Goal: Information Seeking & Learning: Learn about a topic

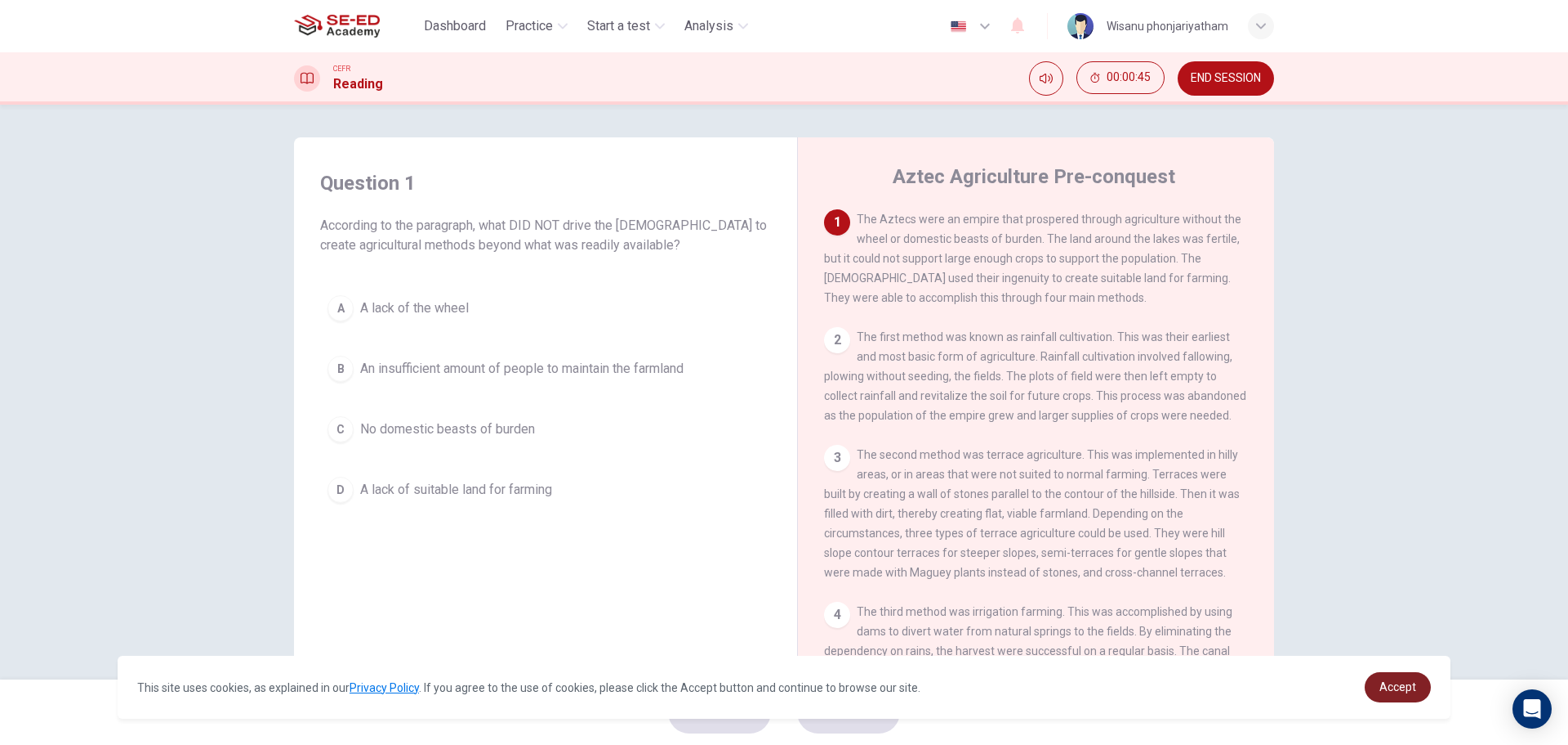
click at [1399, 693] on link "Accept" at bounding box center [1398, 687] width 66 height 30
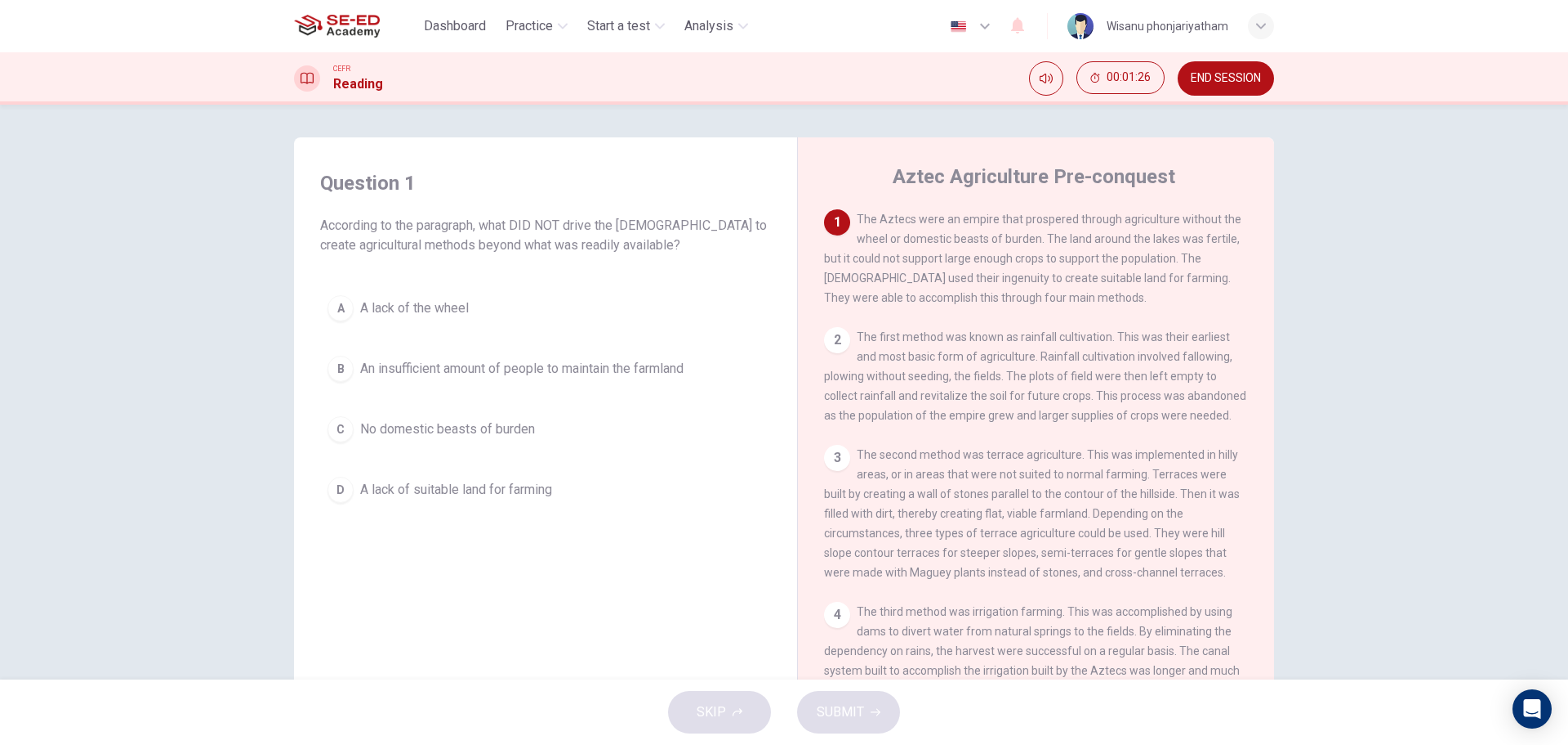
click at [458, 370] on span "An insufficient amount of people to maintain the farmland" at bounding box center [522, 369] width 324 height 19
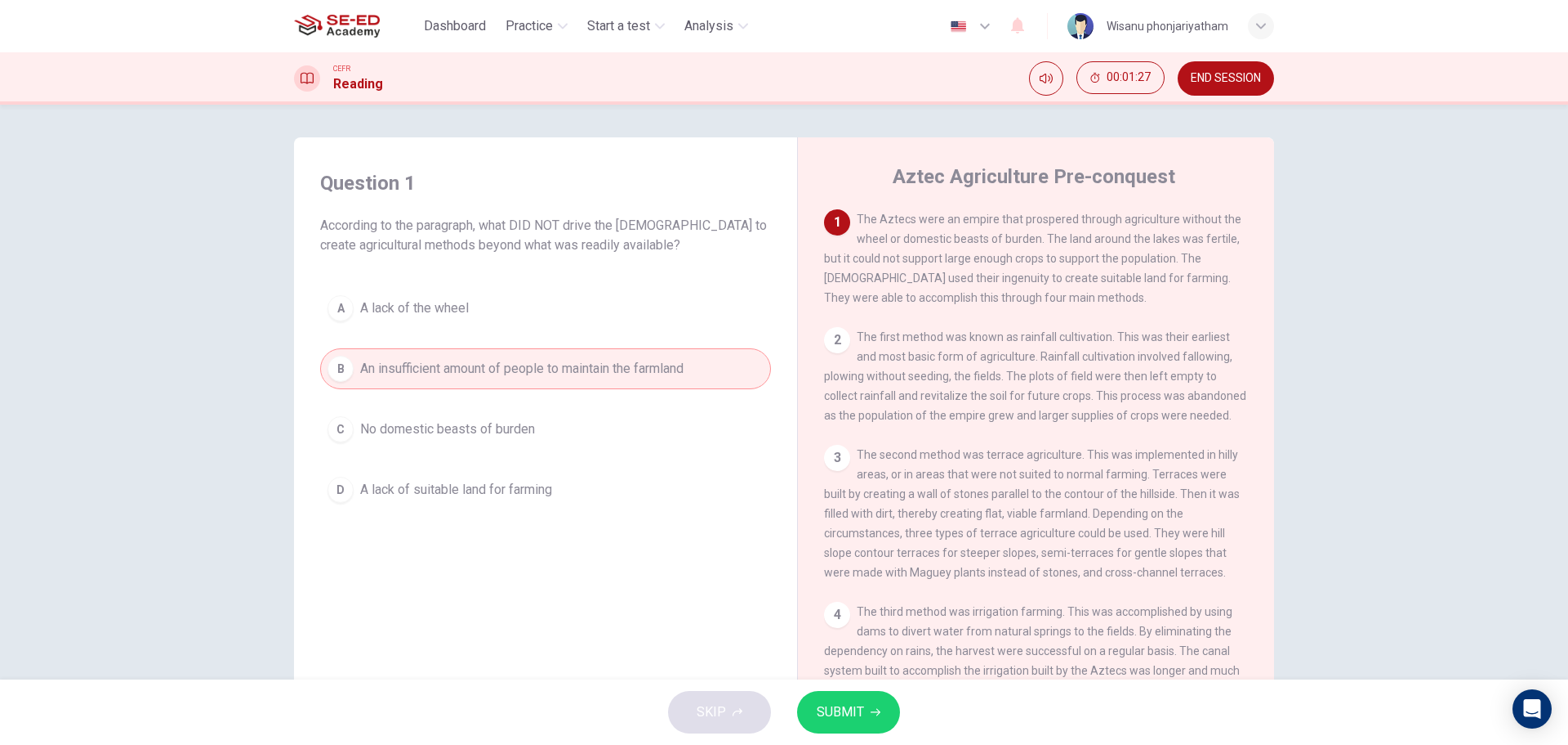
click at [840, 708] on span "SUBMIT" at bounding box center [840, 712] width 48 height 23
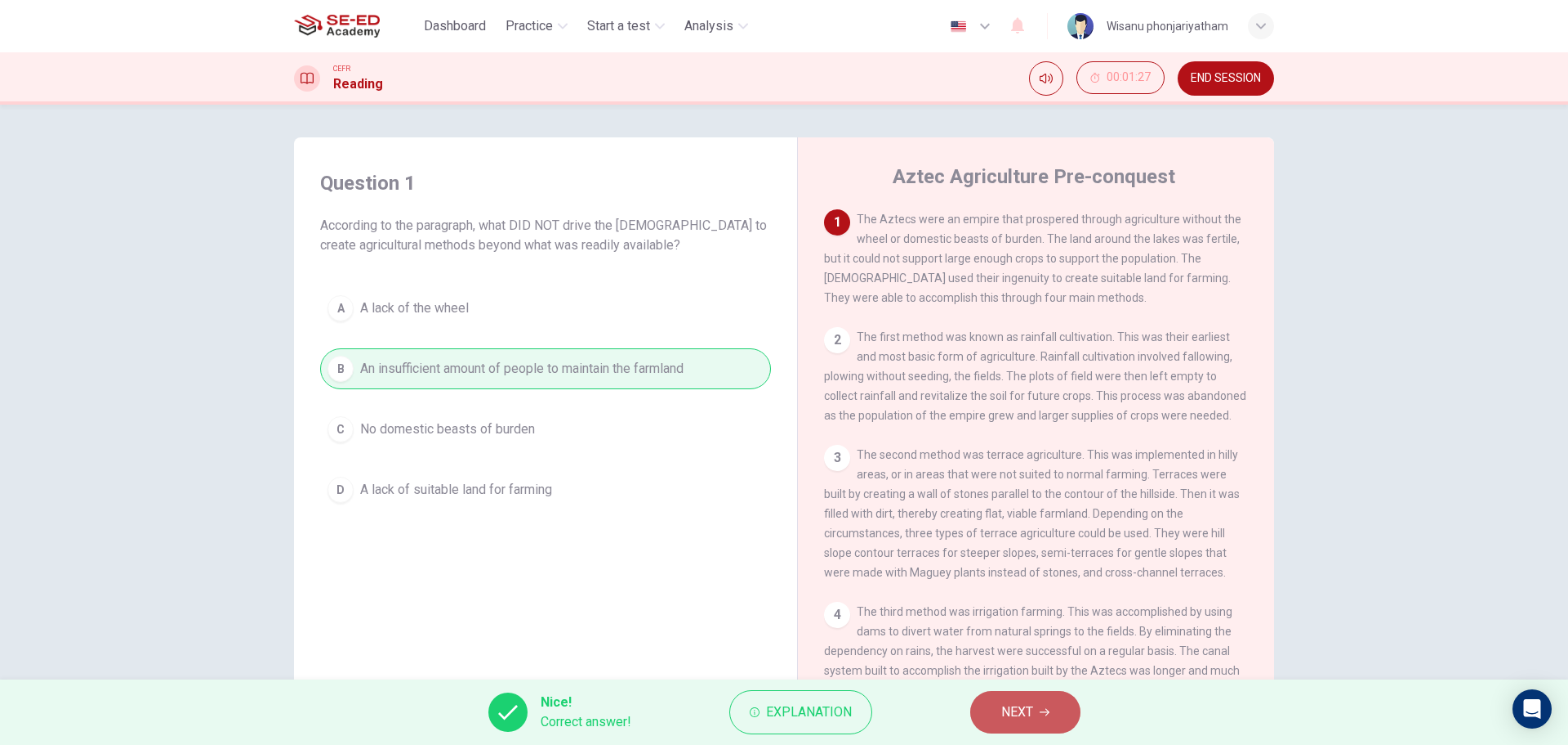
click at [1016, 711] on span "NEXT" at bounding box center [1017, 712] width 32 height 23
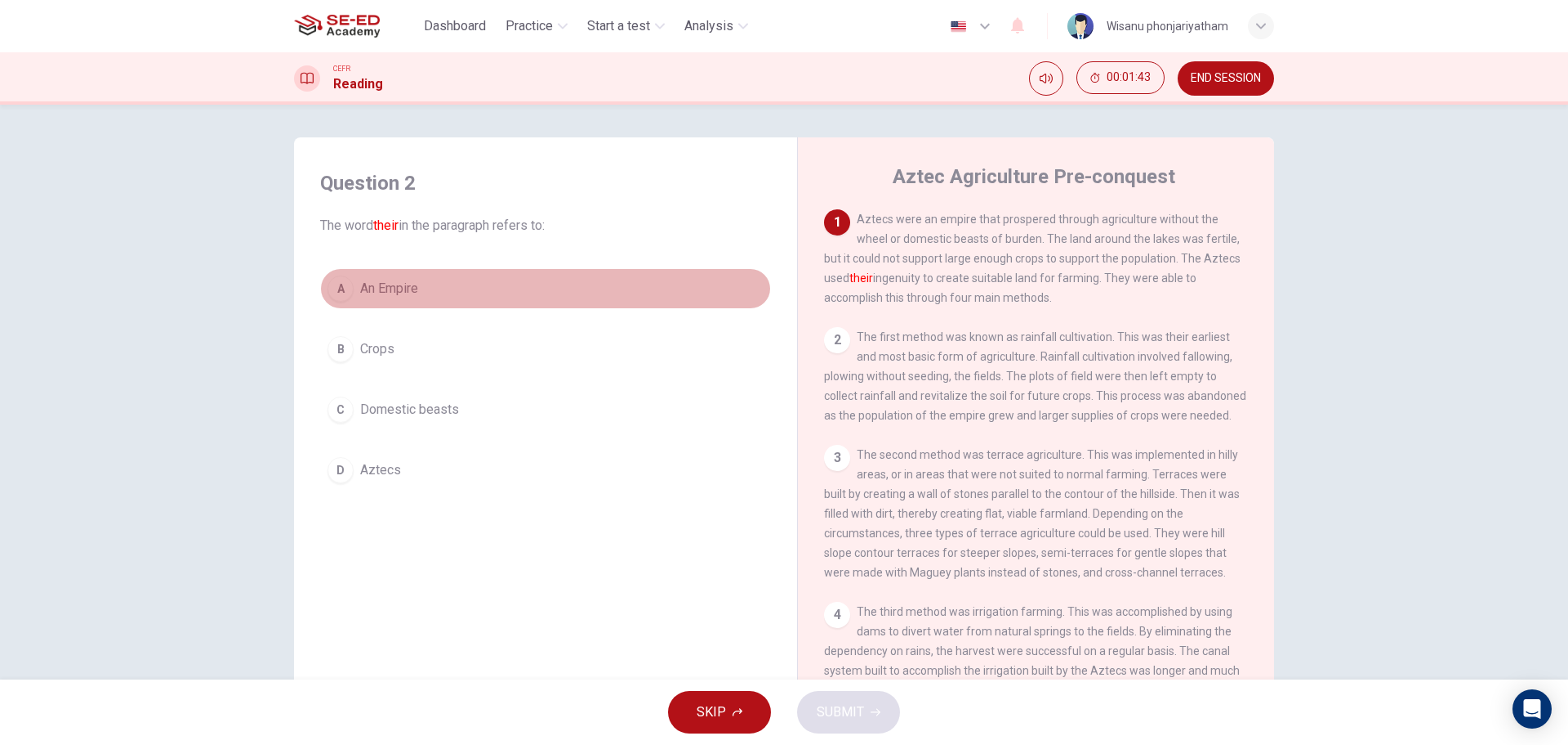
click at [387, 283] on span "An Empire" at bounding box center [390, 289] width 58 height 19
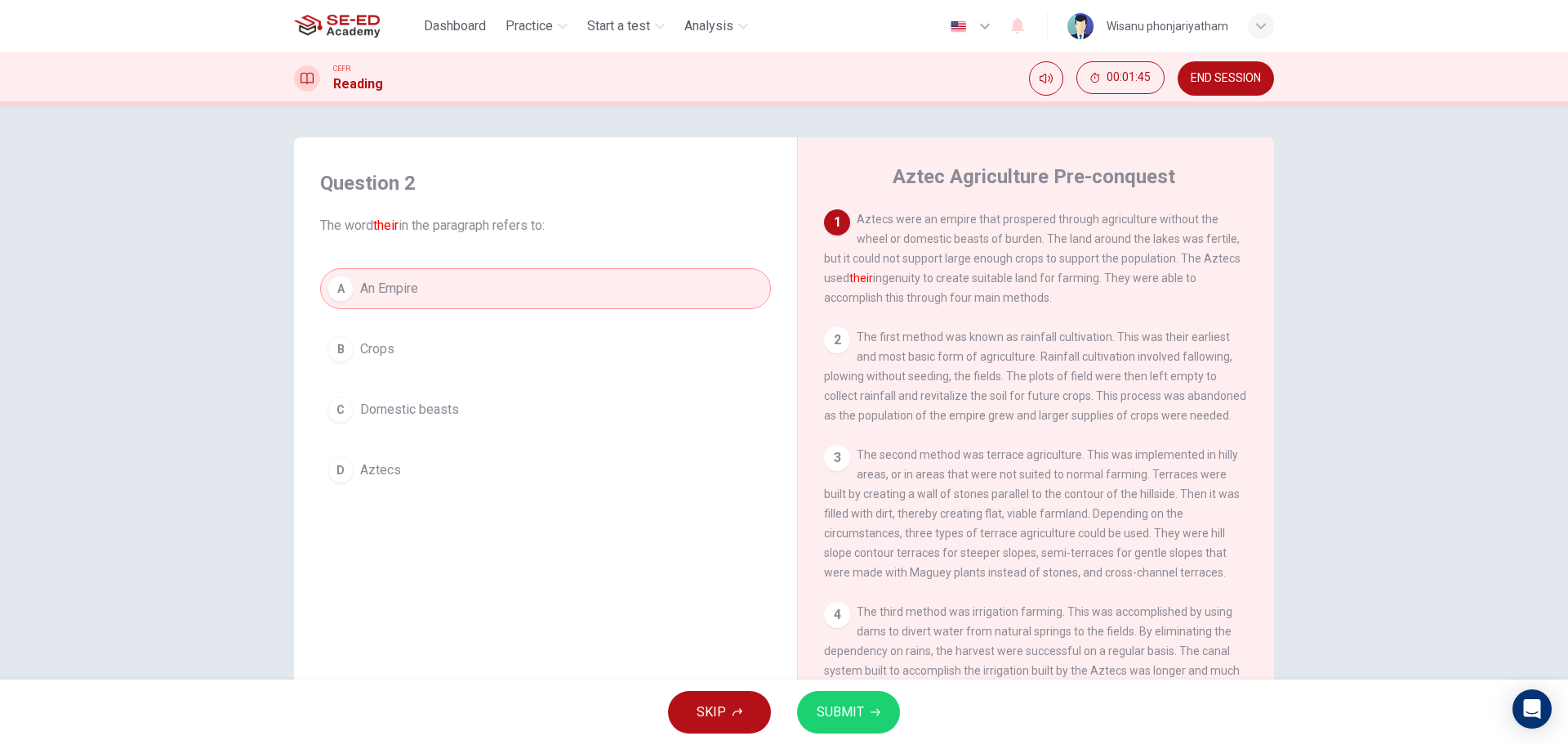
click at [361, 479] on span "Aztecs" at bounding box center [381, 470] width 41 height 19
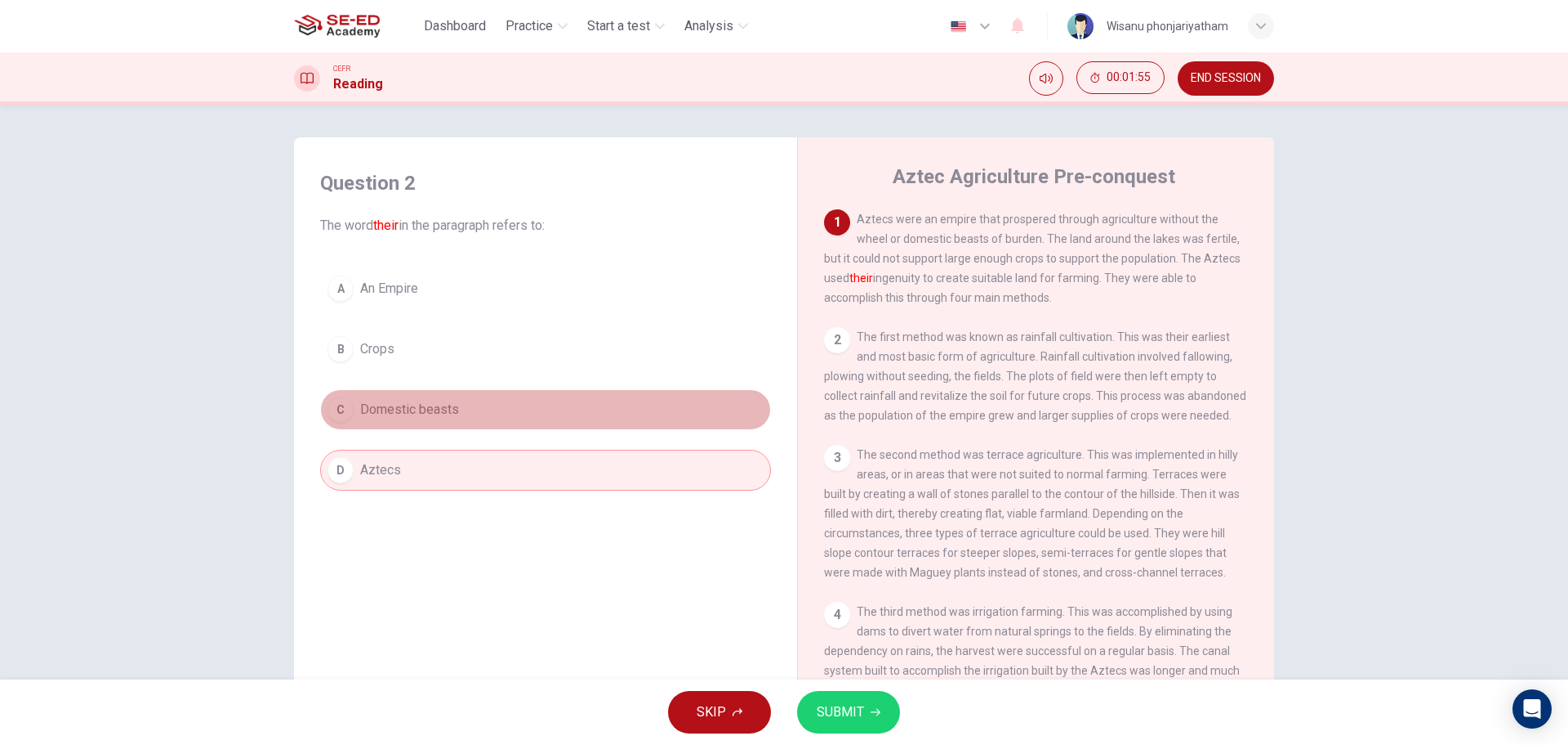
click at [501, 409] on button "C Domestic beasts" at bounding box center [545, 409] width 451 height 41
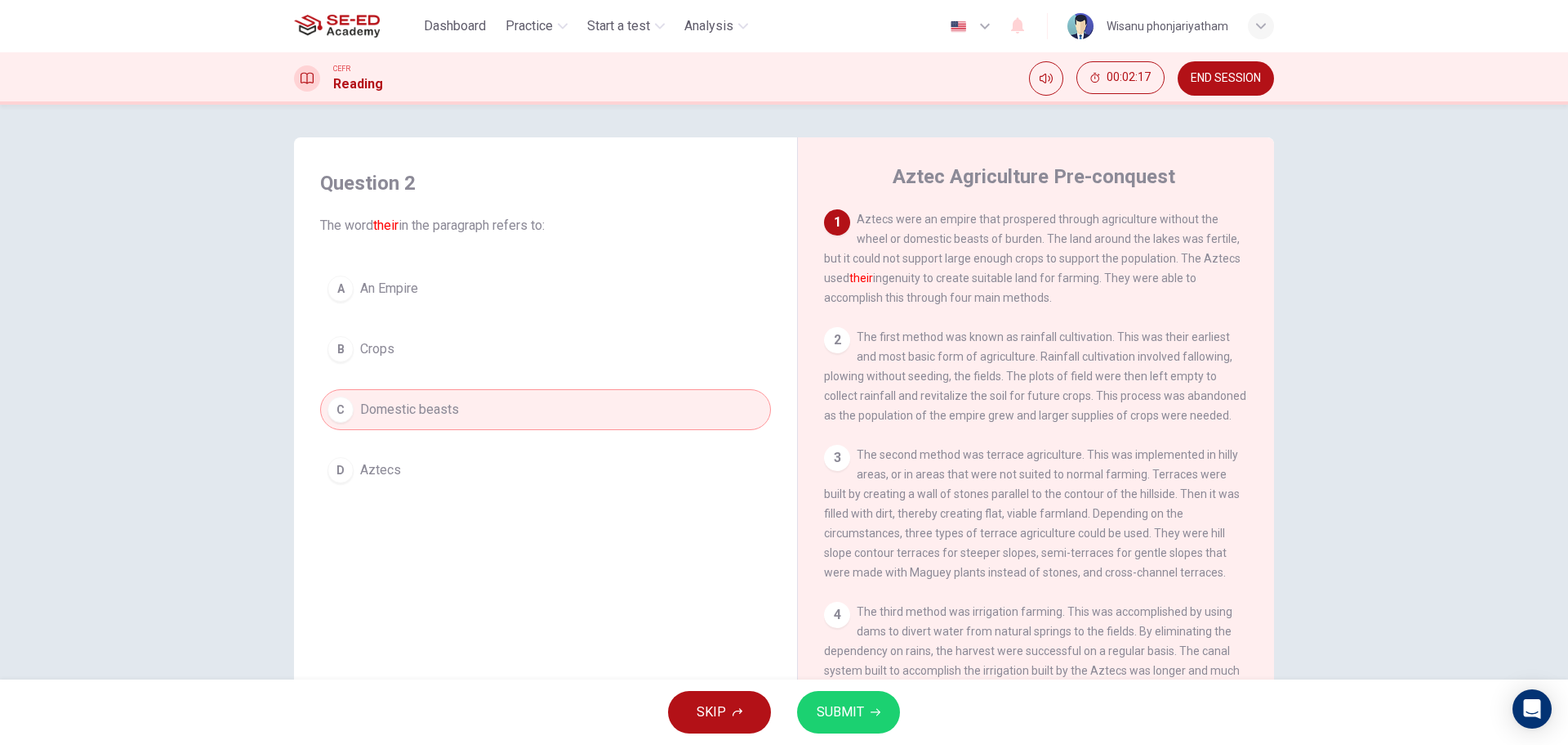
click at [416, 285] on button "A An Empire" at bounding box center [545, 289] width 451 height 41
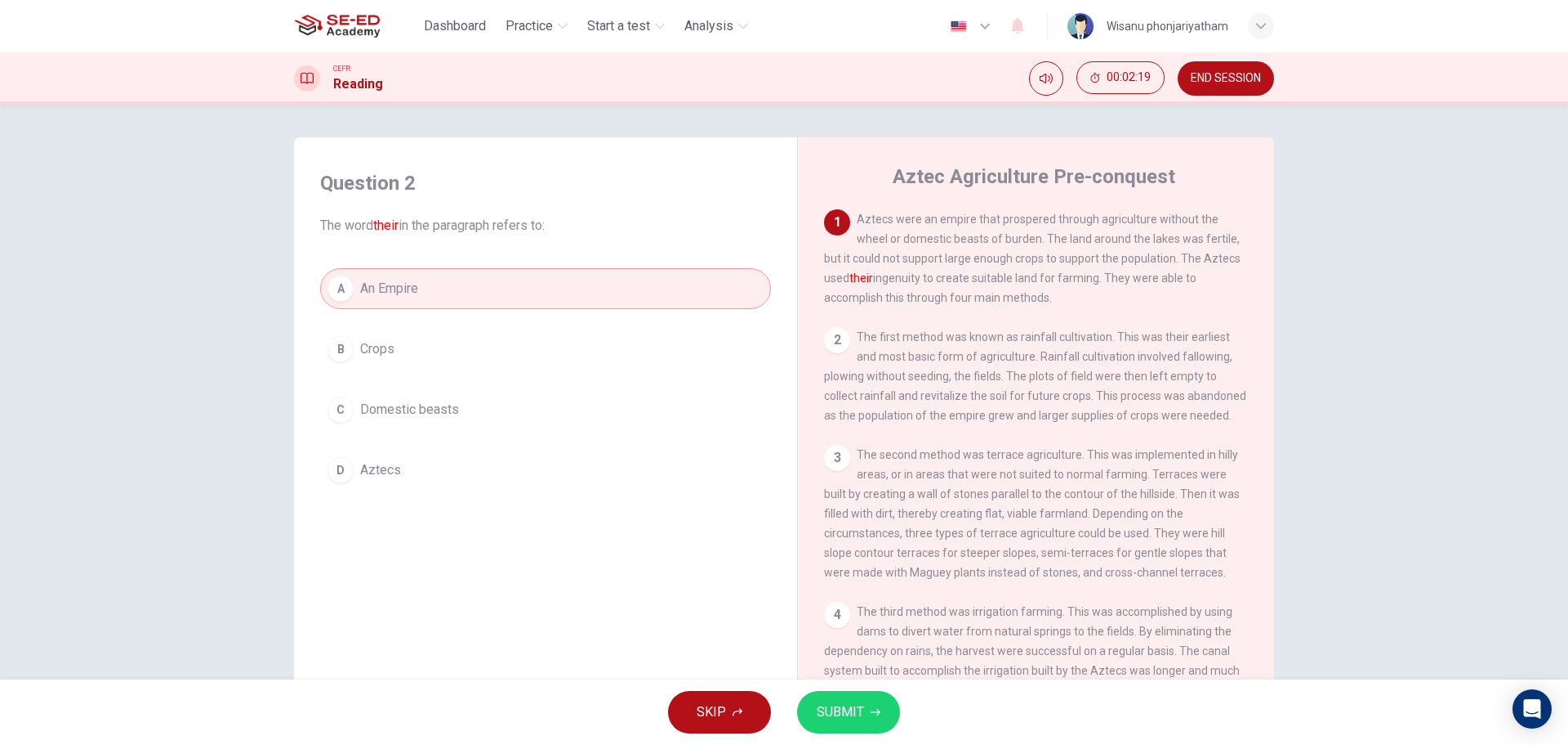
click at [826, 701] on span "SUBMIT" at bounding box center [840, 712] width 48 height 23
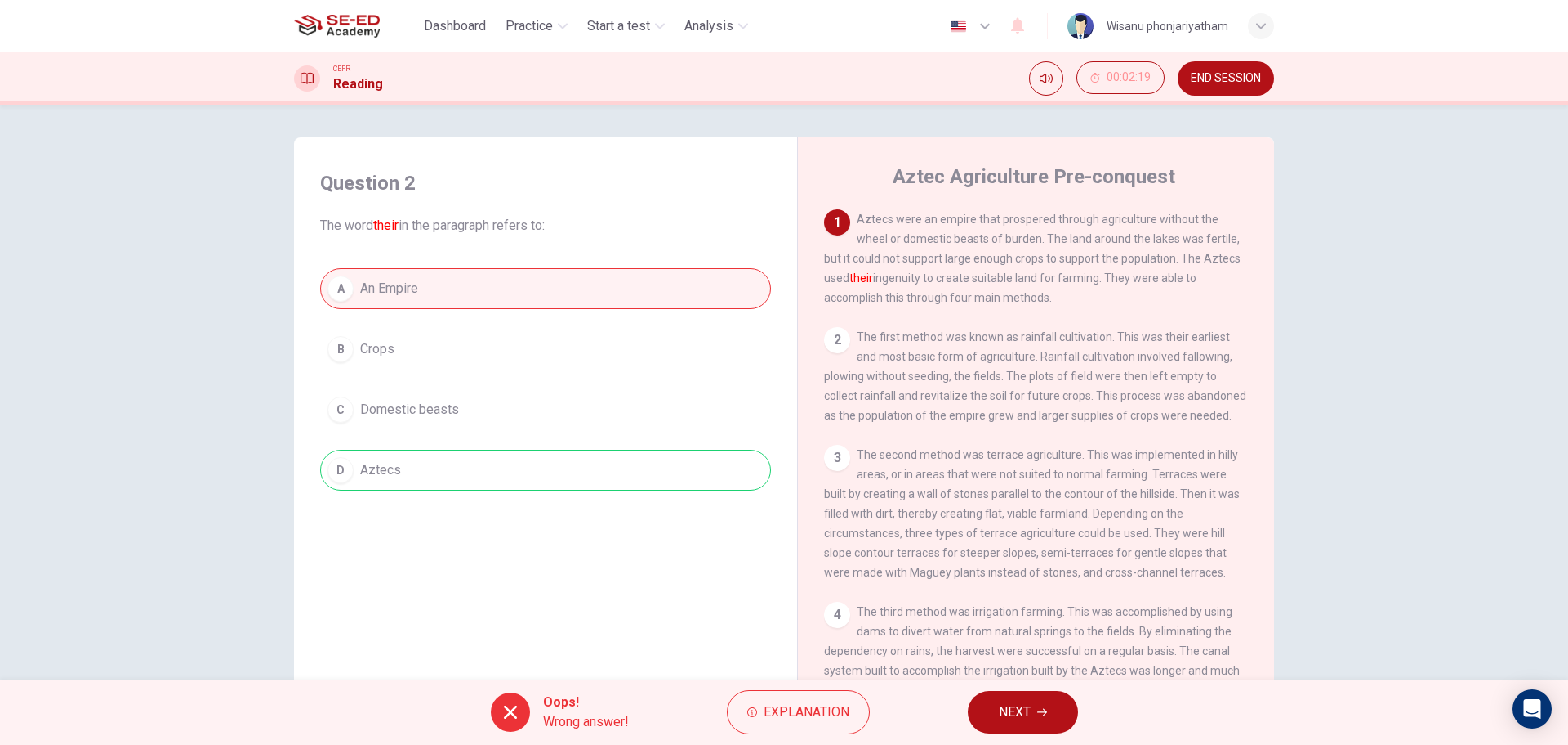
click at [494, 474] on div "A An Empire B Crops C Domestic beasts D Aztecs" at bounding box center [545, 379] width 451 height 223
click at [790, 700] on span "Explanation" at bounding box center [807, 712] width 86 height 23
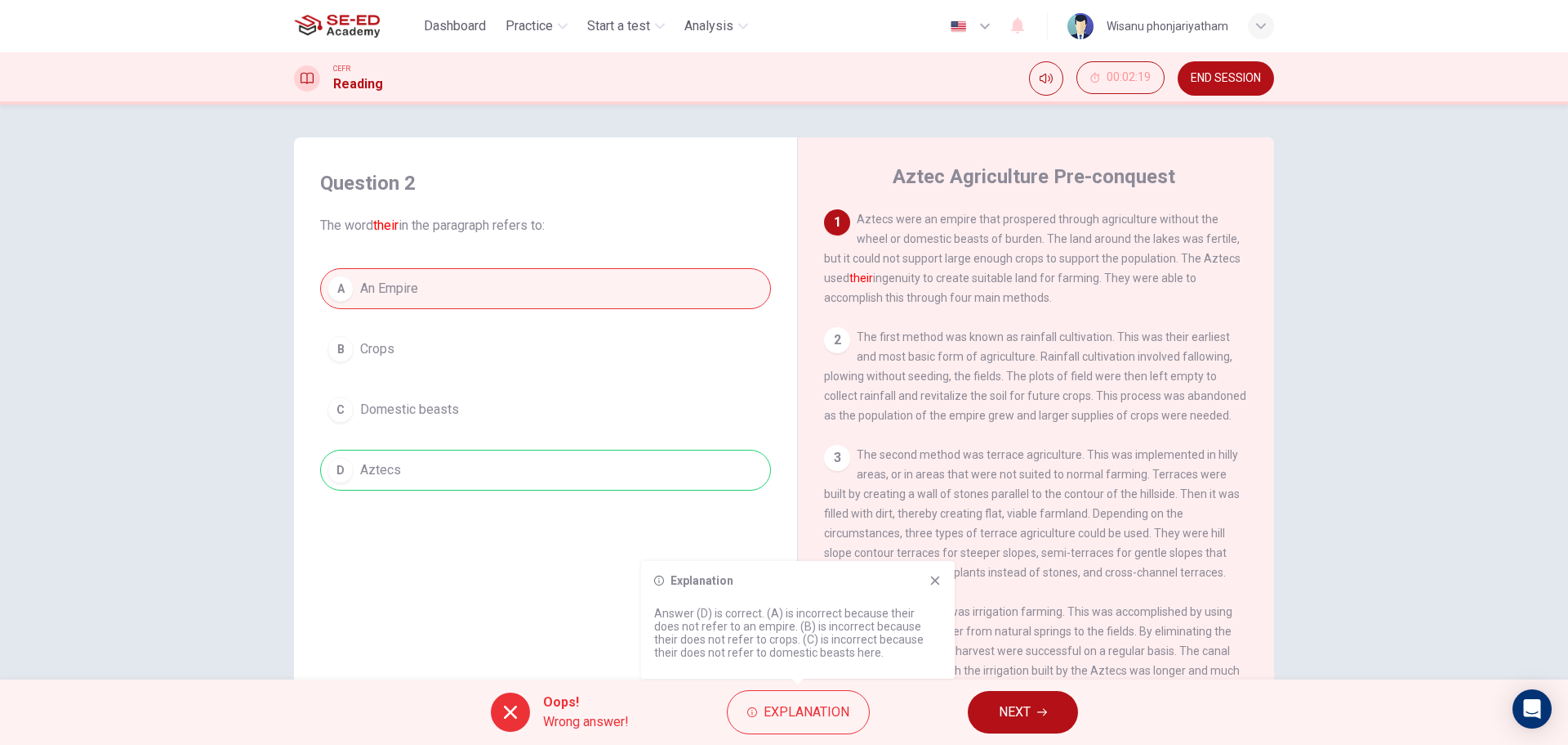
click at [1045, 713] on icon "button" at bounding box center [1042, 712] width 10 height 10
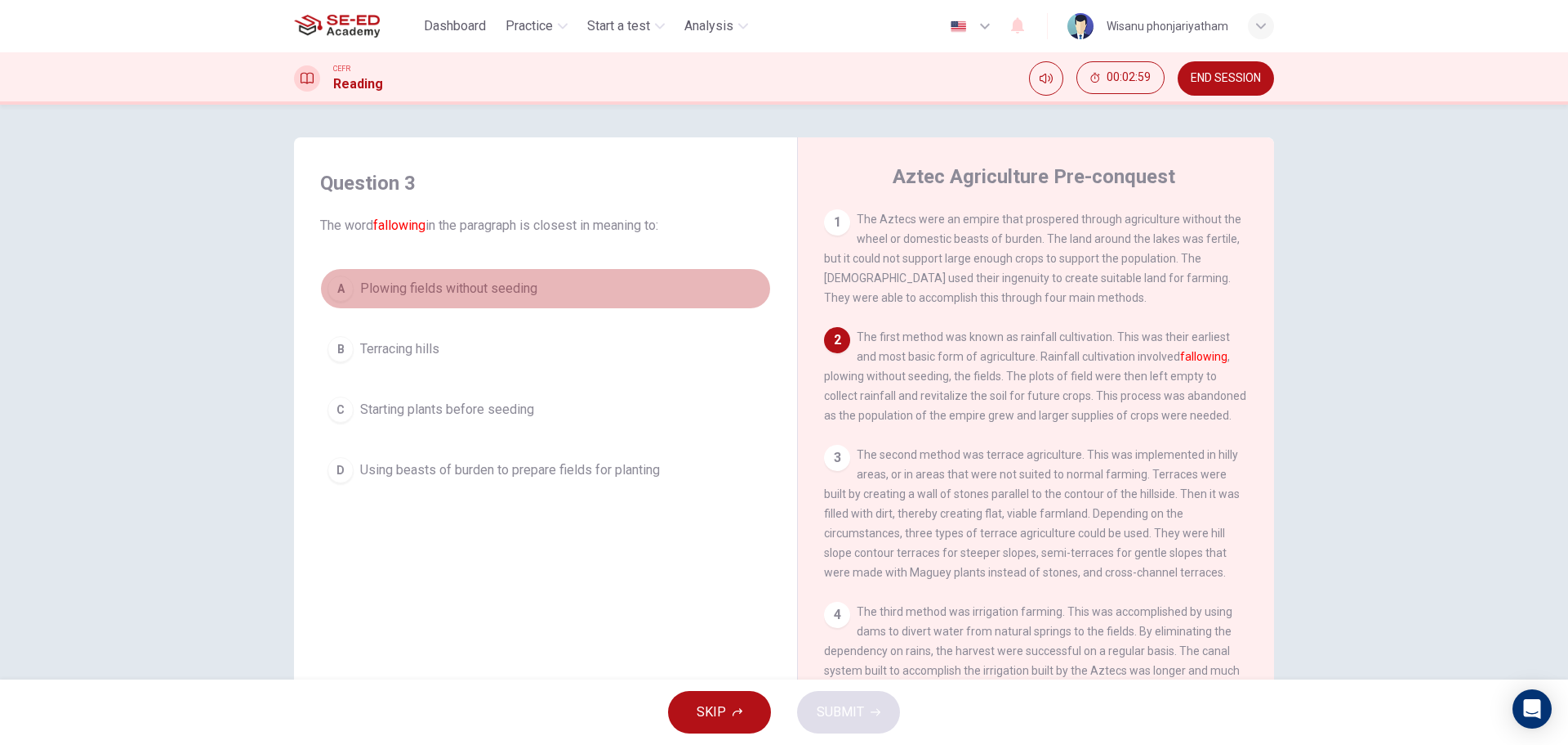
click at [513, 289] on span "Plowing fields without seeding" at bounding box center [449, 289] width 177 height 19
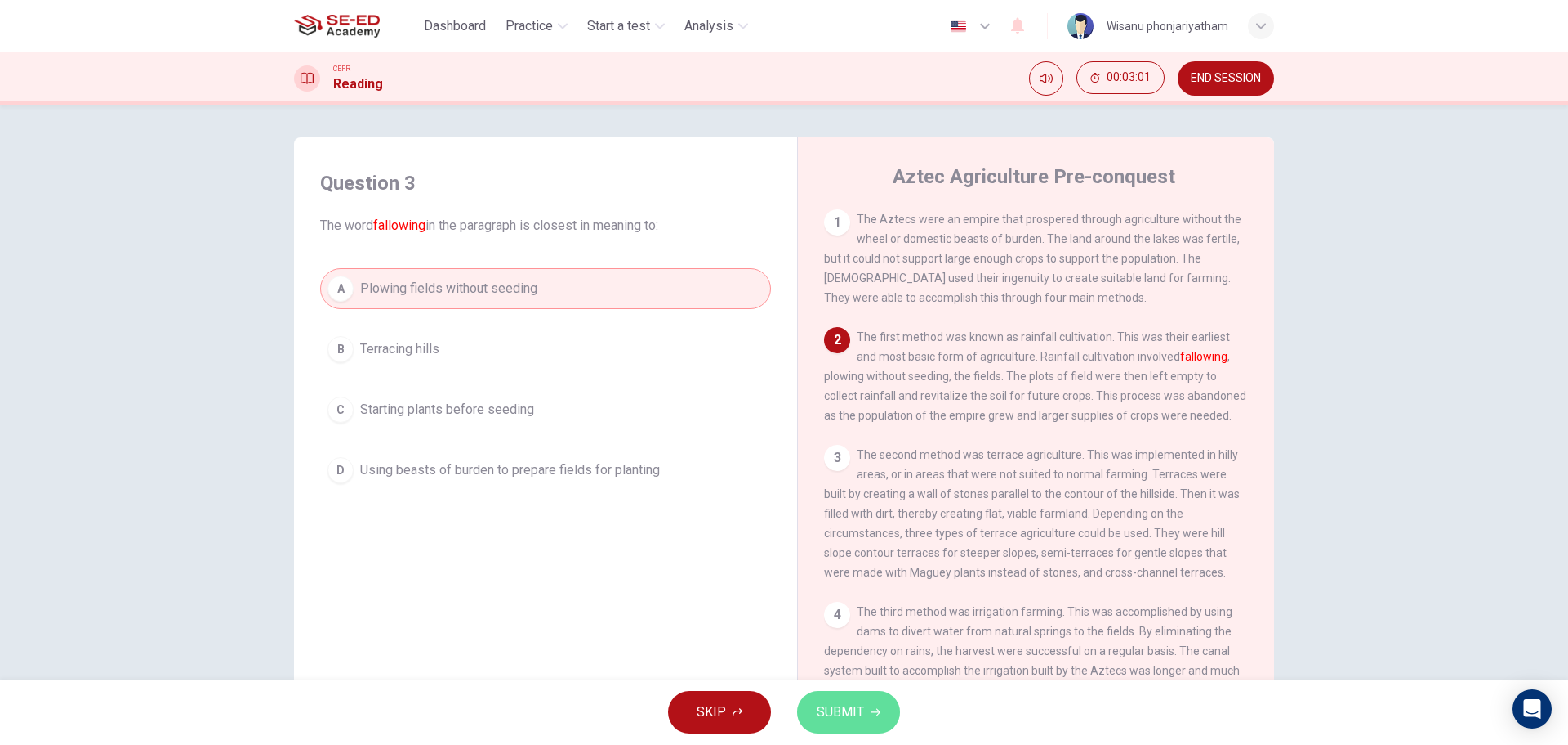
click at [861, 700] on span "SUBMIT" at bounding box center [840, 712] width 48 height 23
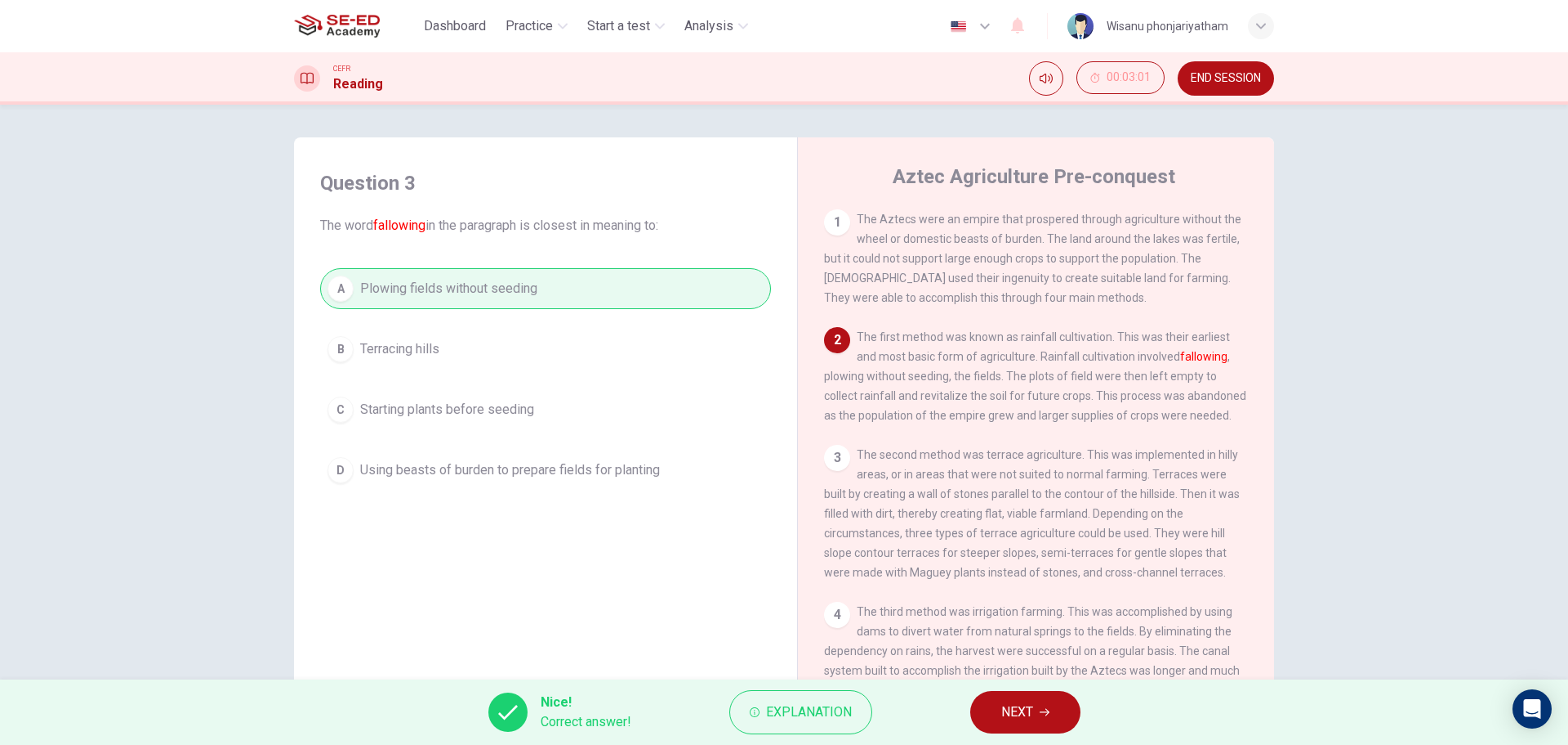
click at [1063, 714] on button "NEXT" at bounding box center [1025, 712] width 110 height 43
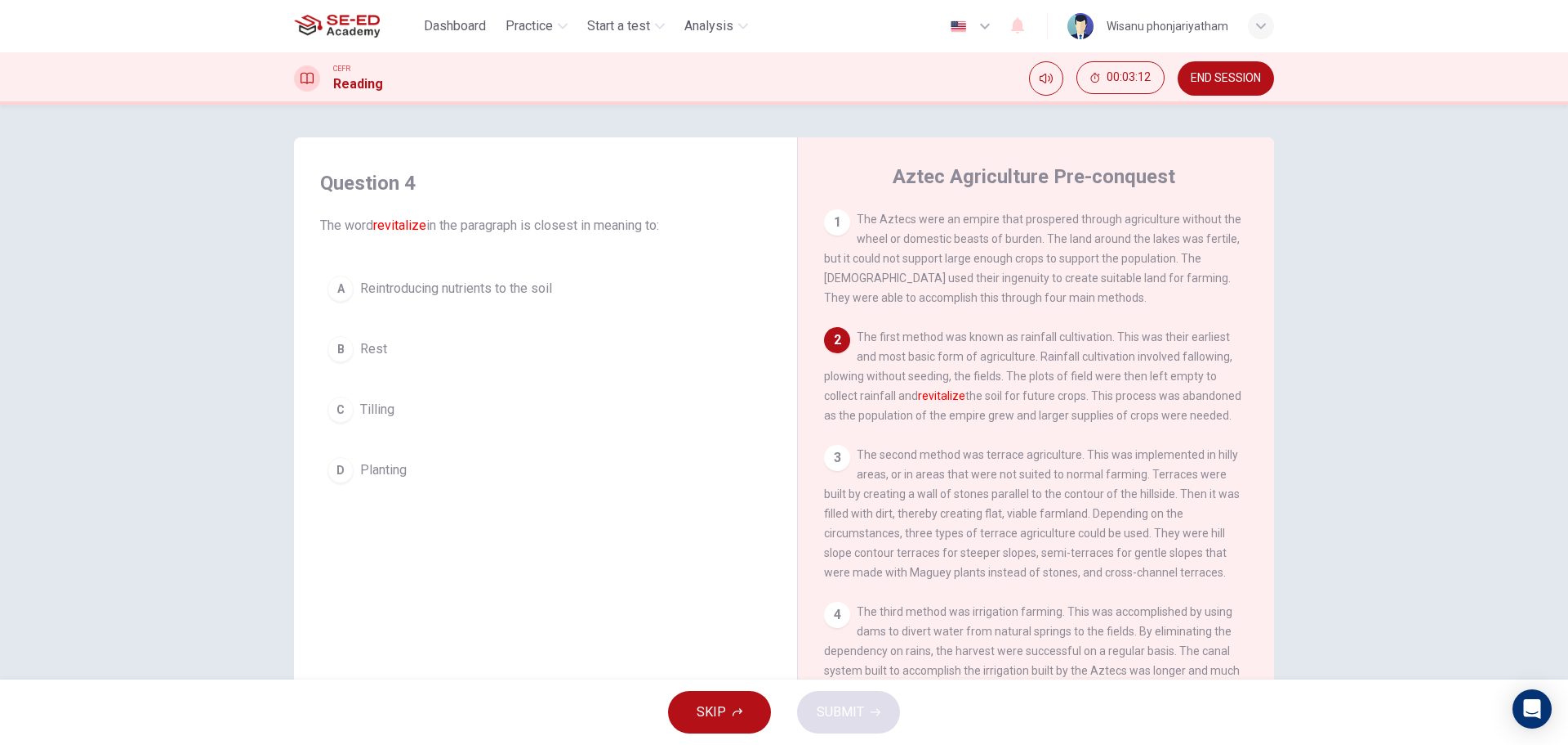
drag, startPoint x: 889, startPoint y: 397, endPoint x: 924, endPoint y: 402, distance: 35.4
click at [924, 402] on span "The first method was known as rainfall cultivation. This was their earliest and…" at bounding box center [1032, 375] width 417 height 91
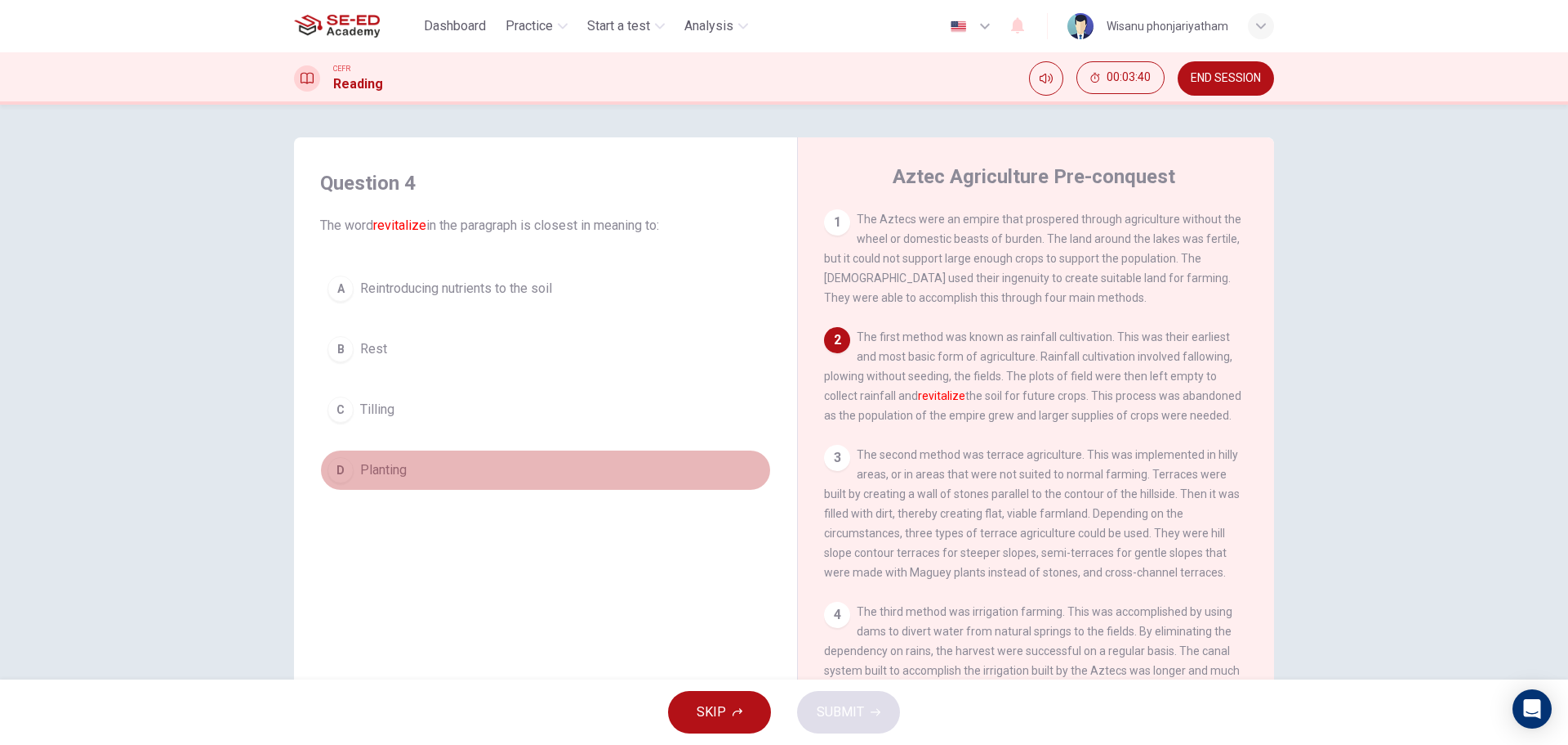
click at [376, 470] on span "Planting" at bounding box center [384, 470] width 47 height 19
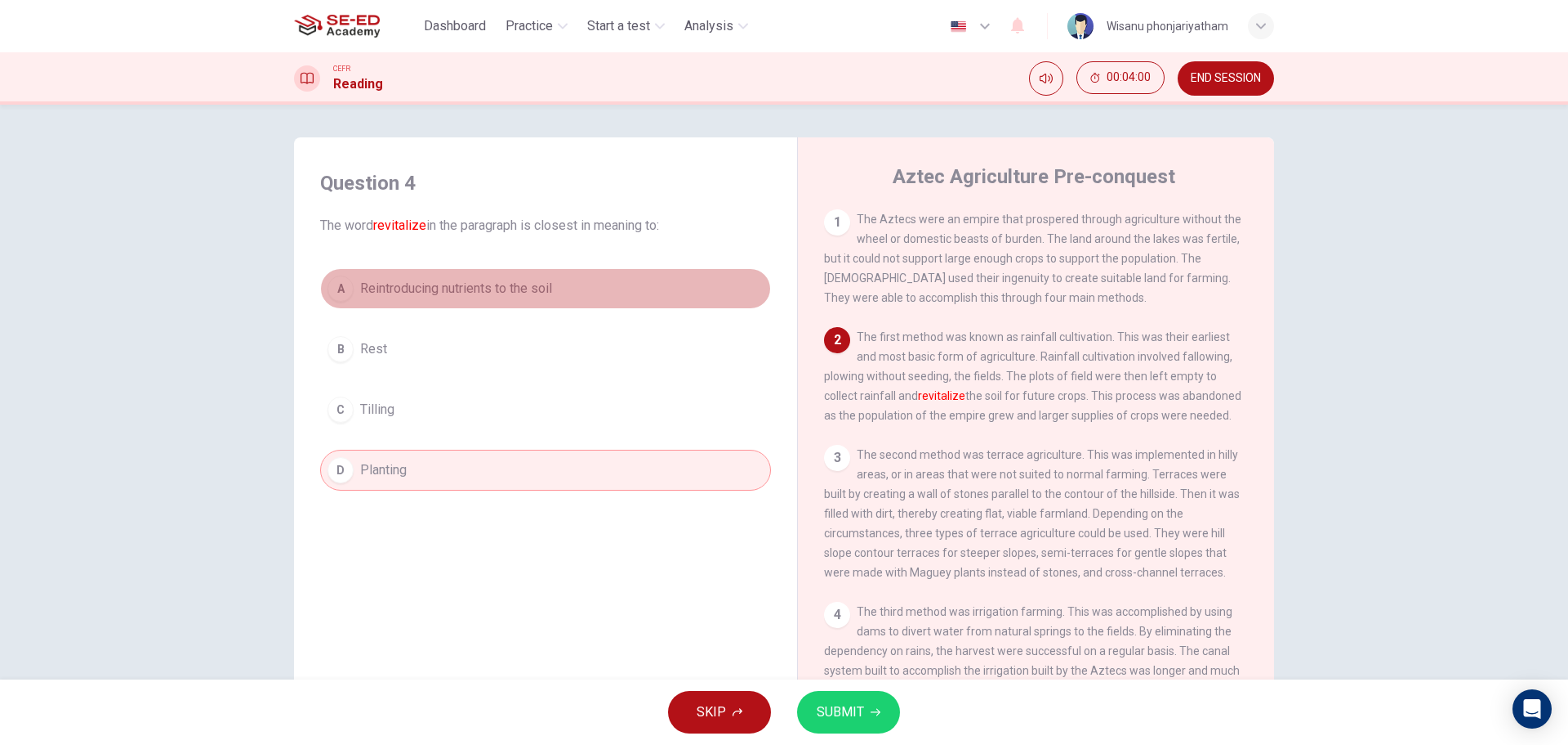
click at [453, 290] on span "Reintroducing nutrients to the soil" at bounding box center [456, 289] width 192 height 19
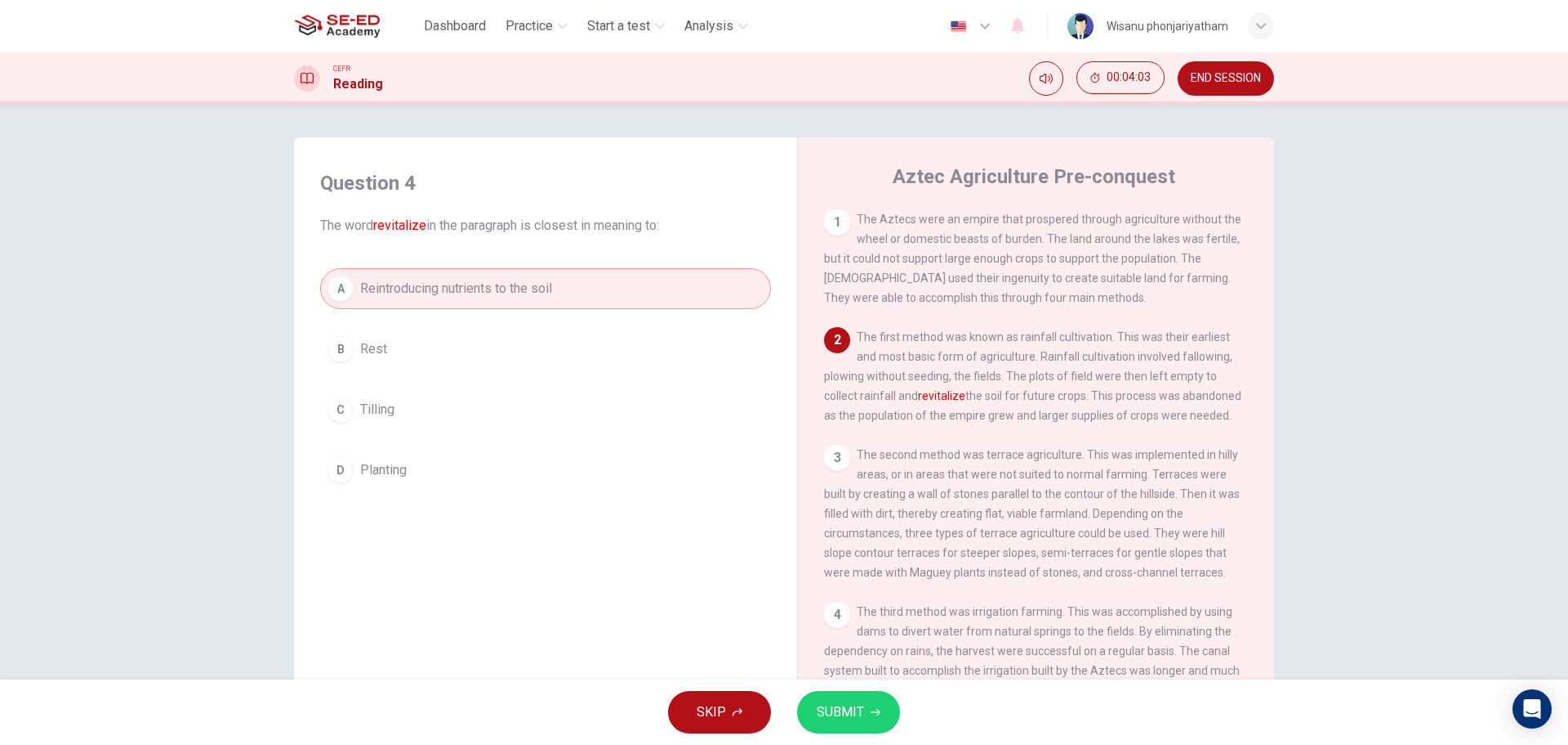
click at [854, 706] on span "SUBMIT" at bounding box center [840, 712] width 48 height 23
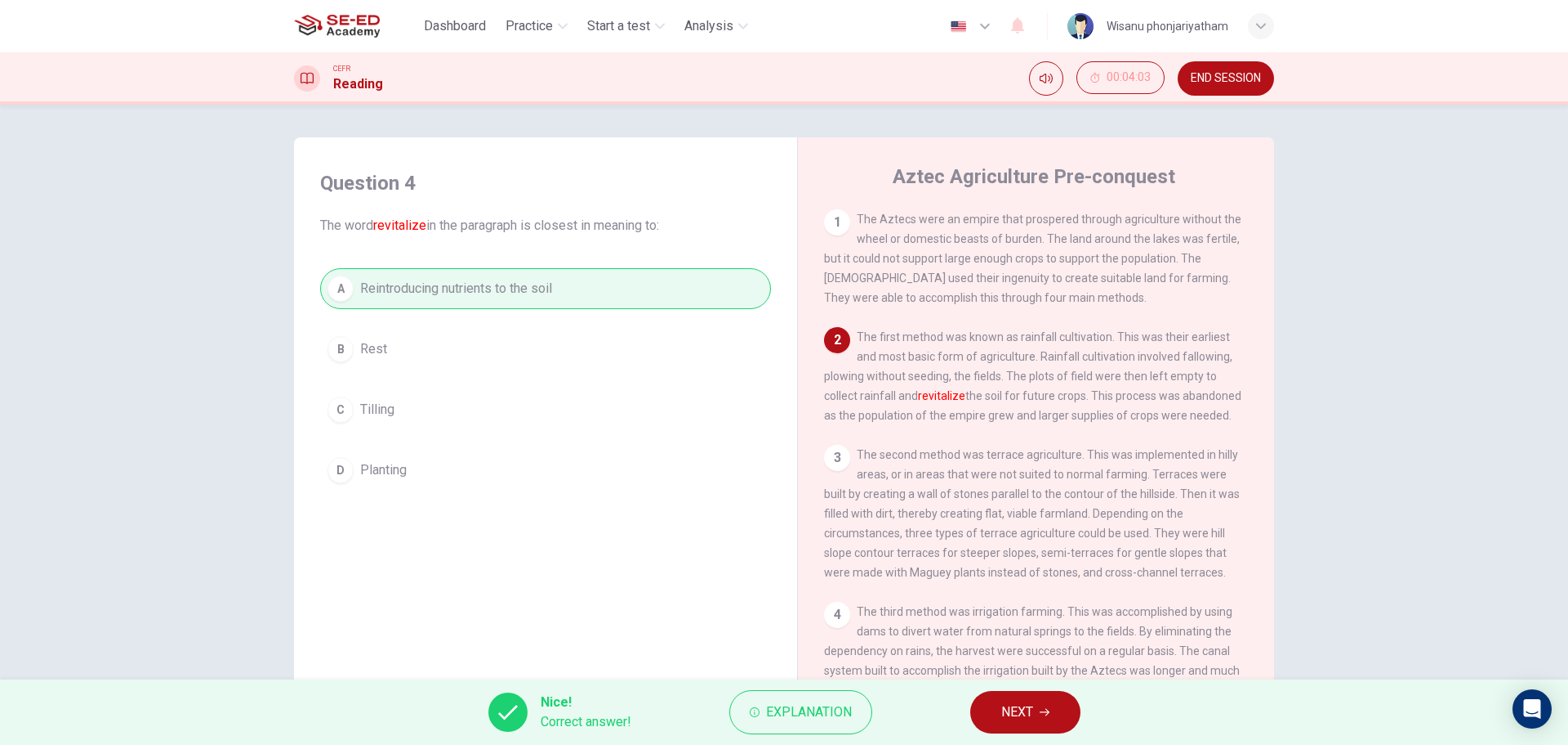
click at [1021, 711] on span "NEXT" at bounding box center [1017, 712] width 32 height 23
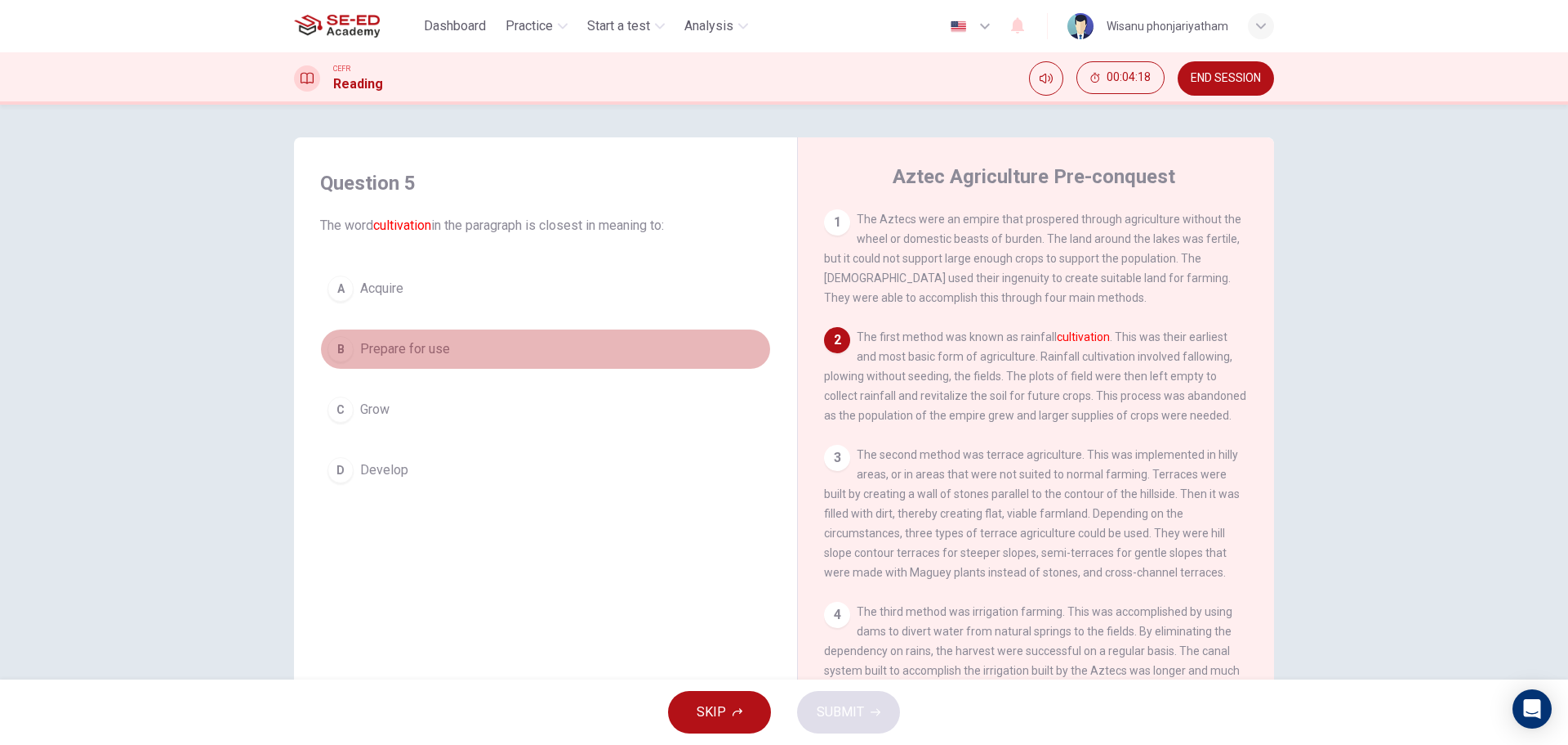
click at [382, 362] on button "B Prepare for use" at bounding box center [545, 349] width 451 height 41
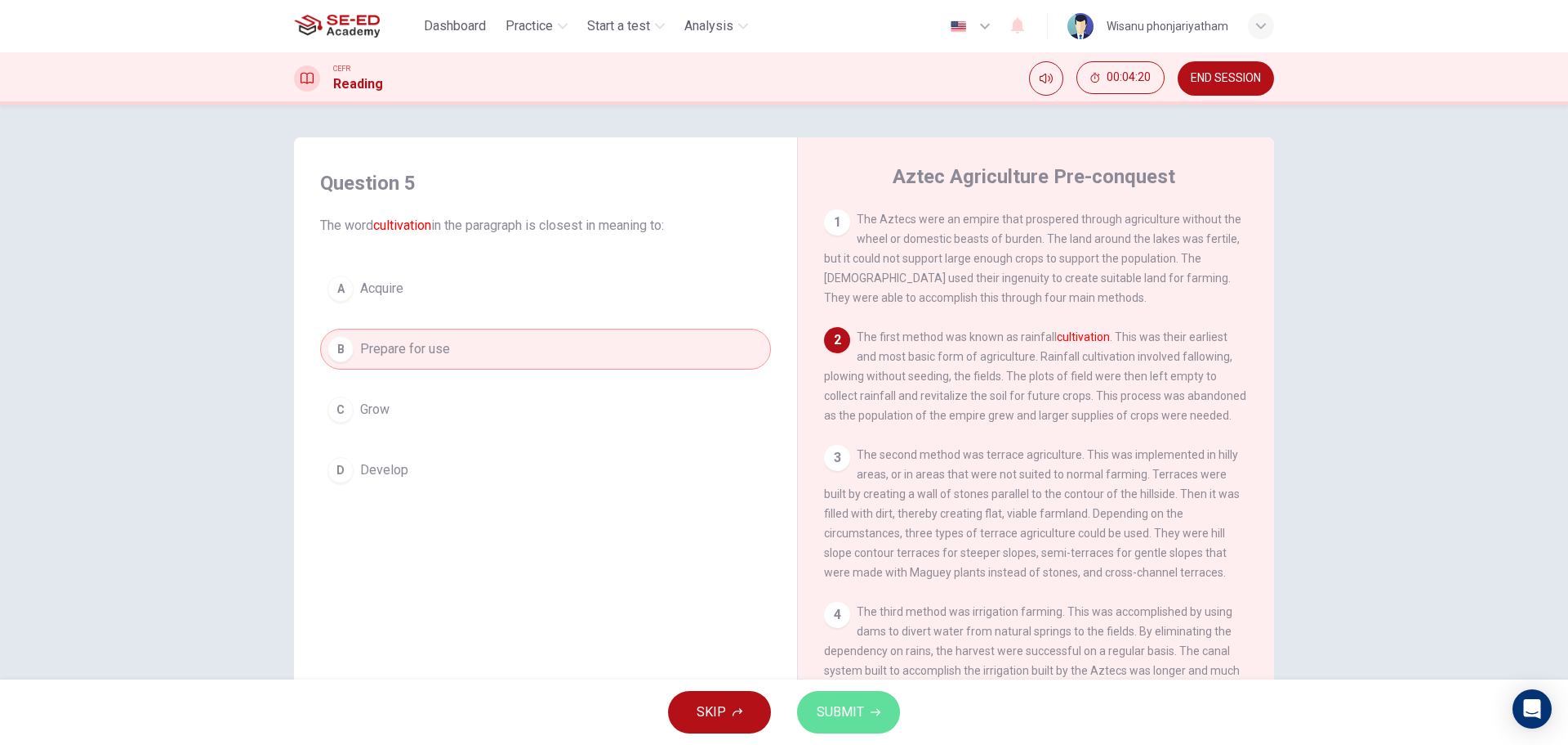
click at [840, 725] on button "SUBMIT" at bounding box center [849, 712] width 103 height 43
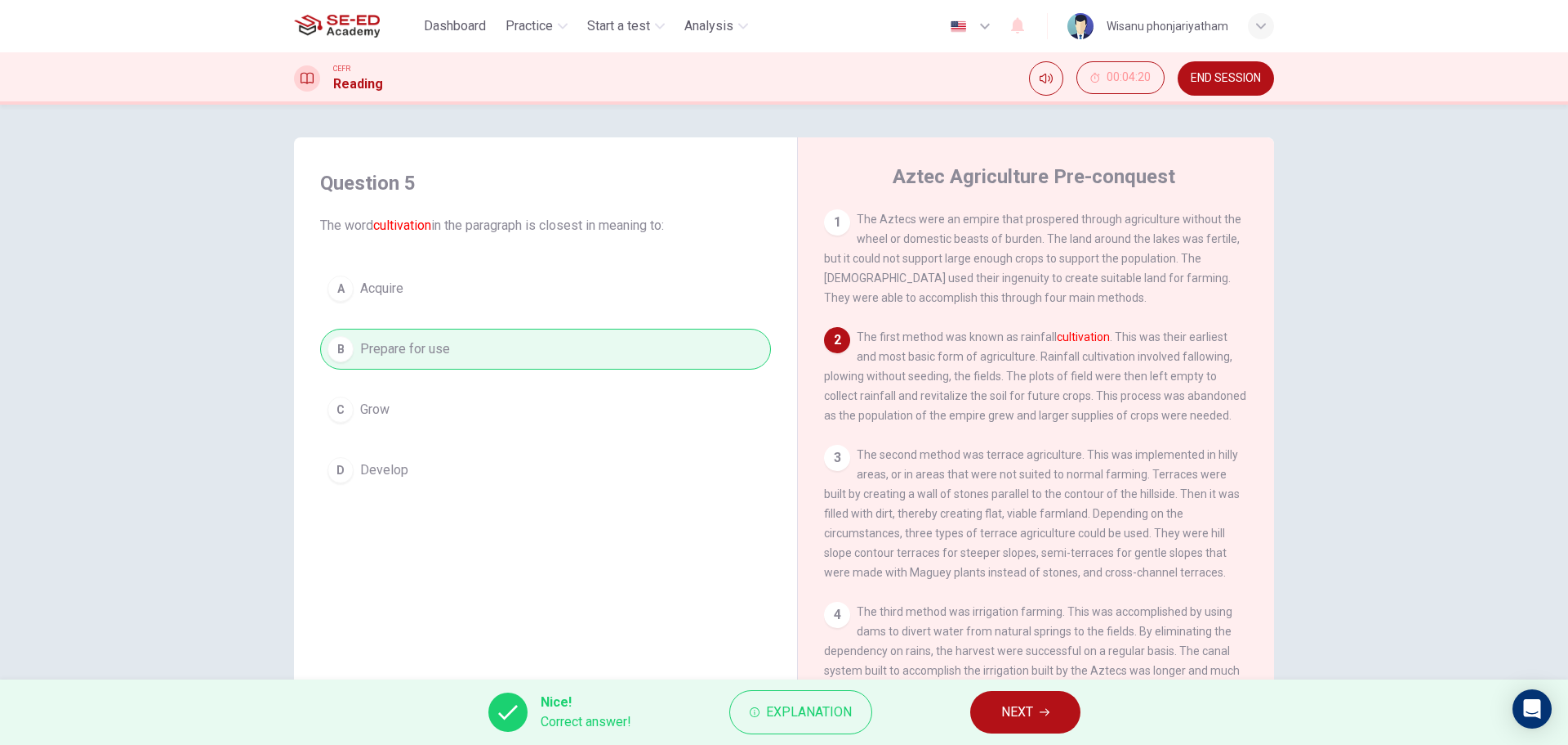
click at [1025, 714] on span "NEXT" at bounding box center [1017, 712] width 32 height 23
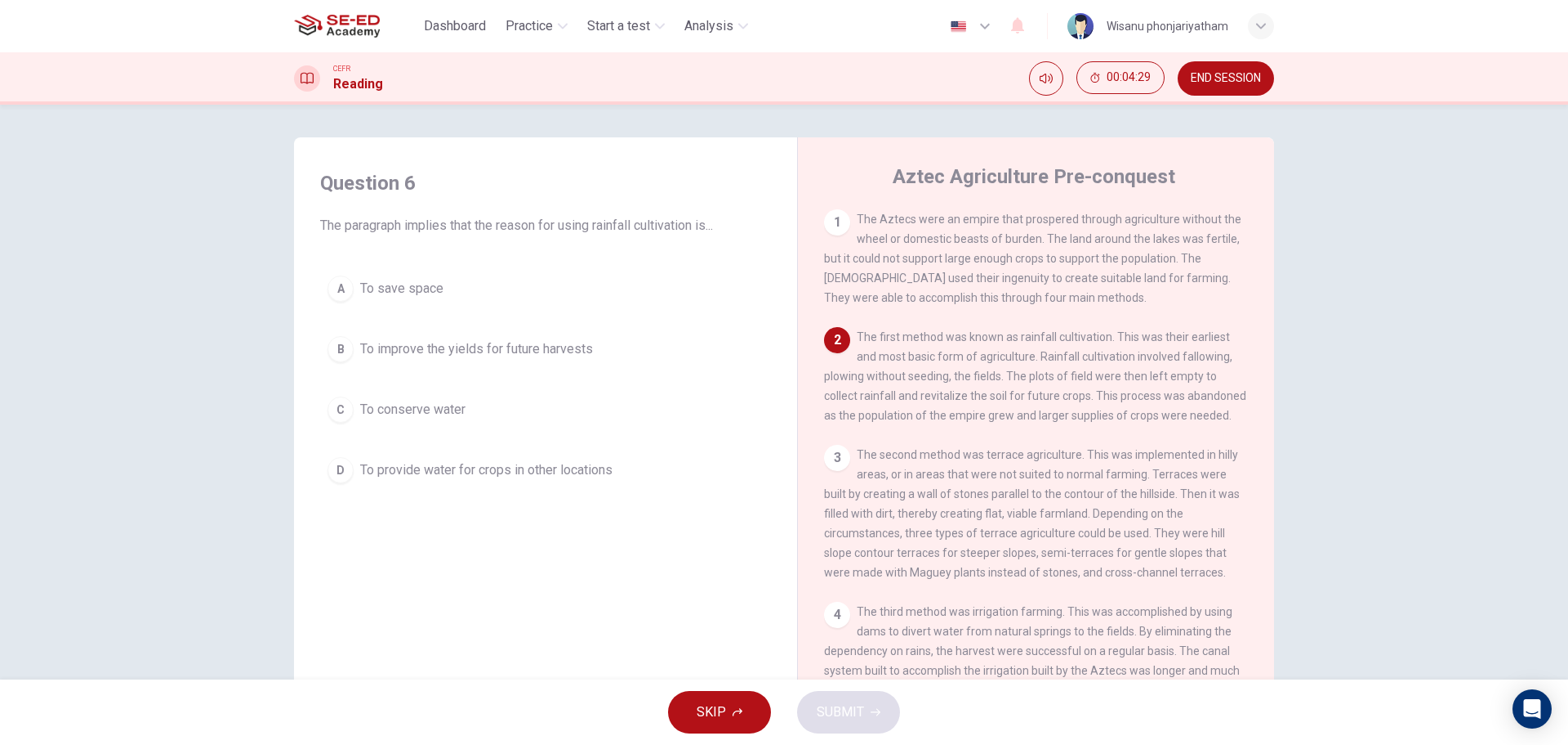
click at [491, 356] on span "To improve the yields for future harvests" at bounding box center [476, 349] width 232 height 19
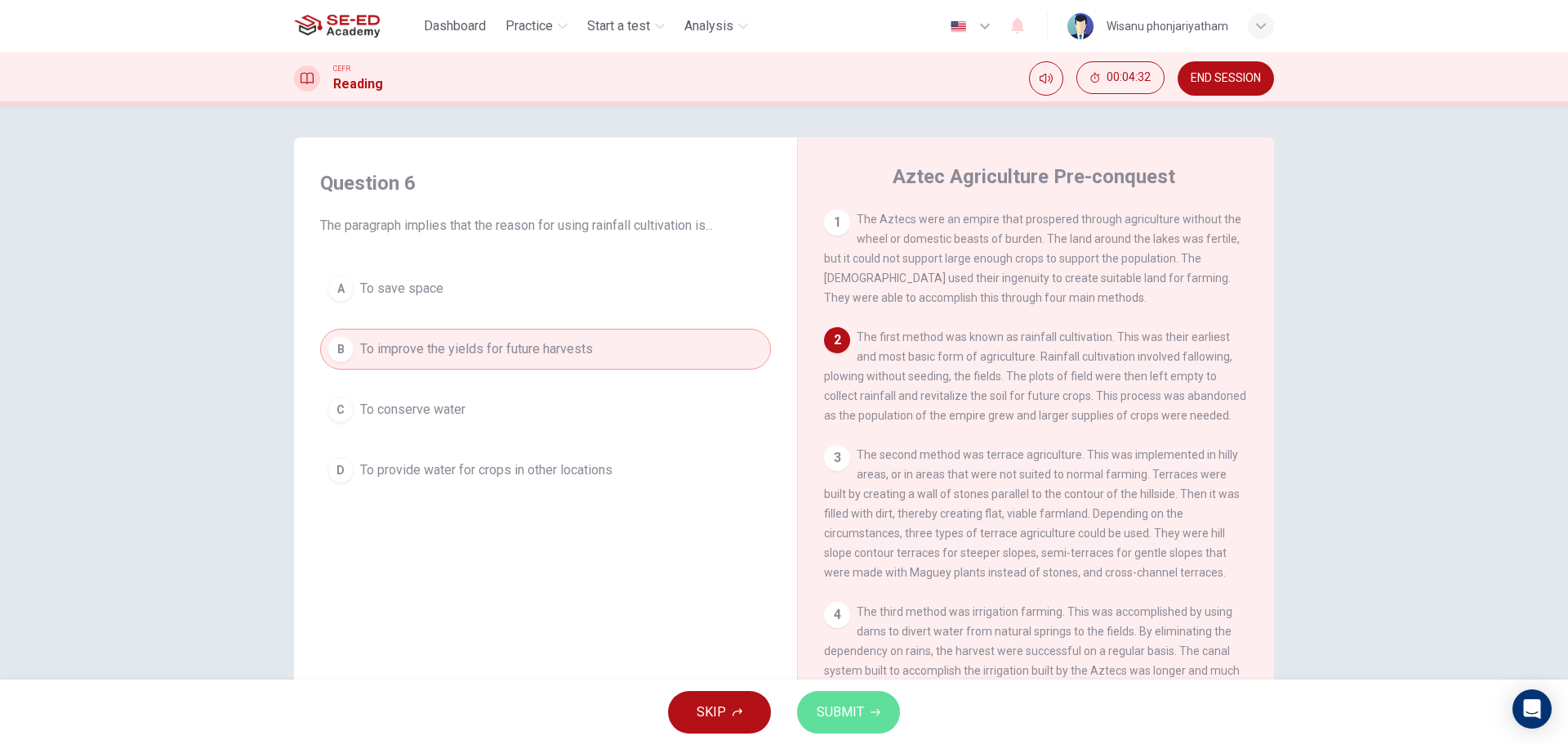
click at [847, 700] on span "SUBMIT" at bounding box center [840, 712] width 48 height 23
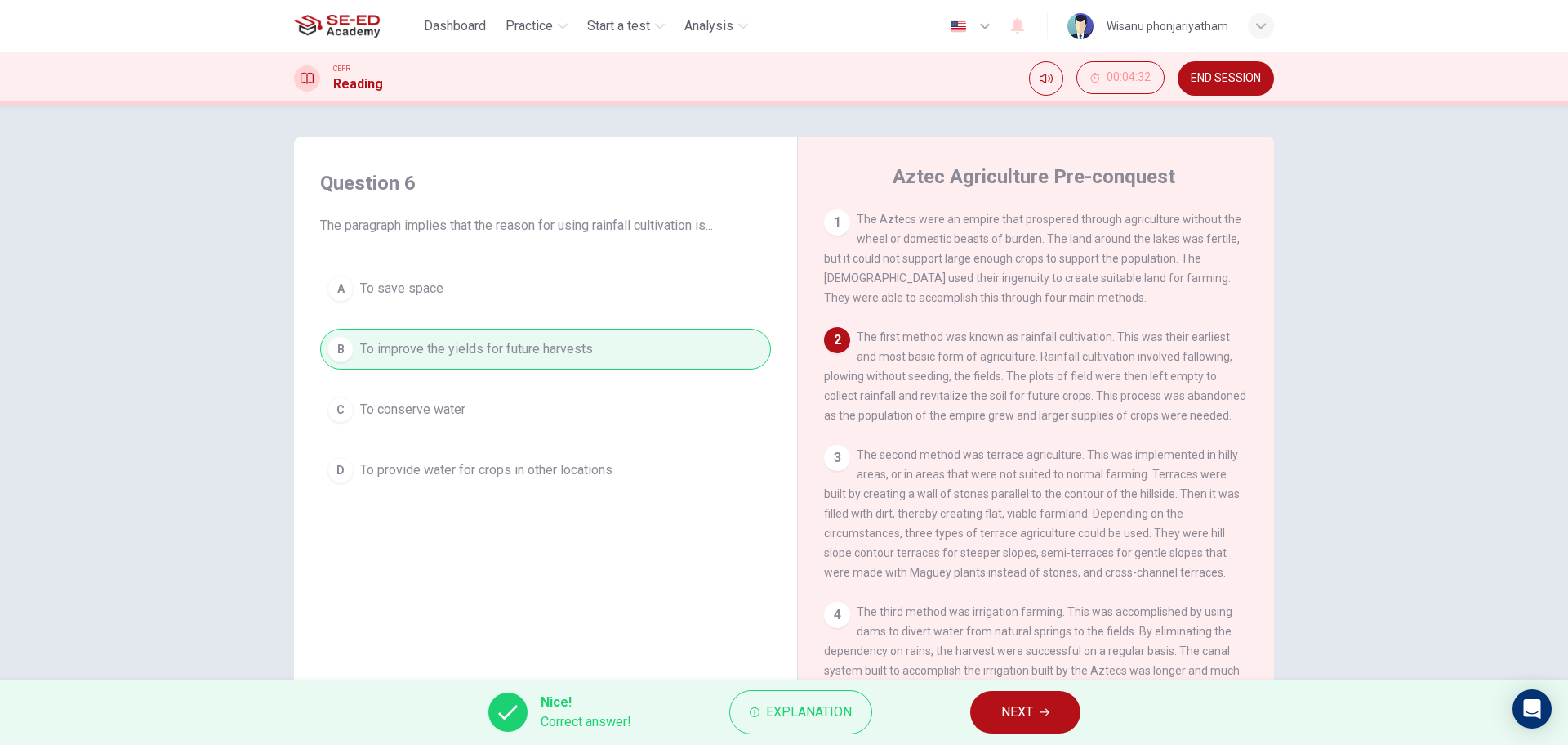
click at [1030, 724] on button "NEXT" at bounding box center [1025, 712] width 110 height 43
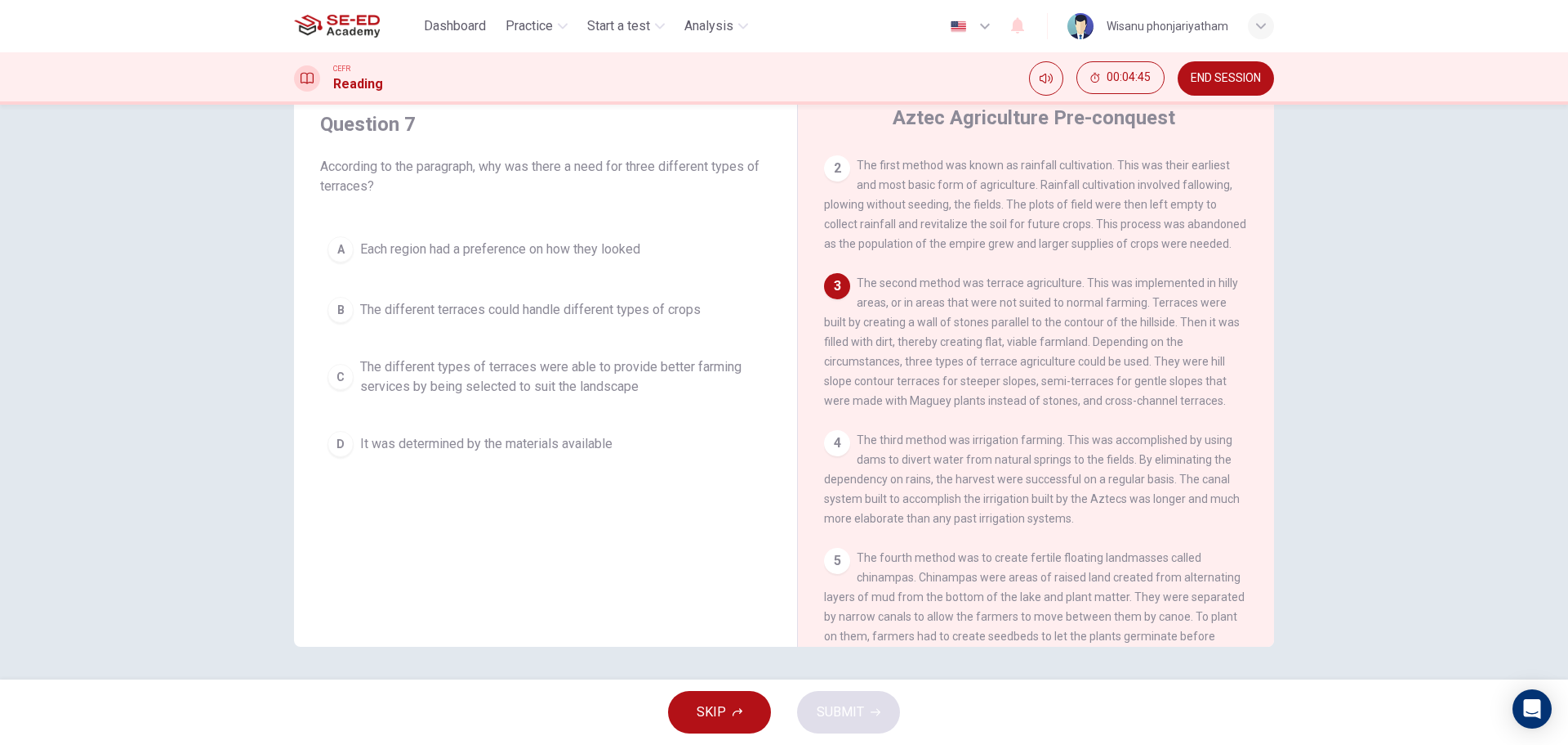
scroll to position [195, 0]
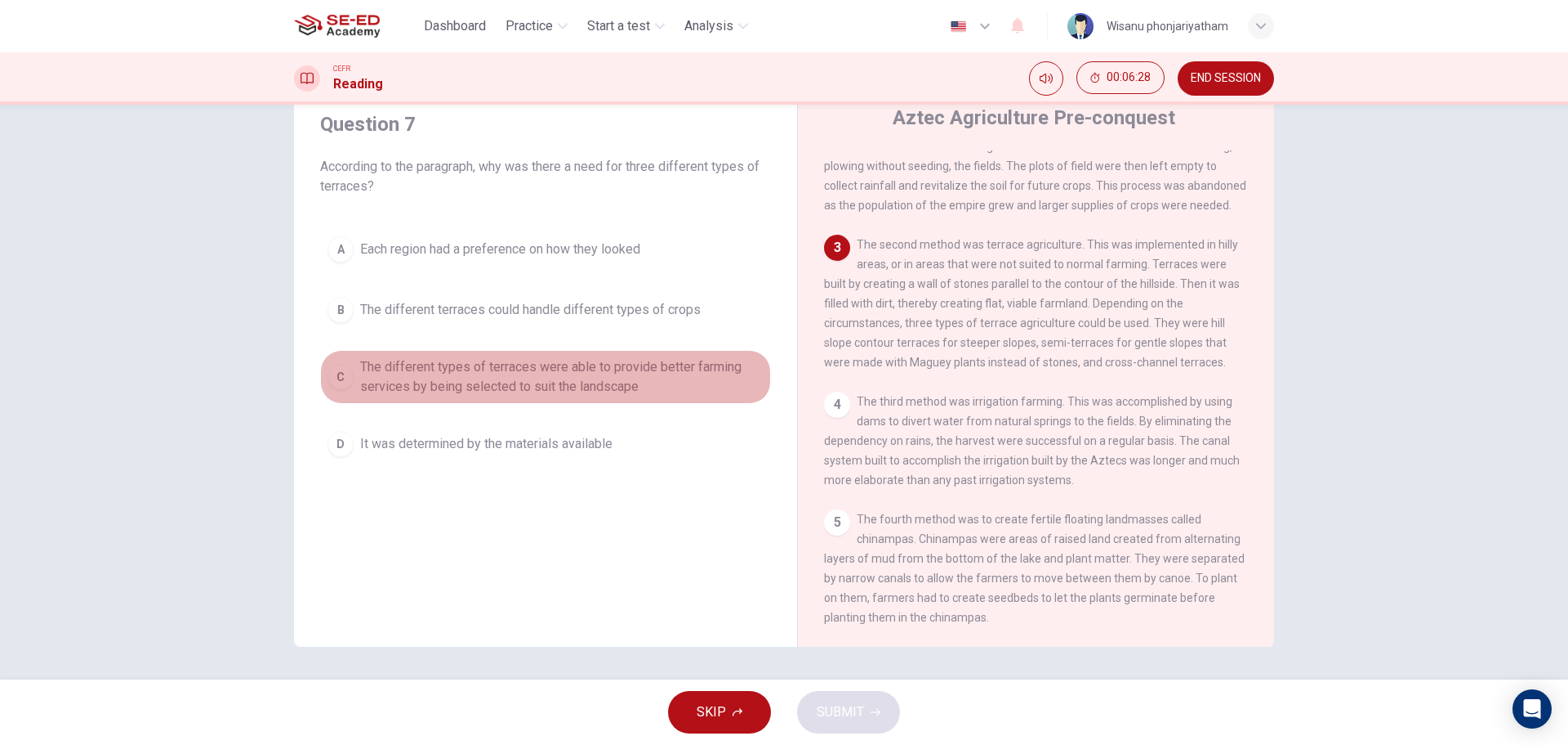
drag, startPoint x: 515, startPoint y: 373, endPoint x: 657, endPoint y: 439, distance: 156.6
click at [516, 373] on span "The different types of terraces were able to provide better farming services by…" at bounding box center [562, 376] width 403 height 39
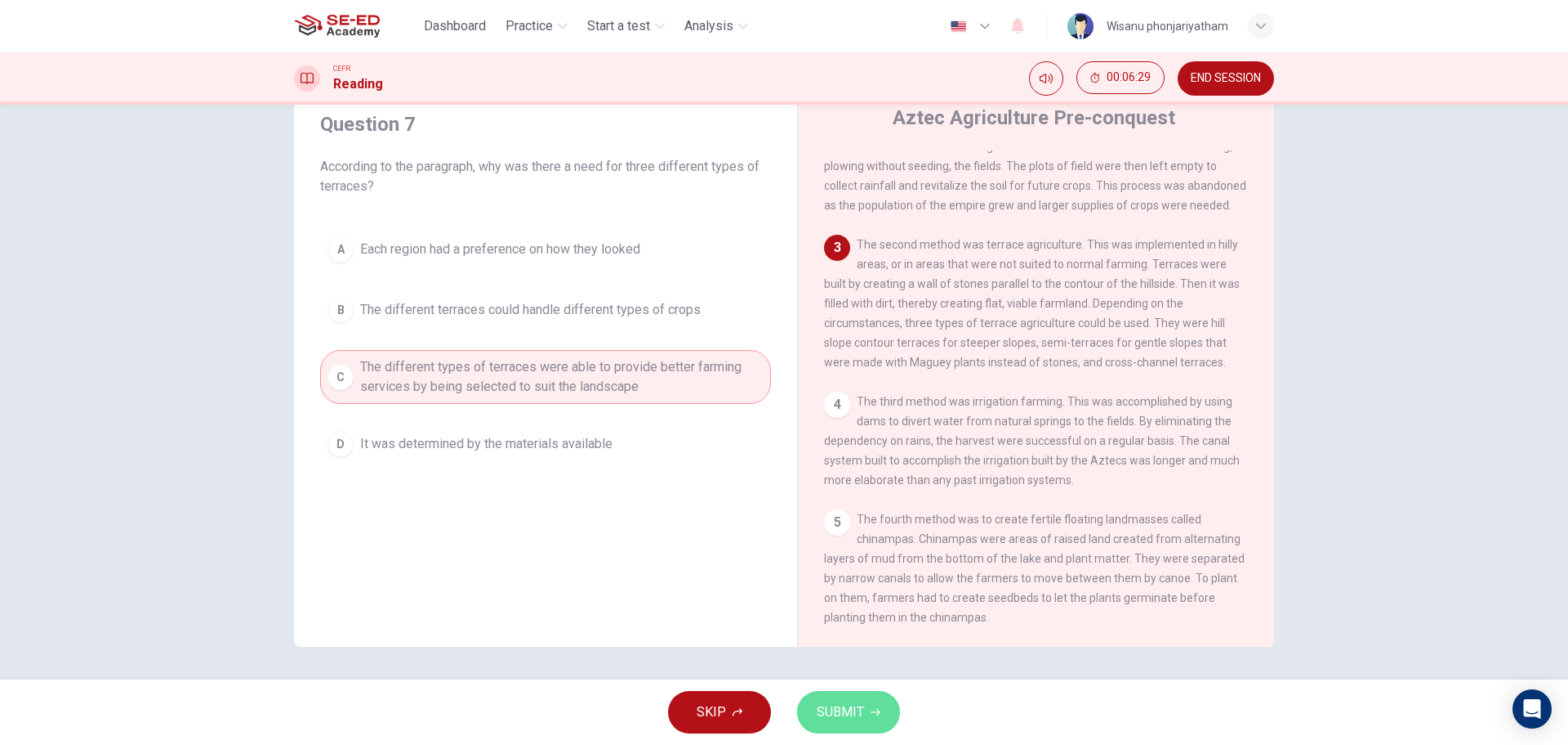
click at [844, 709] on span "SUBMIT" at bounding box center [840, 712] width 48 height 23
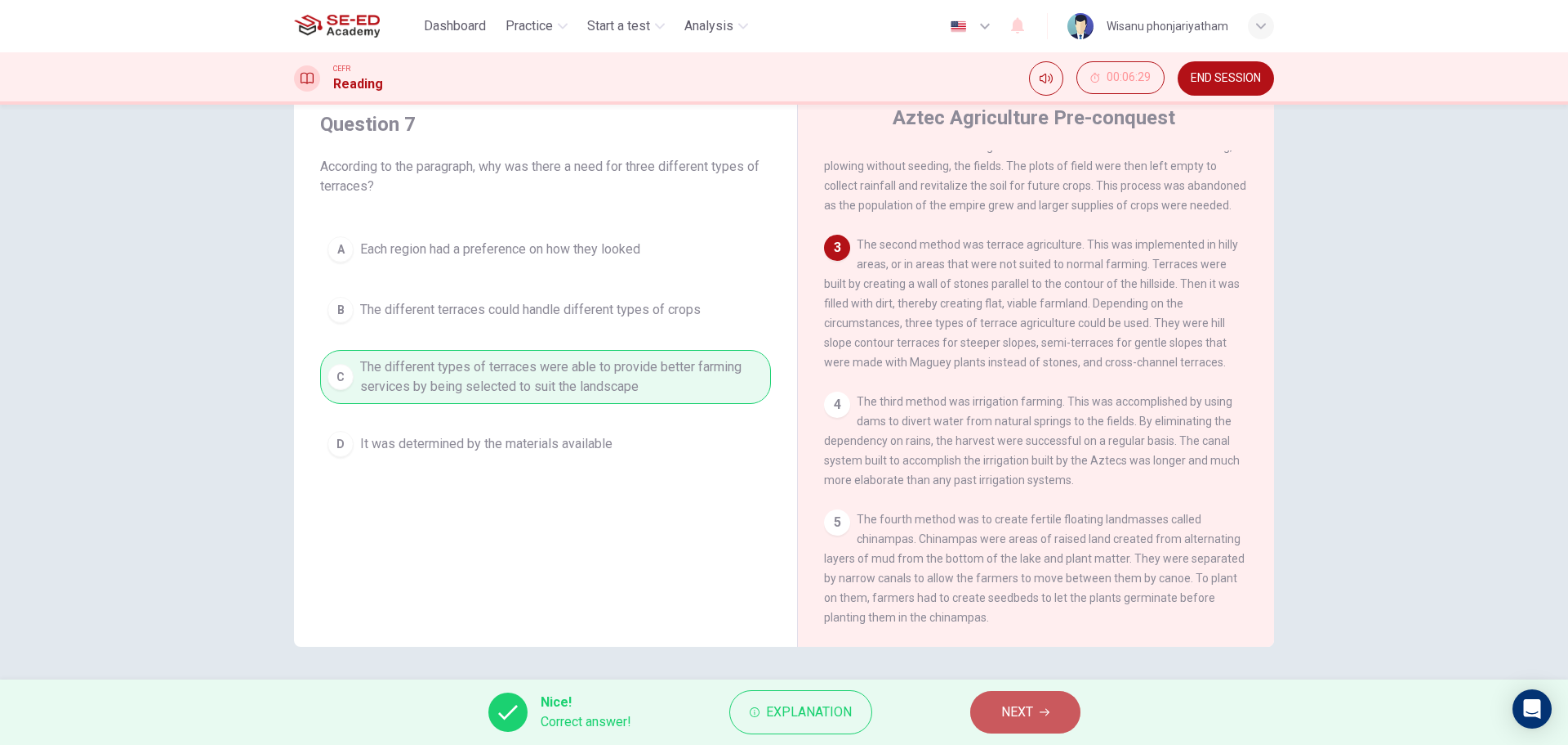
click at [1007, 714] on span "NEXT" at bounding box center [1017, 712] width 32 height 23
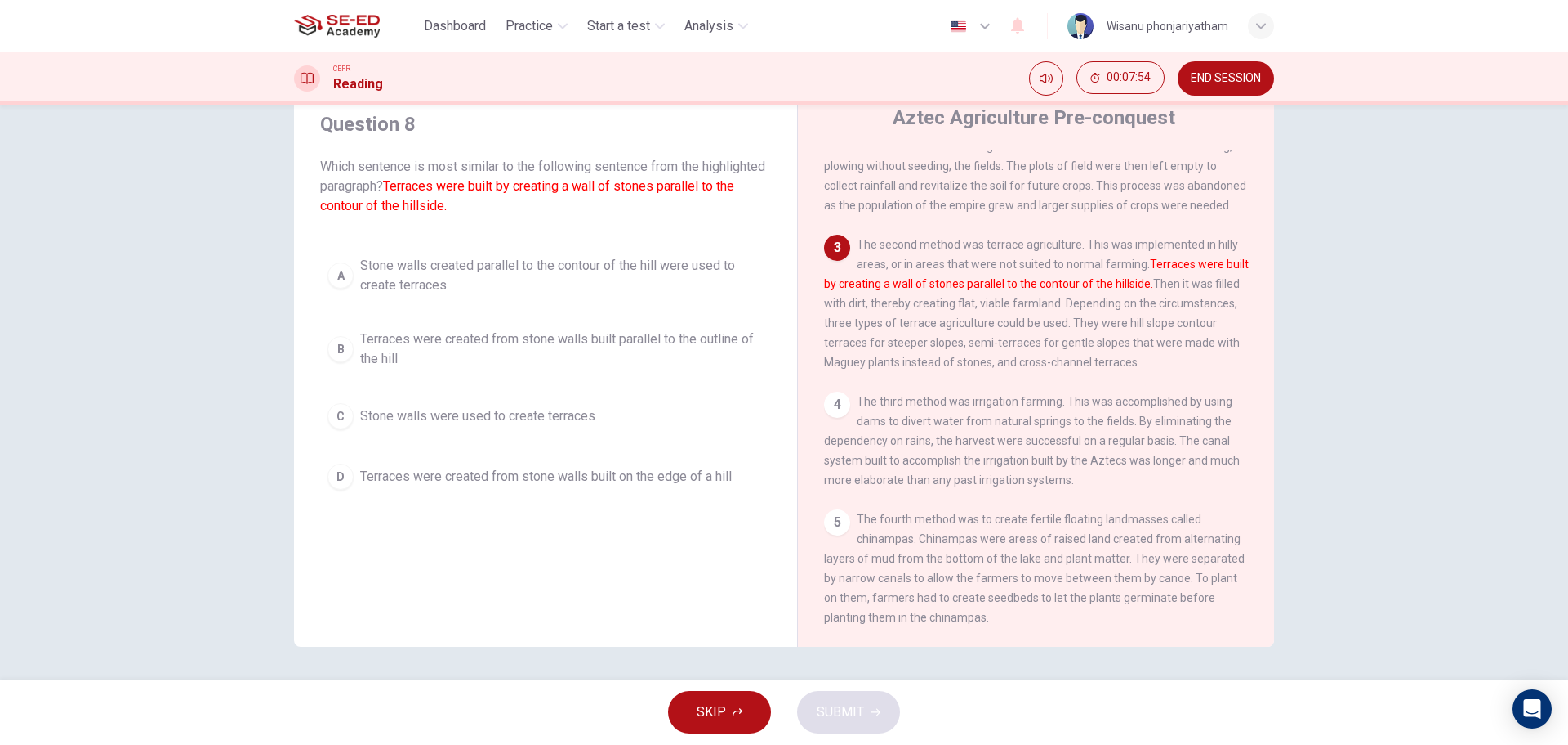
click at [468, 267] on span "Stone walls created parallel to the contour of the hill were used to create ter…" at bounding box center [562, 275] width 403 height 39
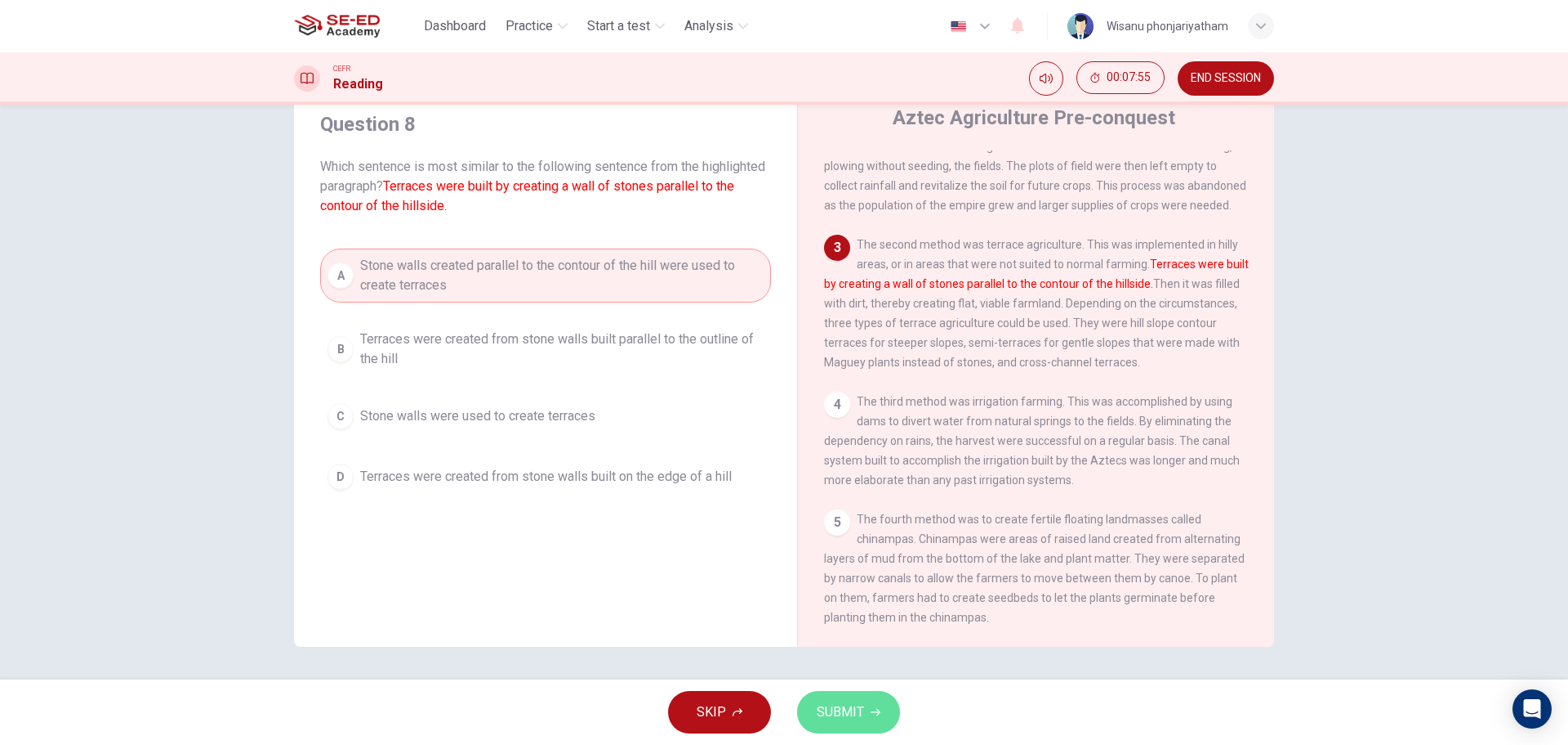
click at [842, 706] on span "SUBMIT" at bounding box center [840, 712] width 48 height 23
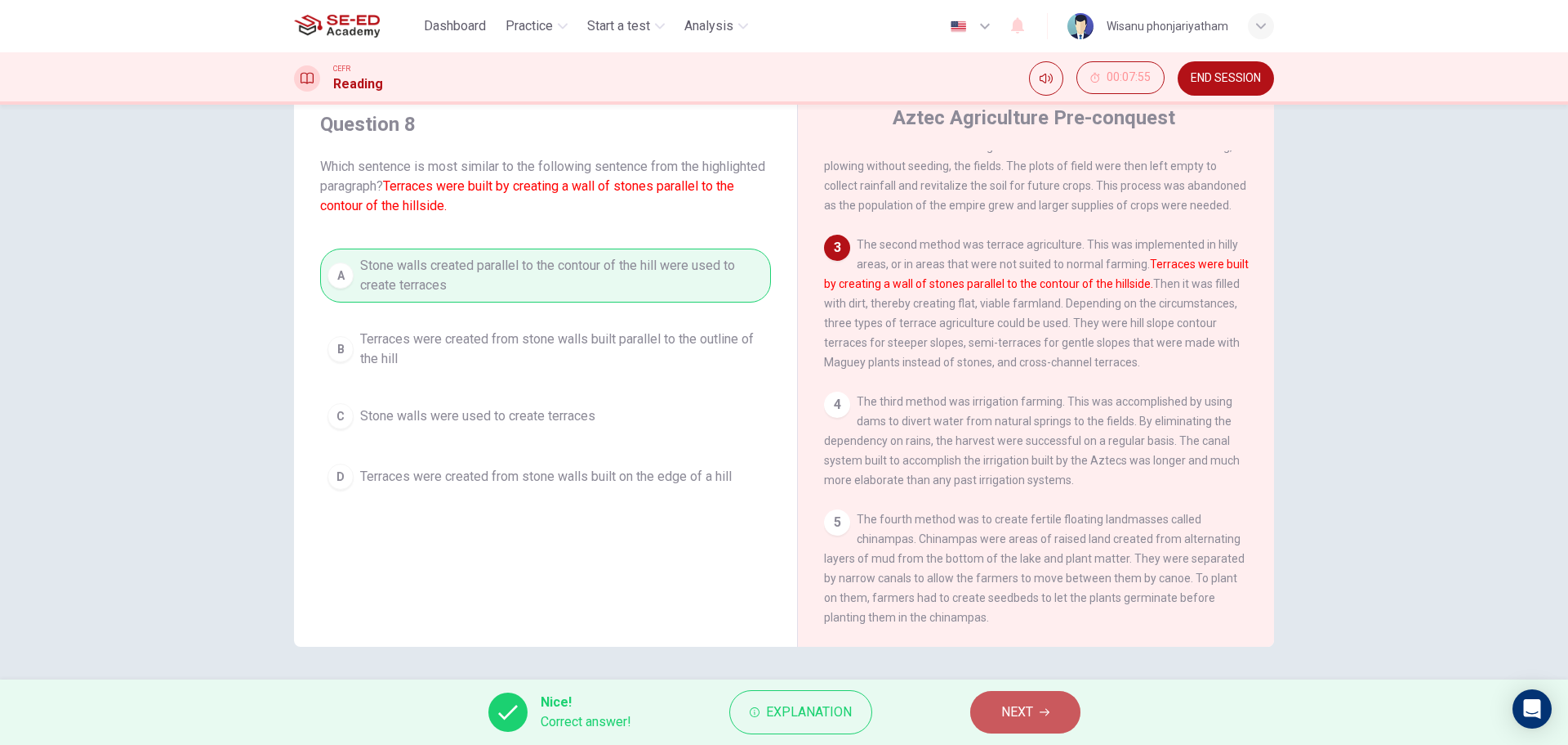
click at [1040, 720] on button "NEXT" at bounding box center [1025, 712] width 110 height 43
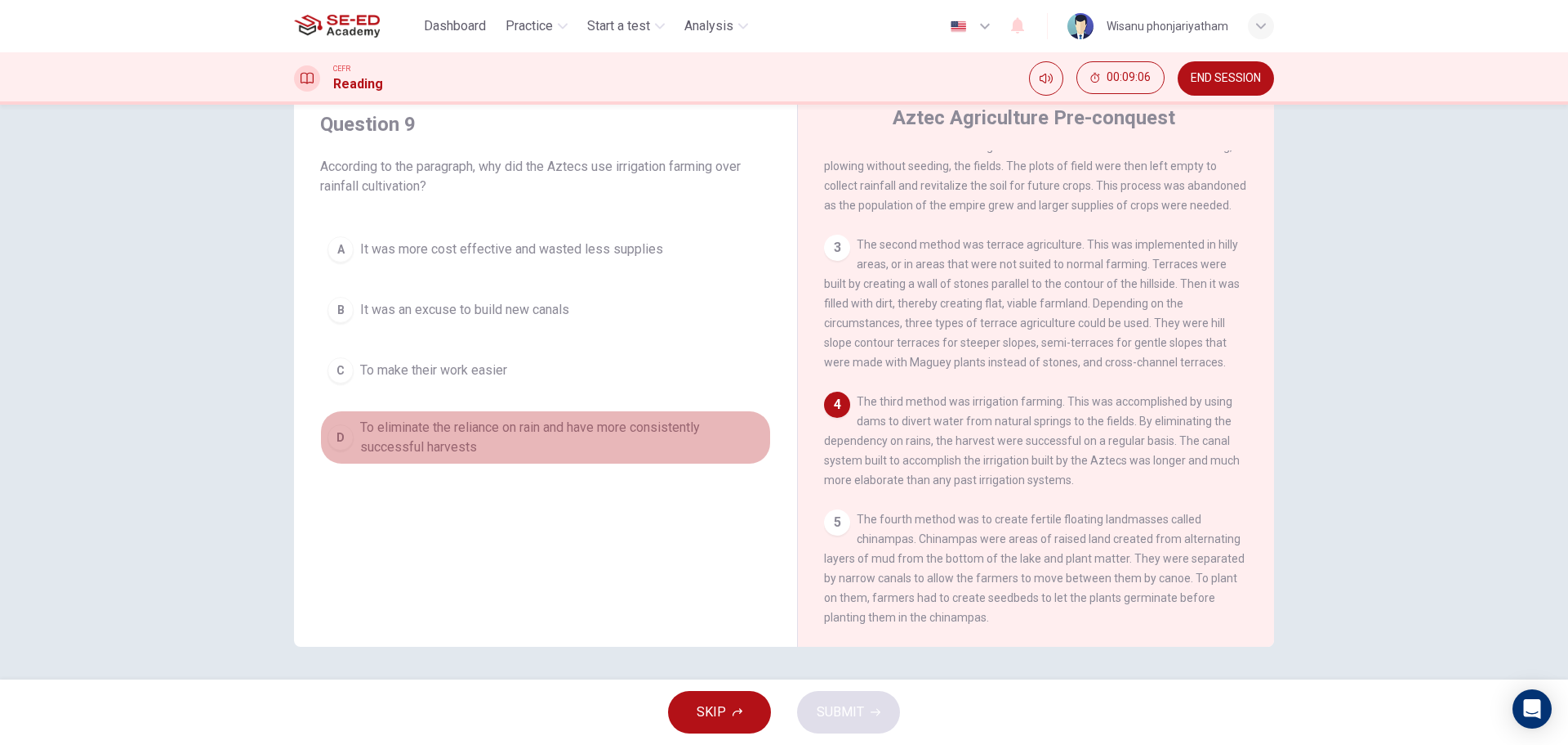
click at [391, 429] on span "To eliminate the reliance on rain and have more consistently successful harvests" at bounding box center [562, 437] width 403 height 39
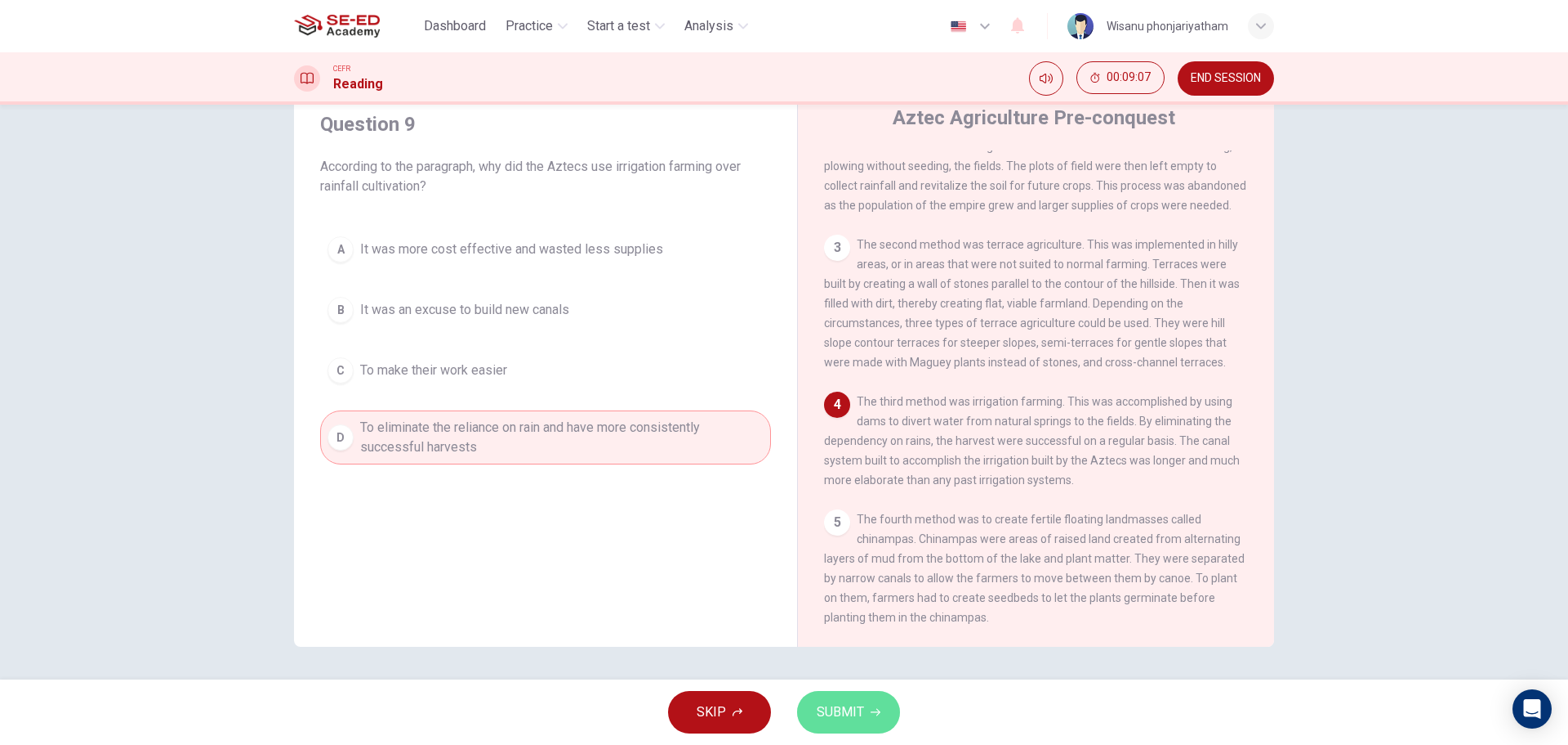
click at [836, 707] on span "SUBMIT" at bounding box center [840, 712] width 48 height 23
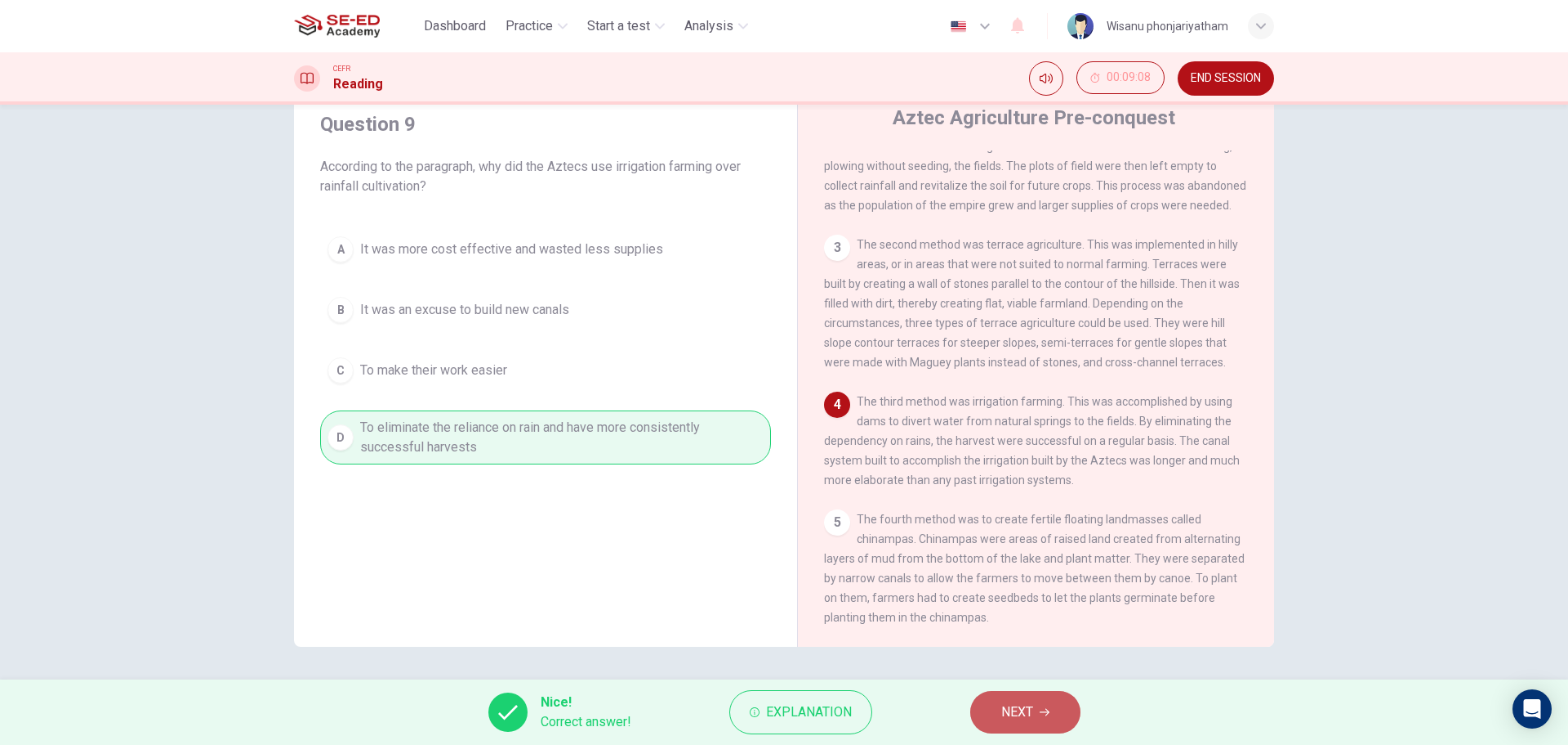
click at [999, 714] on button "NEXT" at bounding box center [1025, 712] width 110 height 43
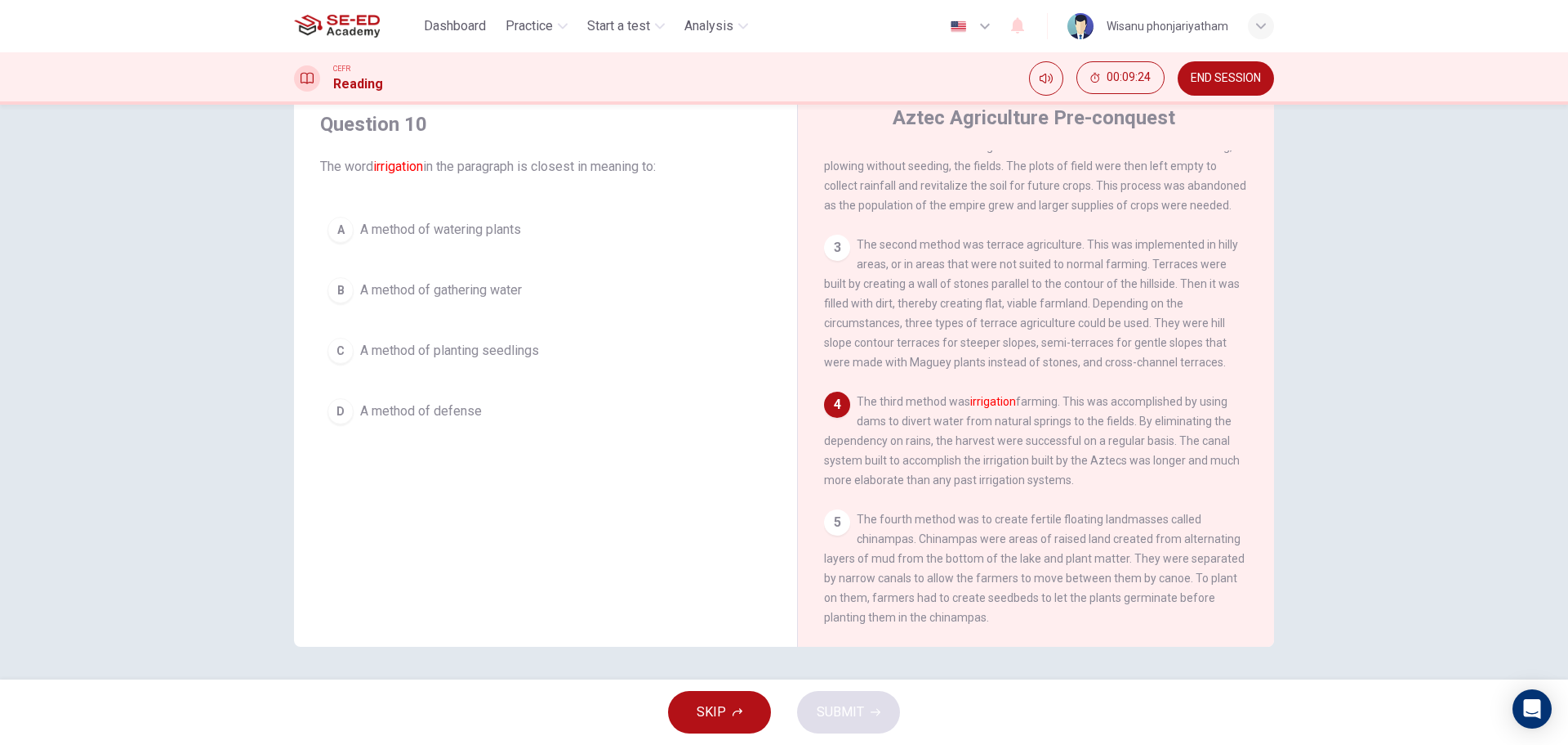
drag, startPoint x: 440, startPoint y: 355, endPoint x: 450, endPoint y: 358, distance: 10.4
click at [440, 356] on span "A method of planting seedlings" at bounding box center [450, 350] width 179 height 19
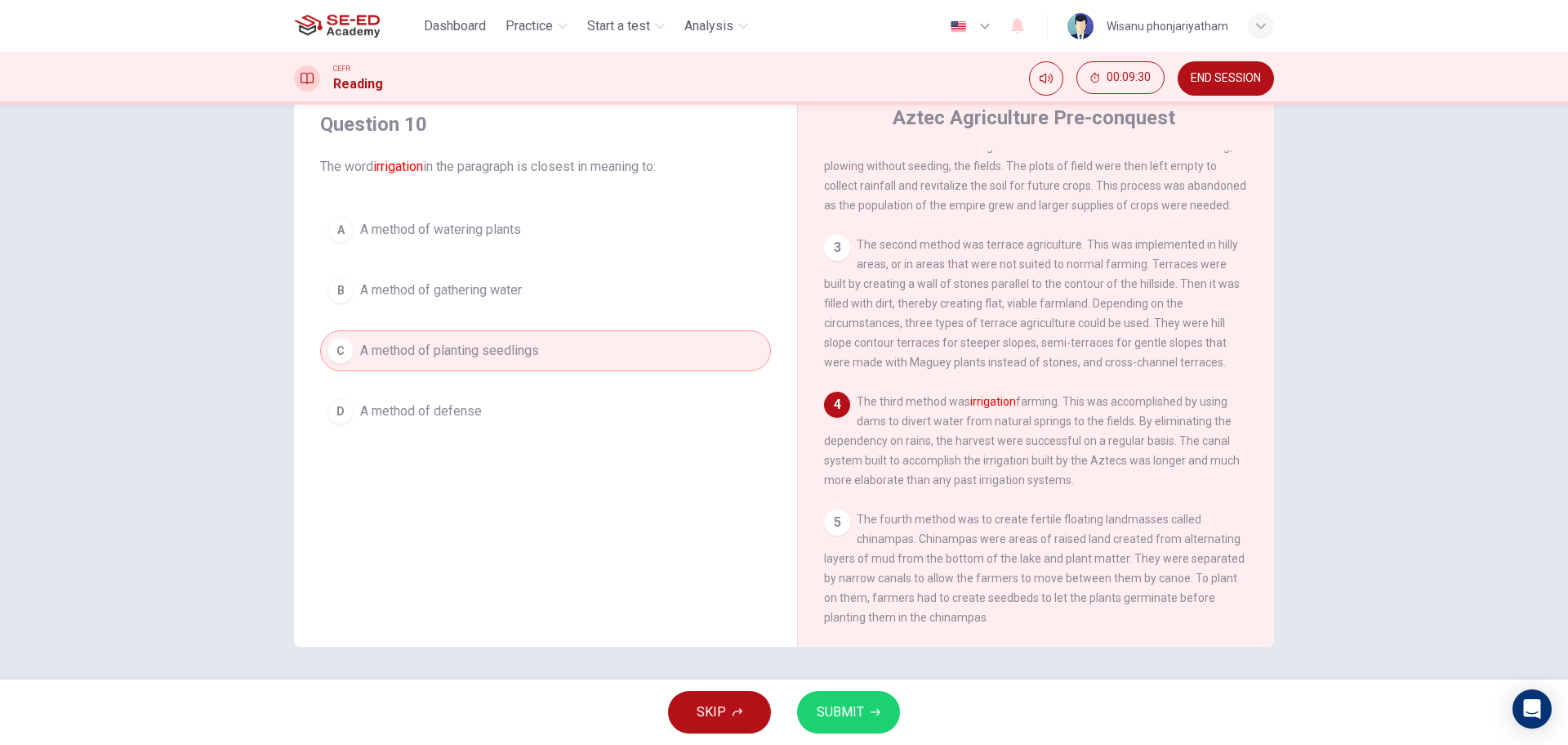
click at [836, 698] on button "SUBMIT" at bounding box center [849, 712] width 103 height 43
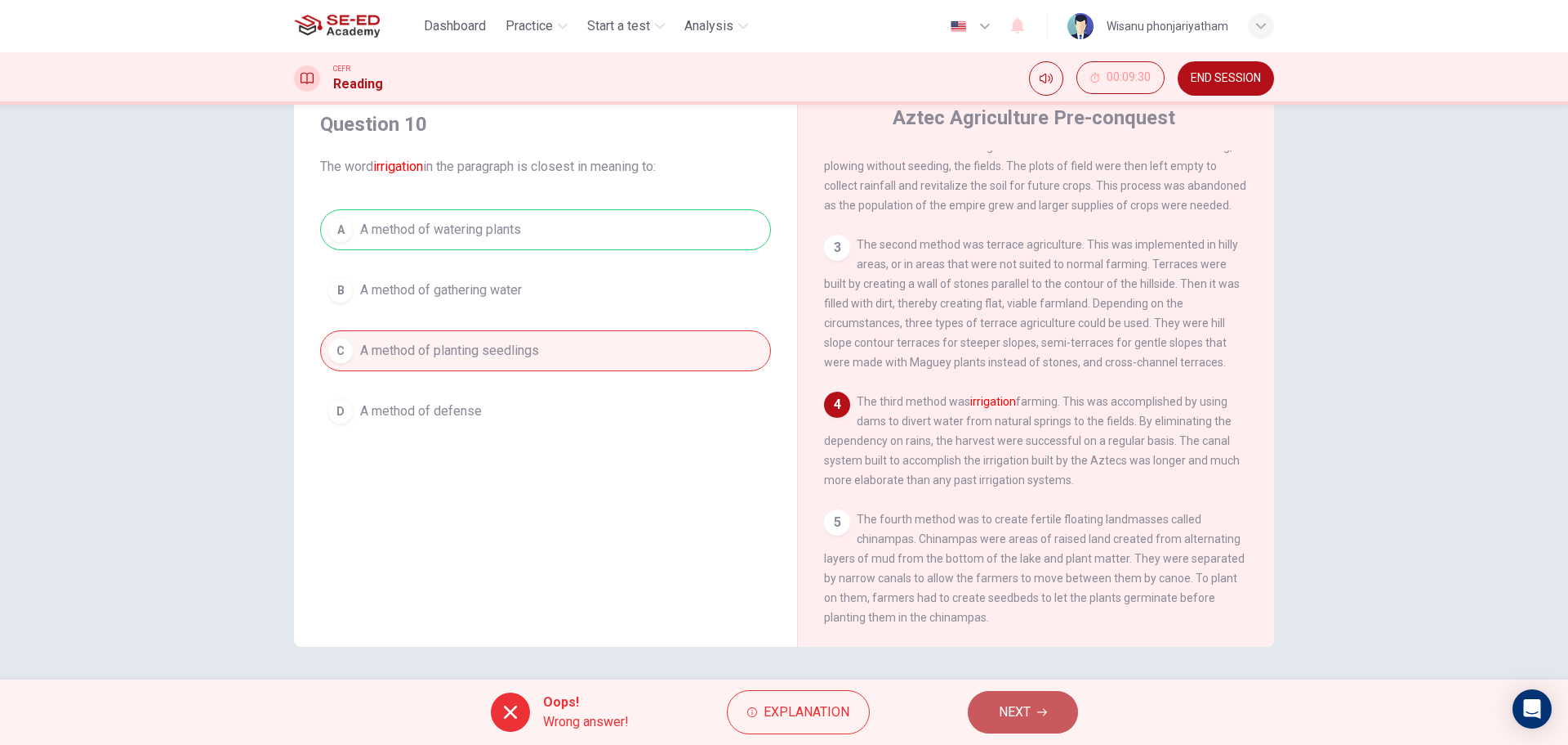
click at [1034, 709] on button "NEXT" at bounding box center [1023, 712] width 110 height 43
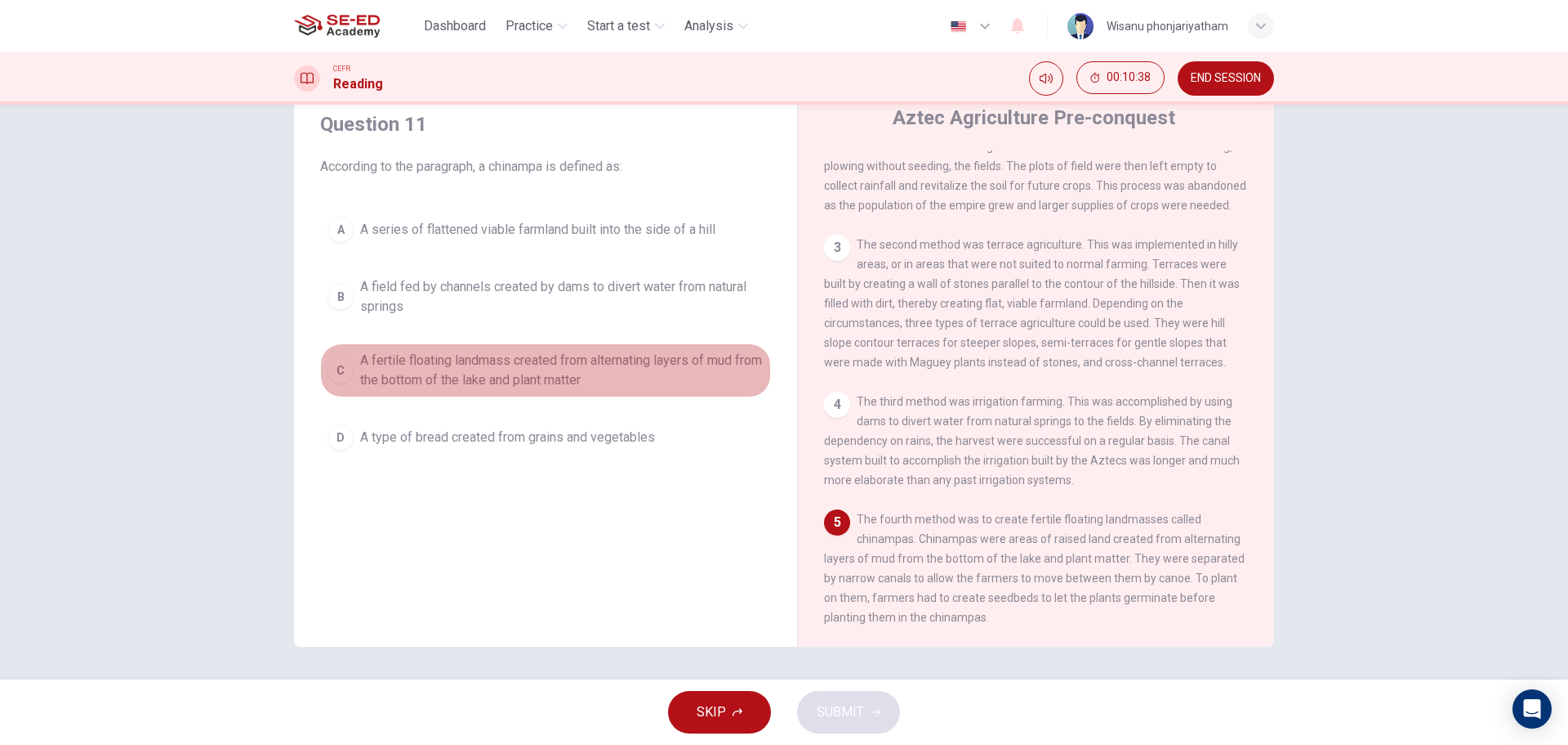
click at [540, 377] on span "A fertile floating landmass created from alternating layers of mud from the bot…" at bounding box center [562, 370] width 403 height 39
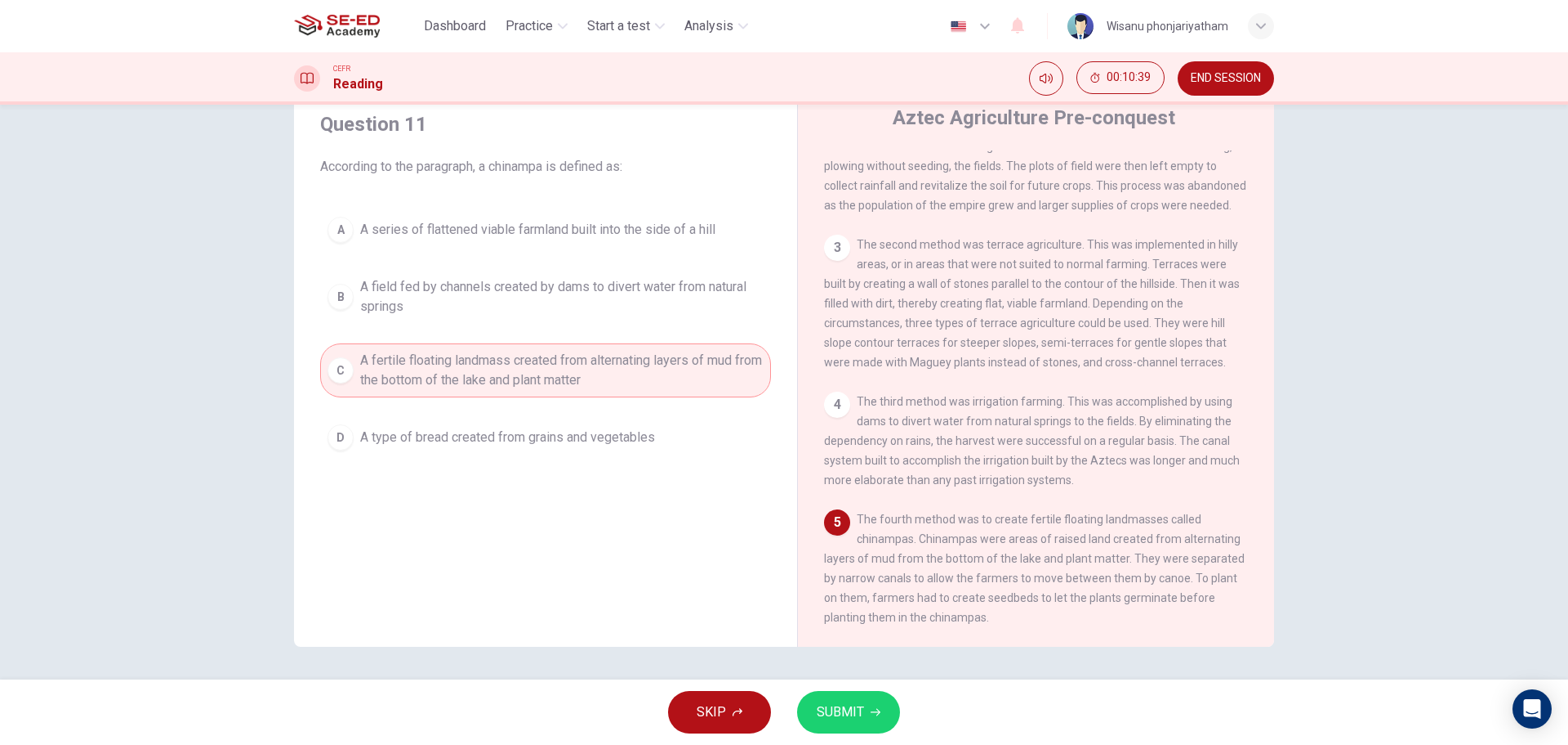
click at [840, 709] on span "SUBMIT" at bounding box center [840, 712] width 48 height 23
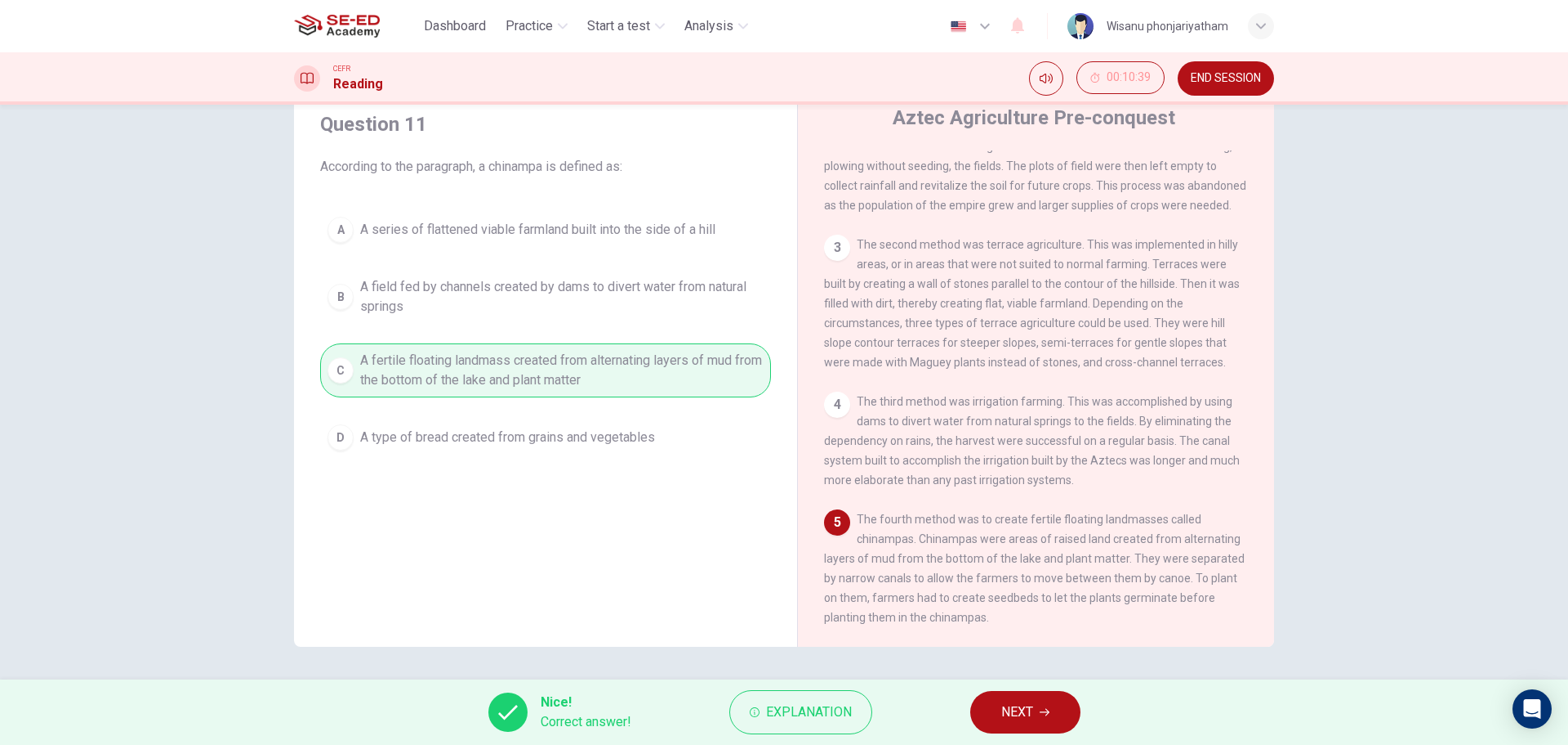
click at [1000, 697] on button "NEXT" at bounding box center [1025, 712] width 110 height 43
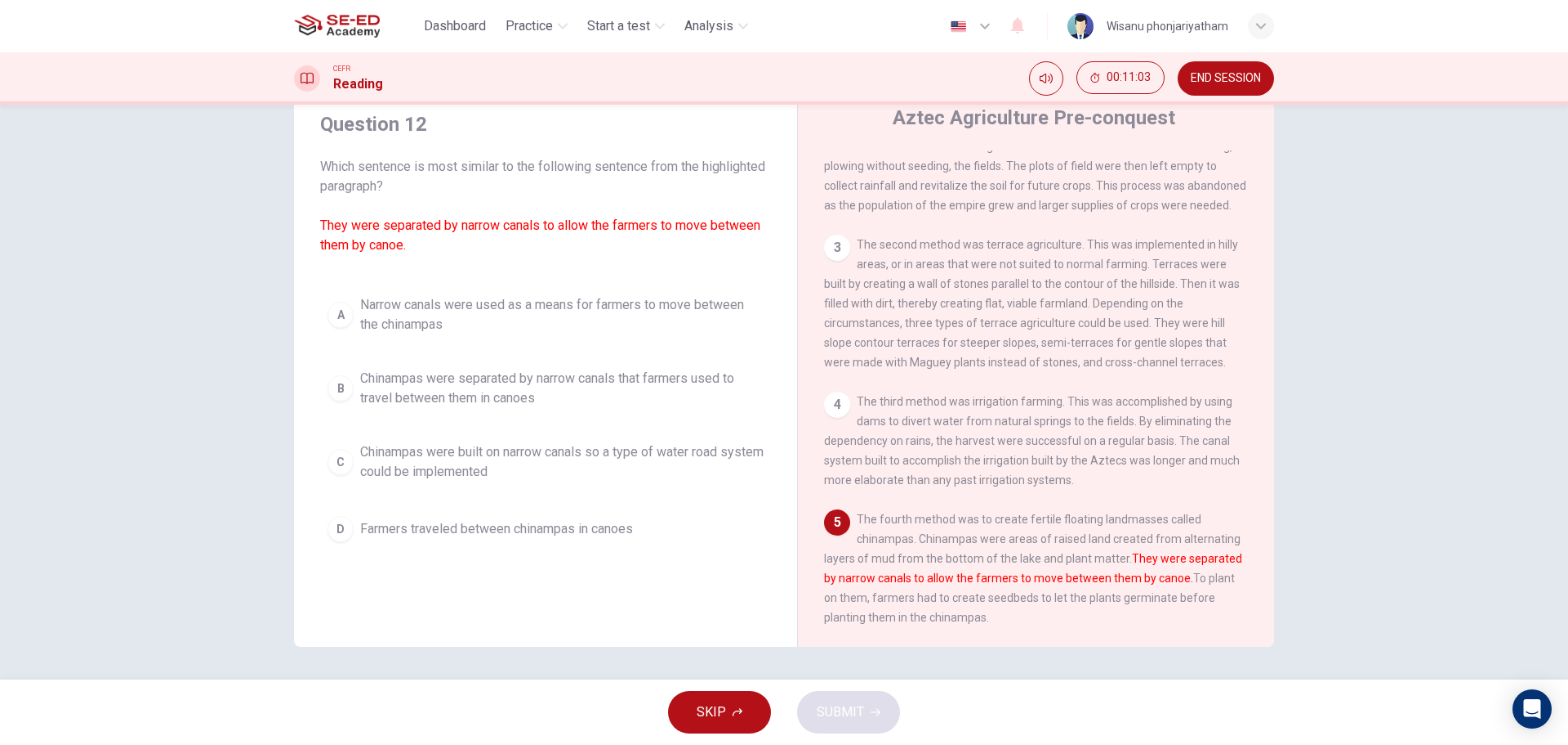
click at [512, 319] on span "Narrow canals were used as a means for farmers to move between the chinampas" at bounding box center [562, 314] width 403 height 39
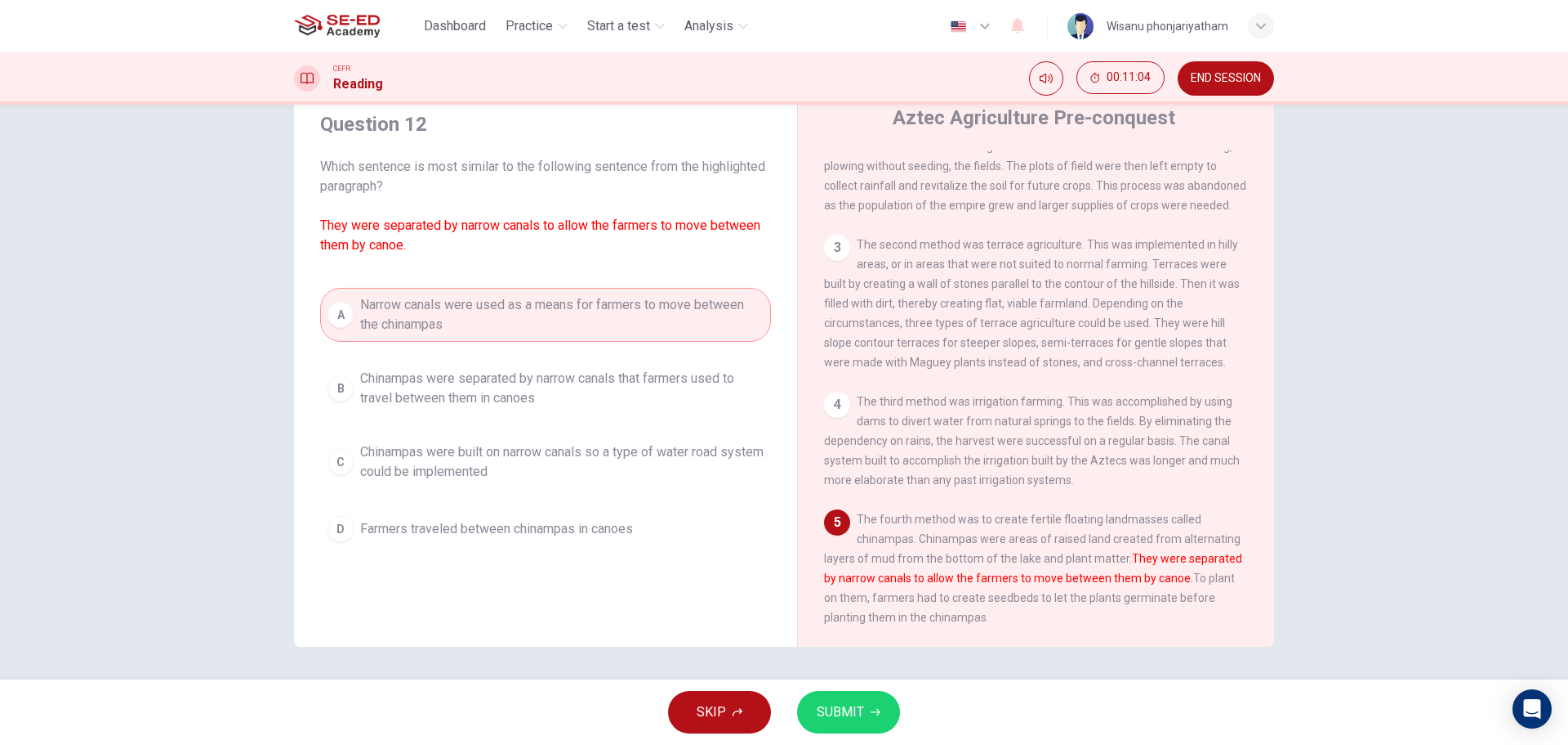
click at [819, 695] on button "SUBMIT" at bounding box center [849, 712] width 103 height 43
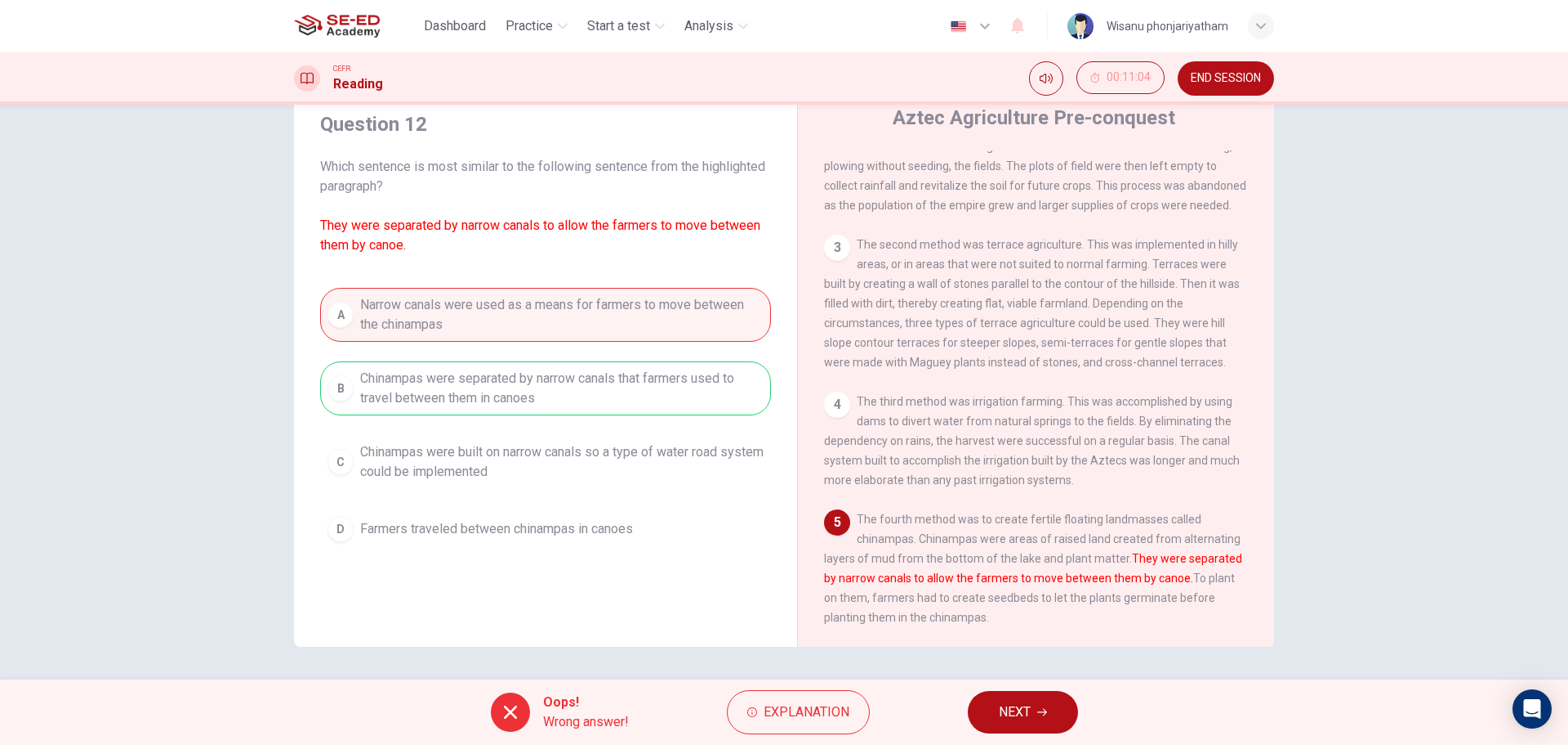
click at [995, 709] on button "NEXT" at bounding box center [1023, 712] width 110 height 43
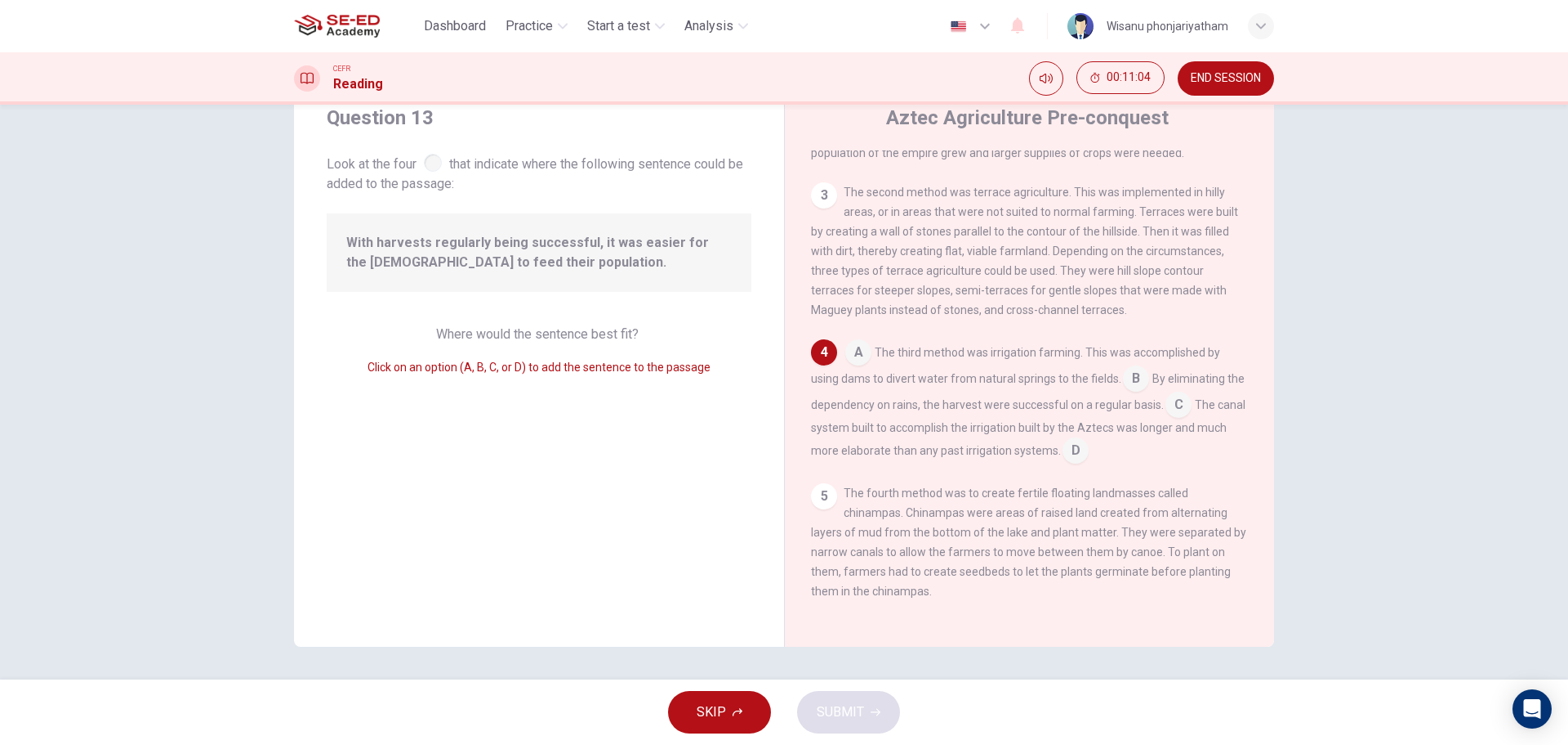
scroll to position [223, 0]
drag, startPoint x: 365, startPoint y: 242, endPoint x: 530, endPoint y: 263, distance: 166.3
click at [530, 263] on span "With harvests regularly being successful, it was easier for the [DEMOGRAPHIC_DA…" at bounding box center [539, 252] width 386 height 39
click at [850, 342] on input at bounding box center [858, 353] width 26 height 26
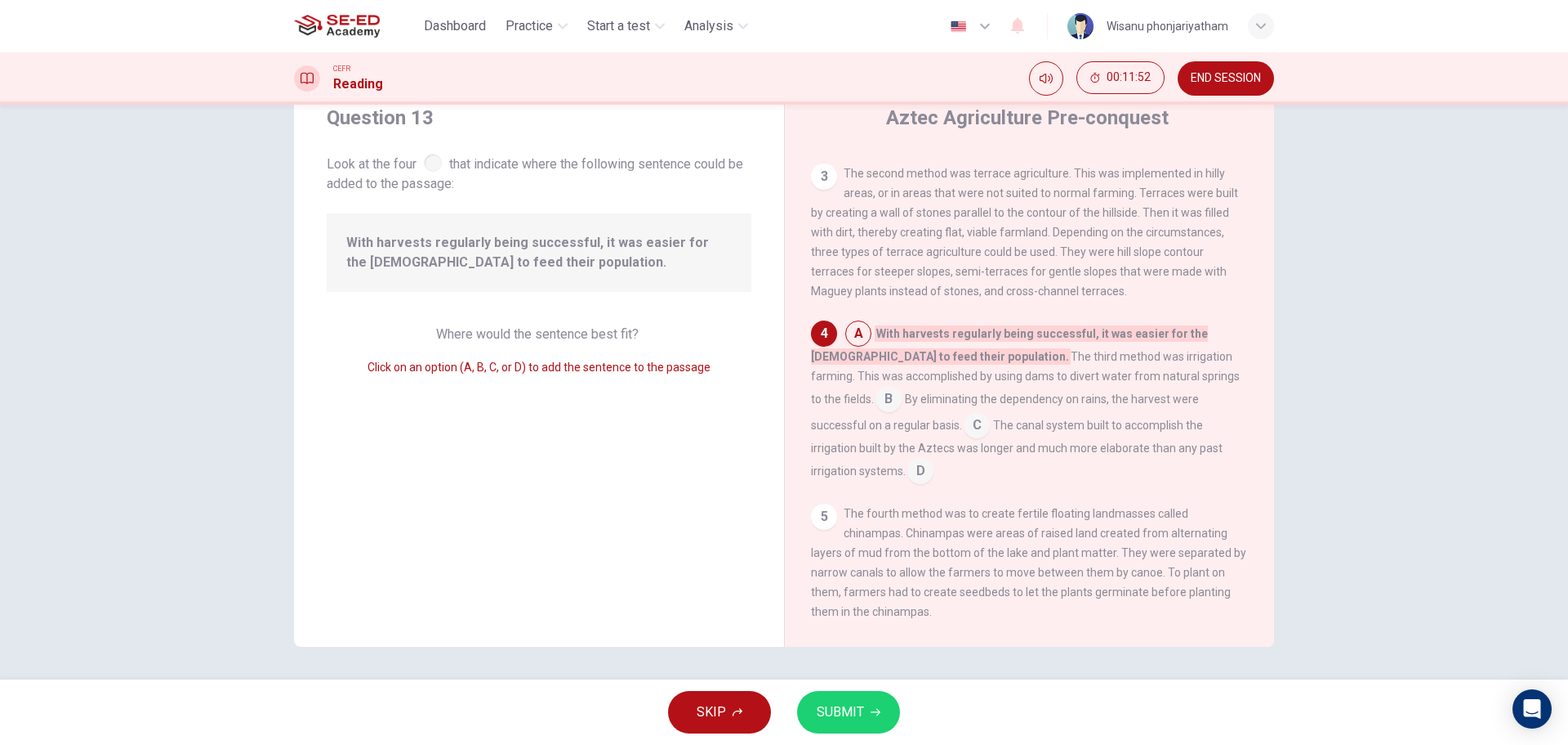
click at [964, 440] on input at bounding box center [977, 426] width 26 height 26
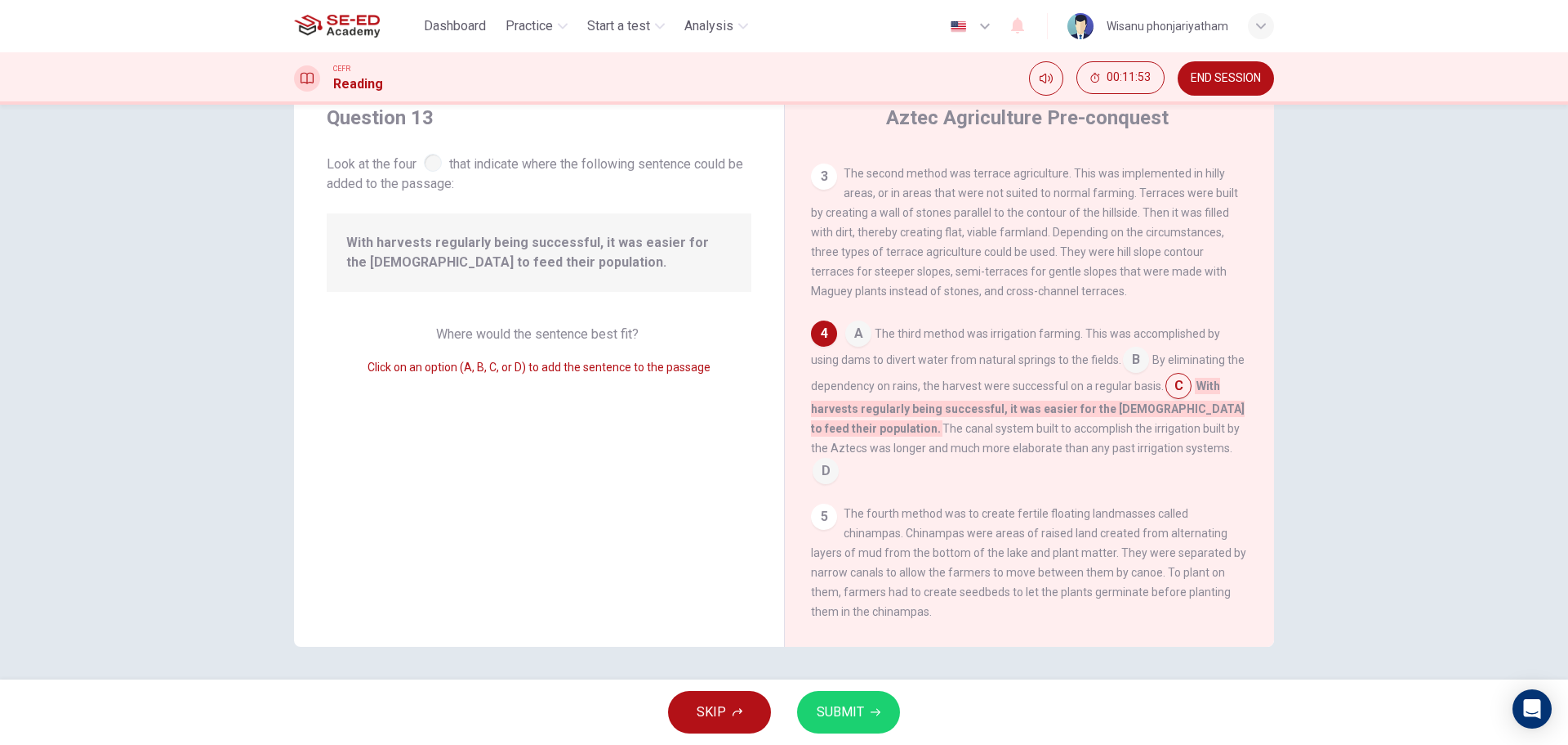
click at [850, 348] on input at bounding box center [858, 335] width 26 height 26
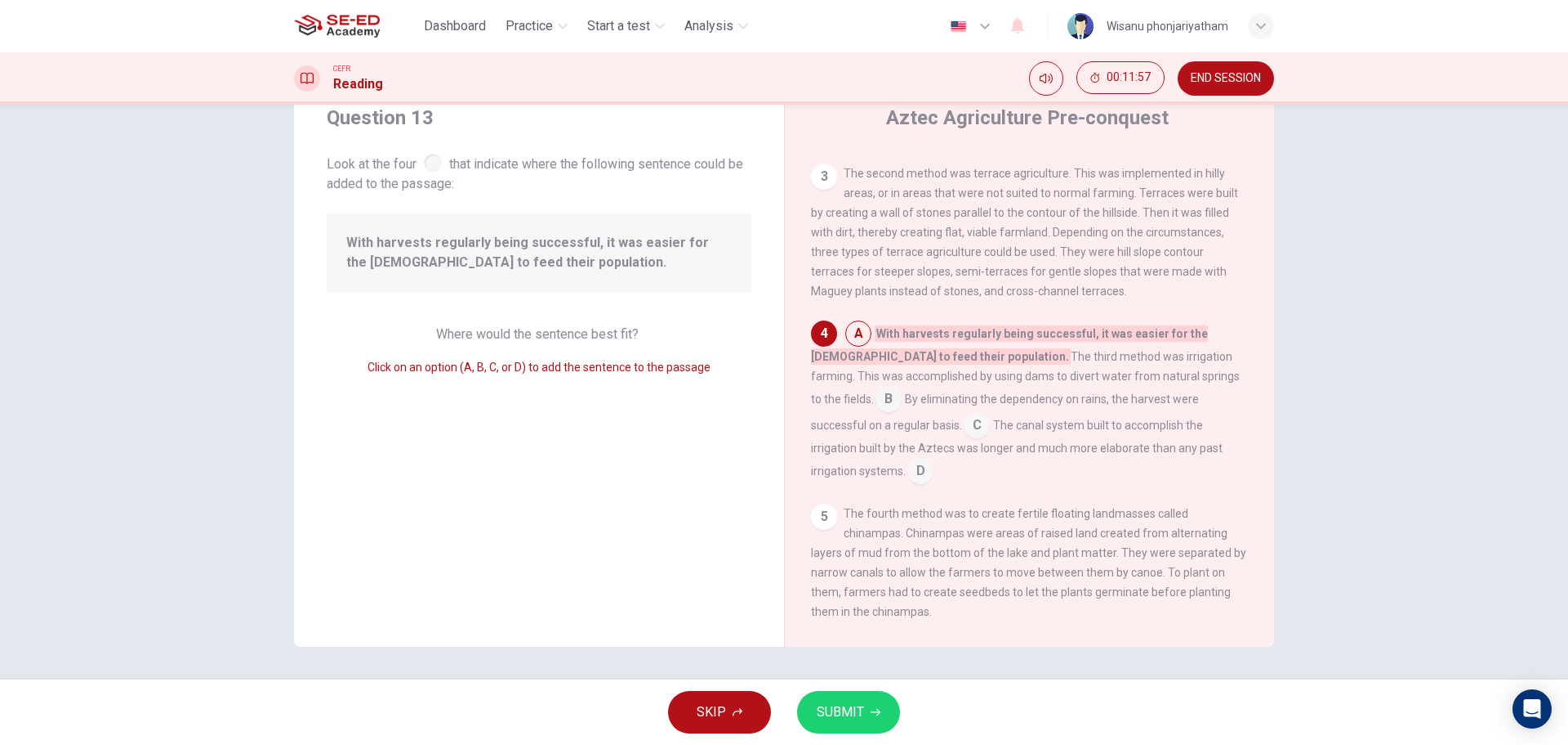
click at [902, 389] on input at bounding box center [889, 400] width 26 height 26
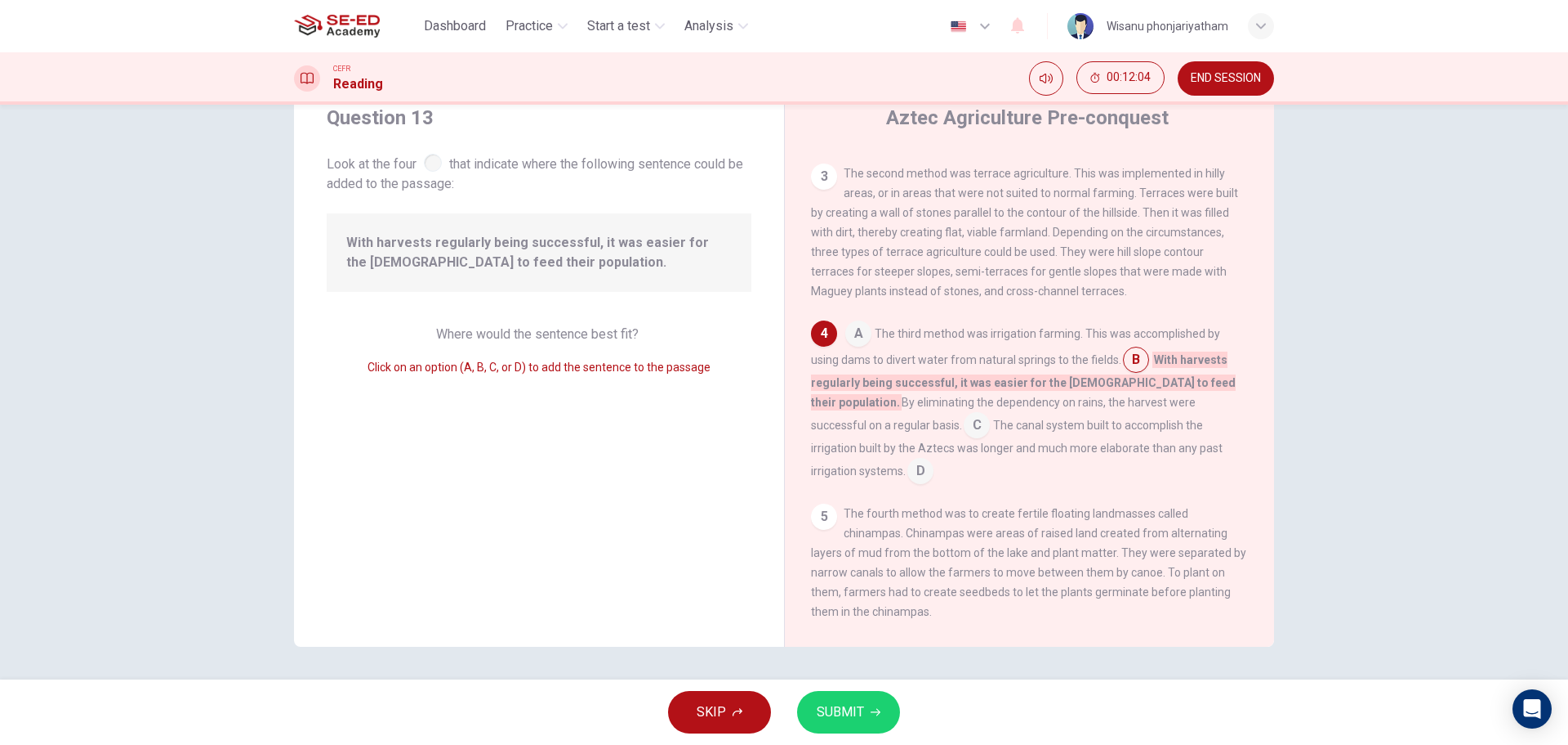
click at [933, 465] on input at bounding box center [921, 472] width 26 height 26
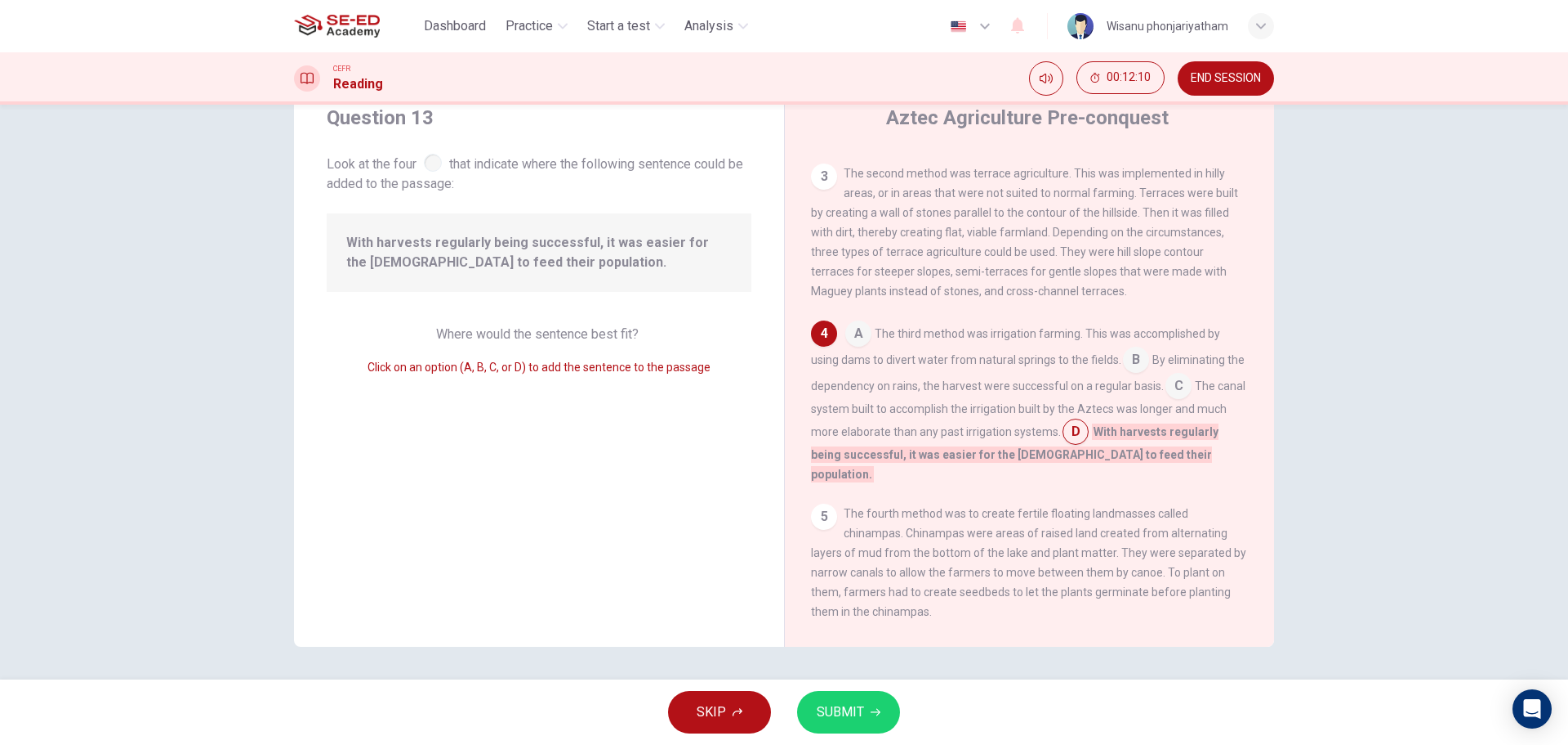
click at [1123, 372] on input at bounding box center [1135, 361] width 26 height 26
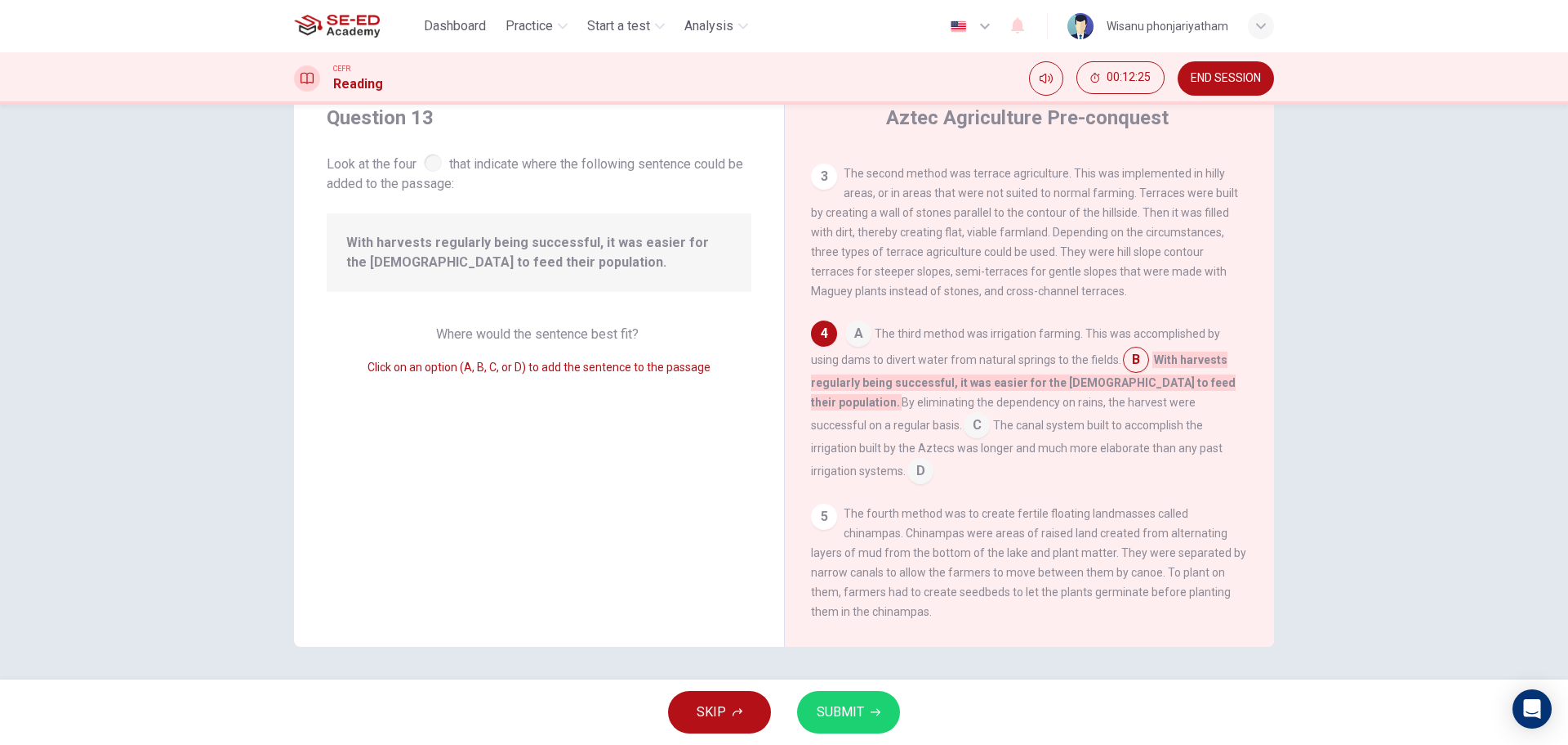
click at [933, 463] on input at bounding box center [921, 472] width 26 height 26
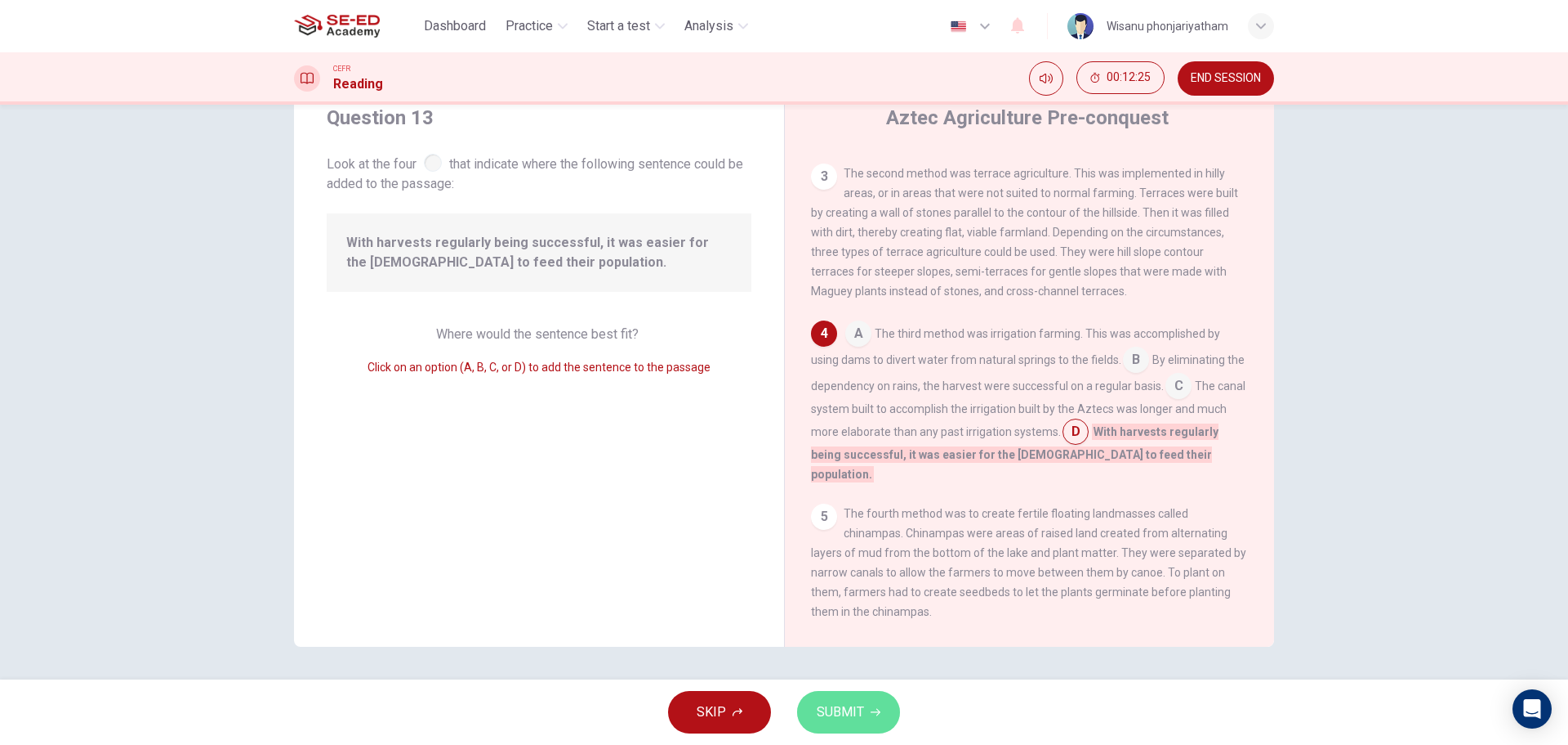
click at [838, 720] on span "SUBMIT" at bounding box center [840, 712] width 48 height 23
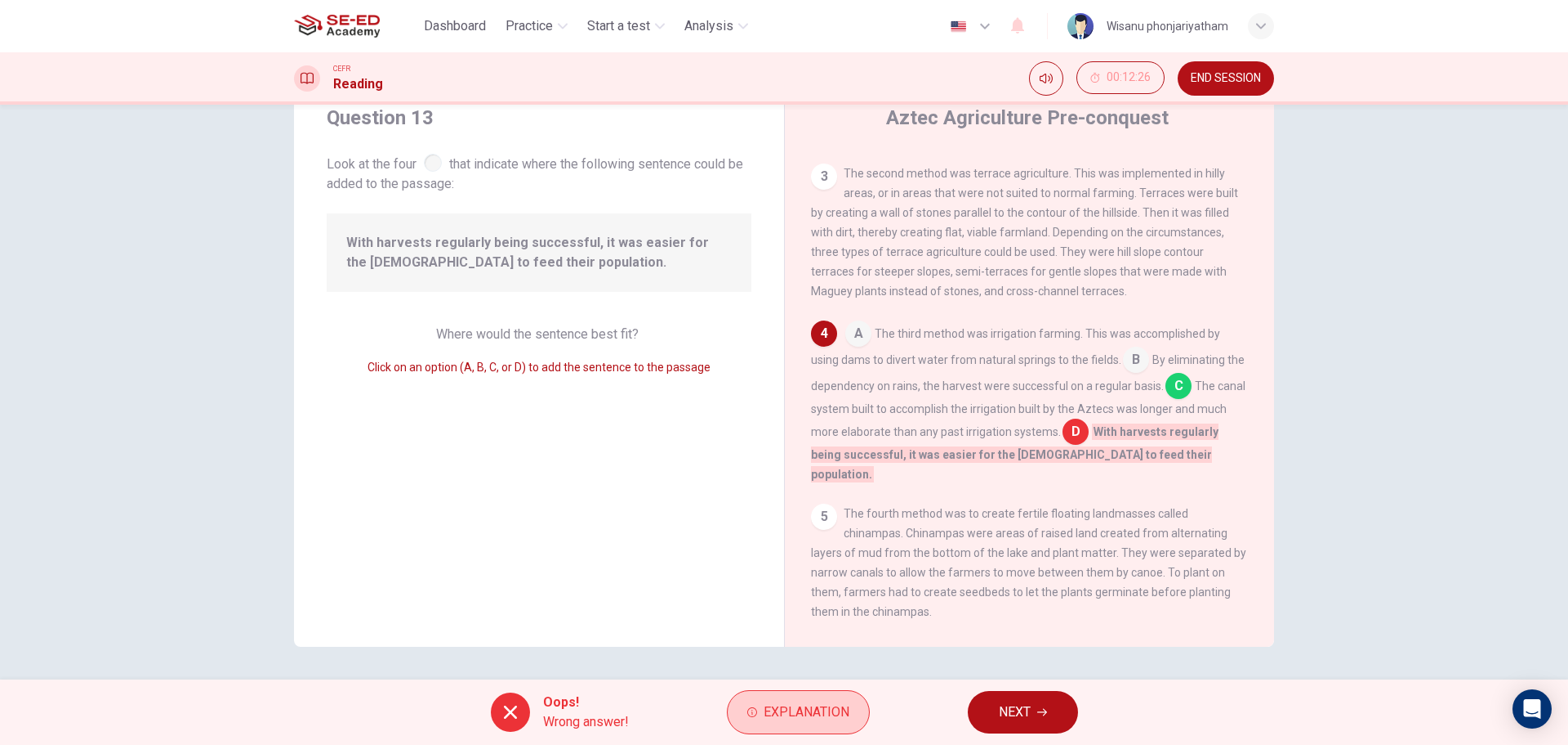
click at [769, 711] on span "Explanation" at bounding box center [807, 712] width 86 height 23
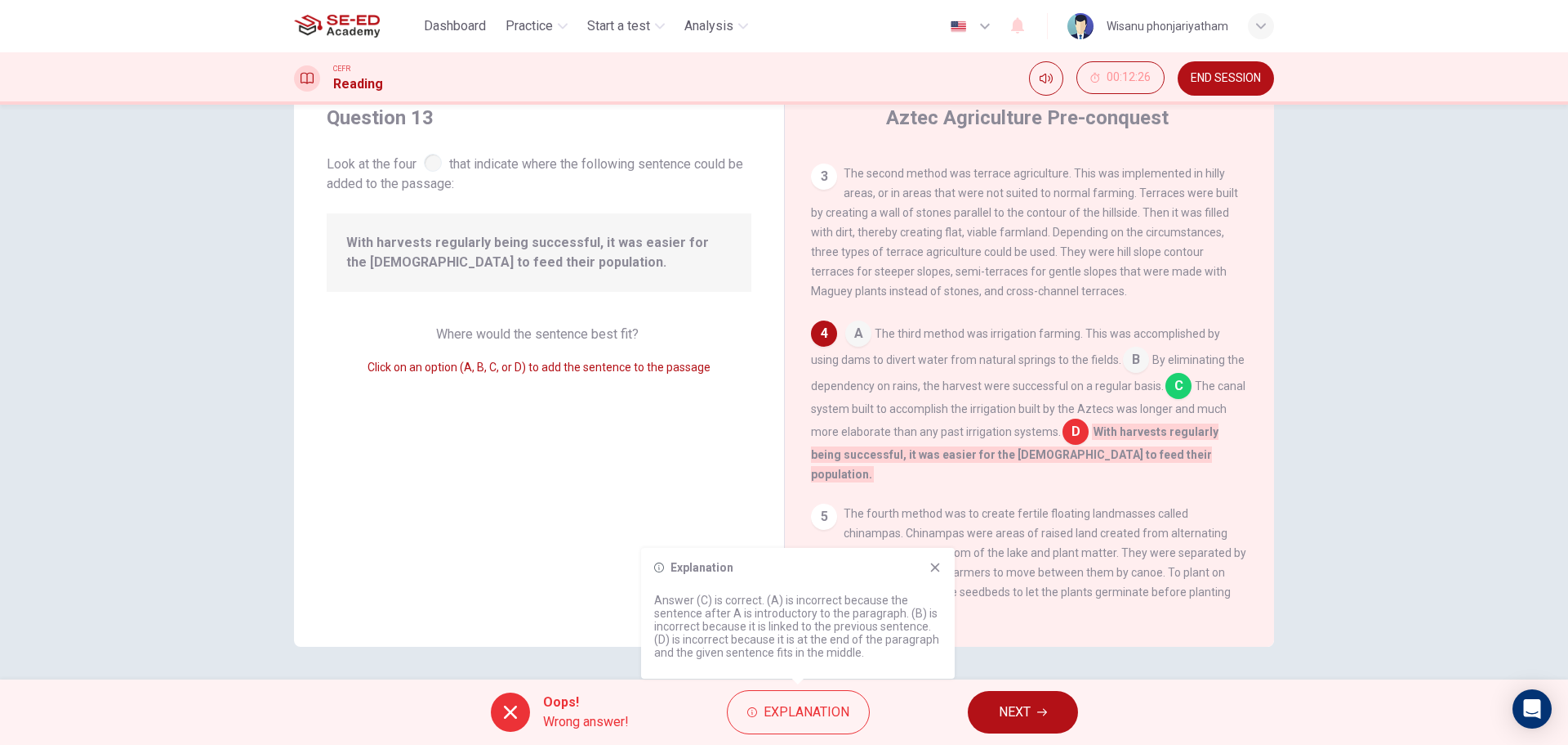
click at [1041, 708] on icon "button" at bounding box center [1042, 712] width 10 height 10
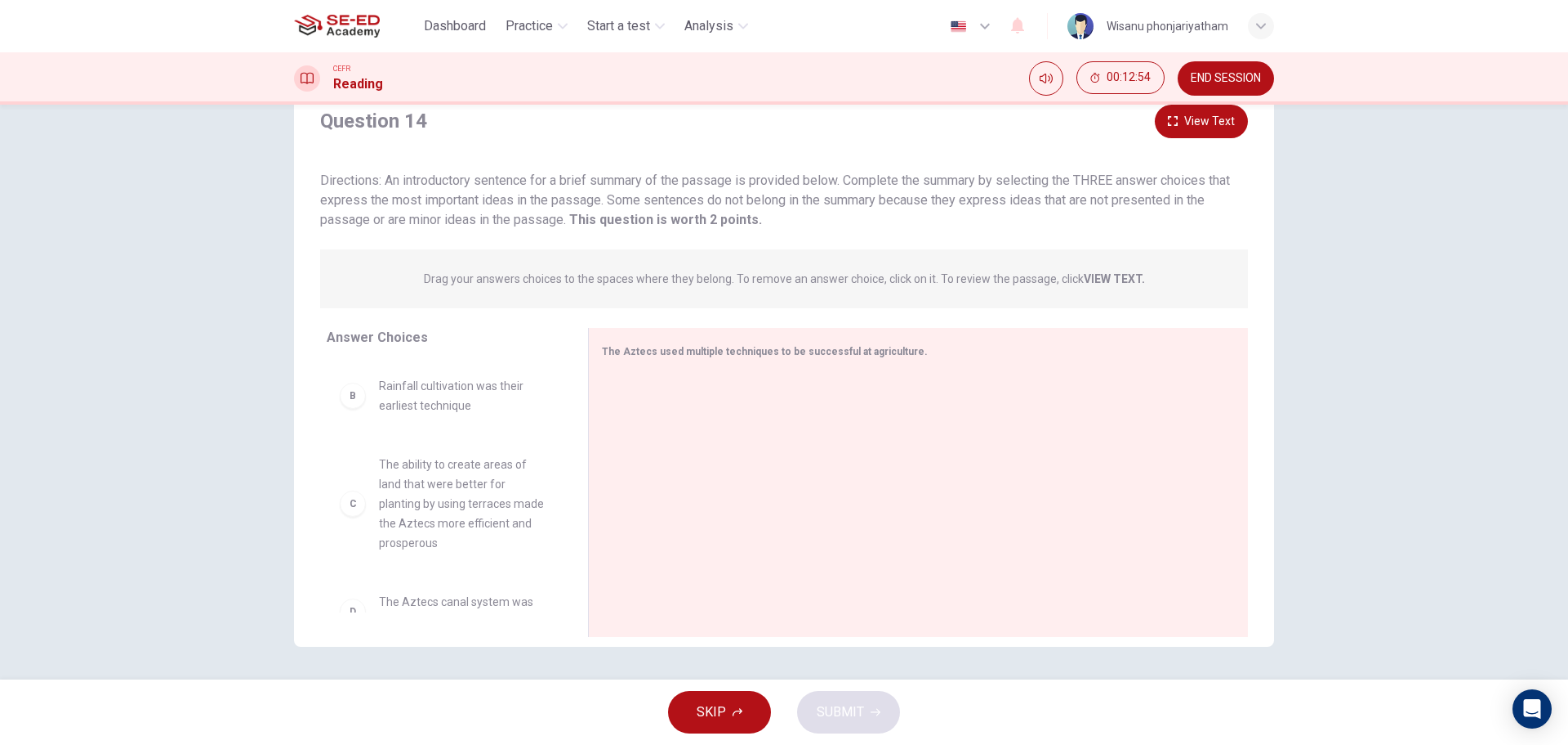
scroll to position [163, 0]
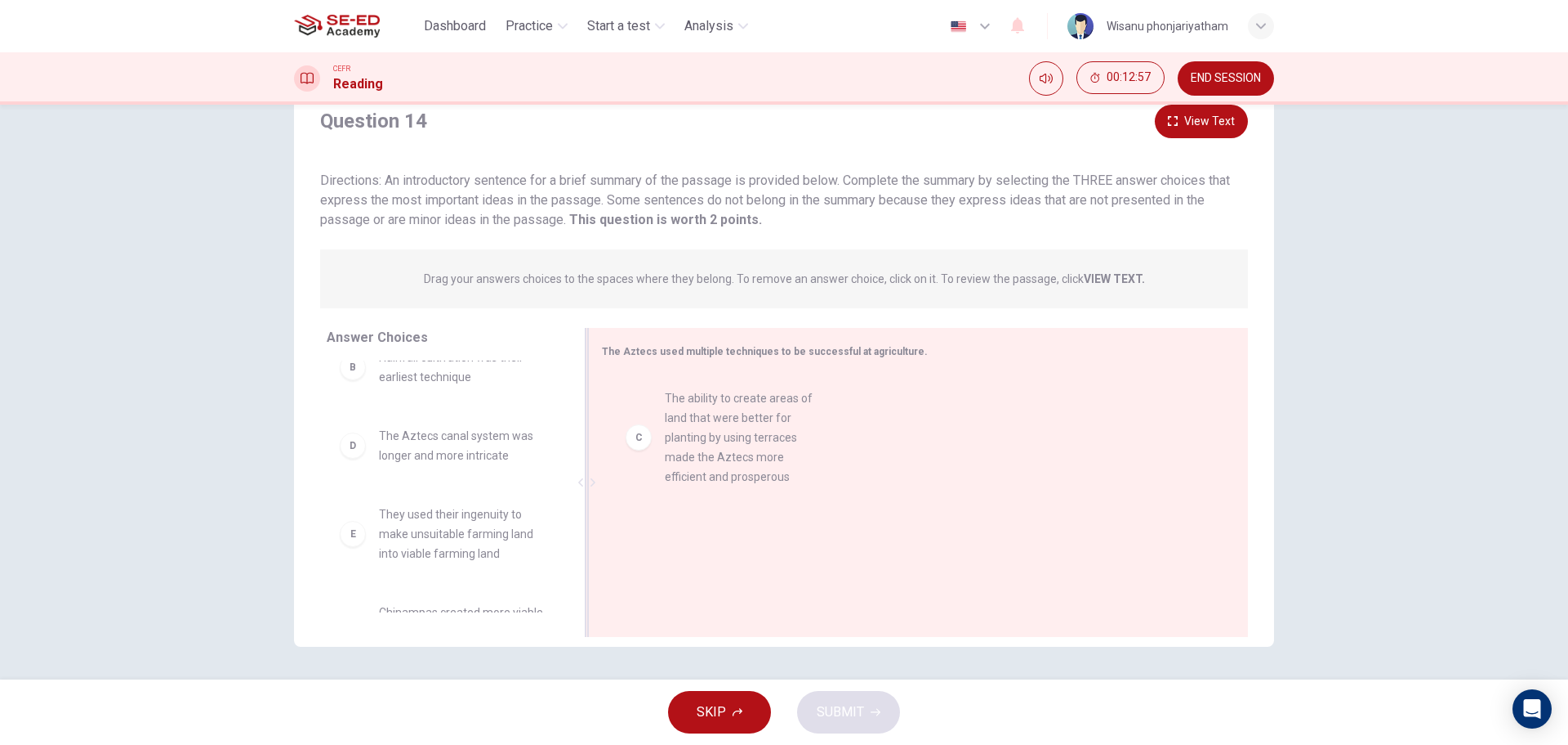
drag, startPoint x: 444, startPoint y: 480, endPoint x: 743, endPoint y: 443, distance: 301.3
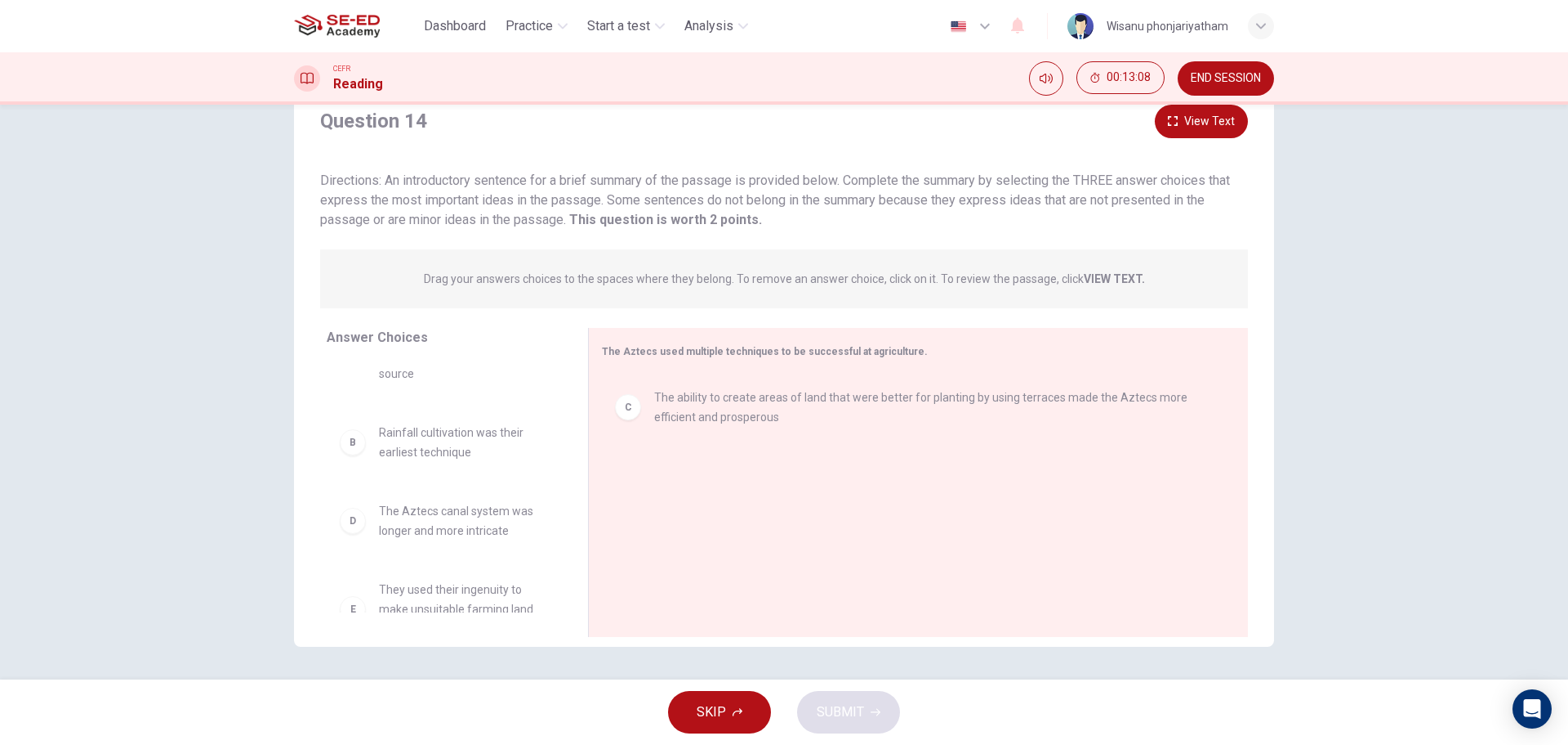
scroll to position [0, 0]
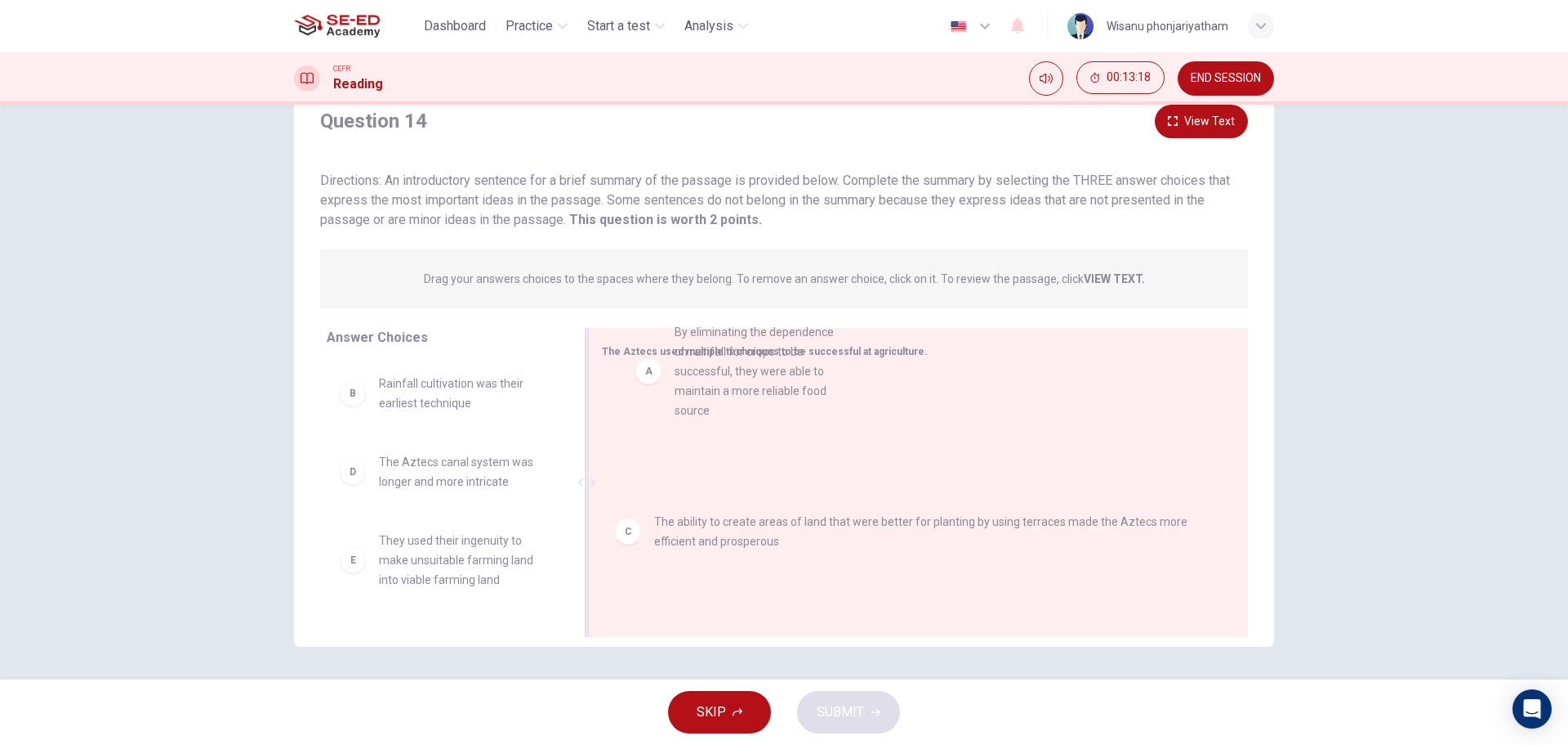
drag, startPoint x: 441, startPoint y: 435, endPoint x: 749, endPoint y: 383, distance: 312.4
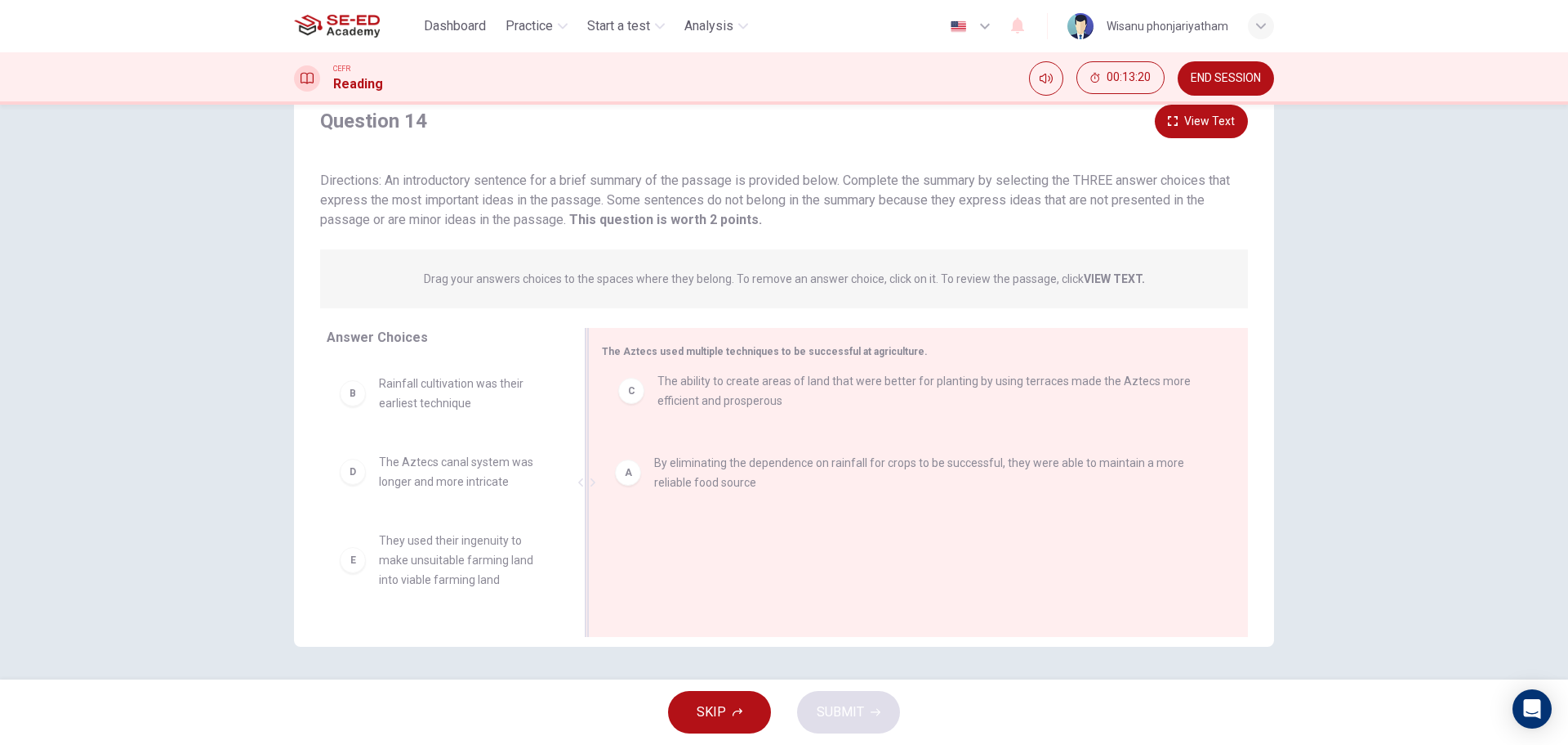
drag, startPoint x: 666, startPoint y: 509, endPoint x: 674, endPoint y: 399, distance: 110.3
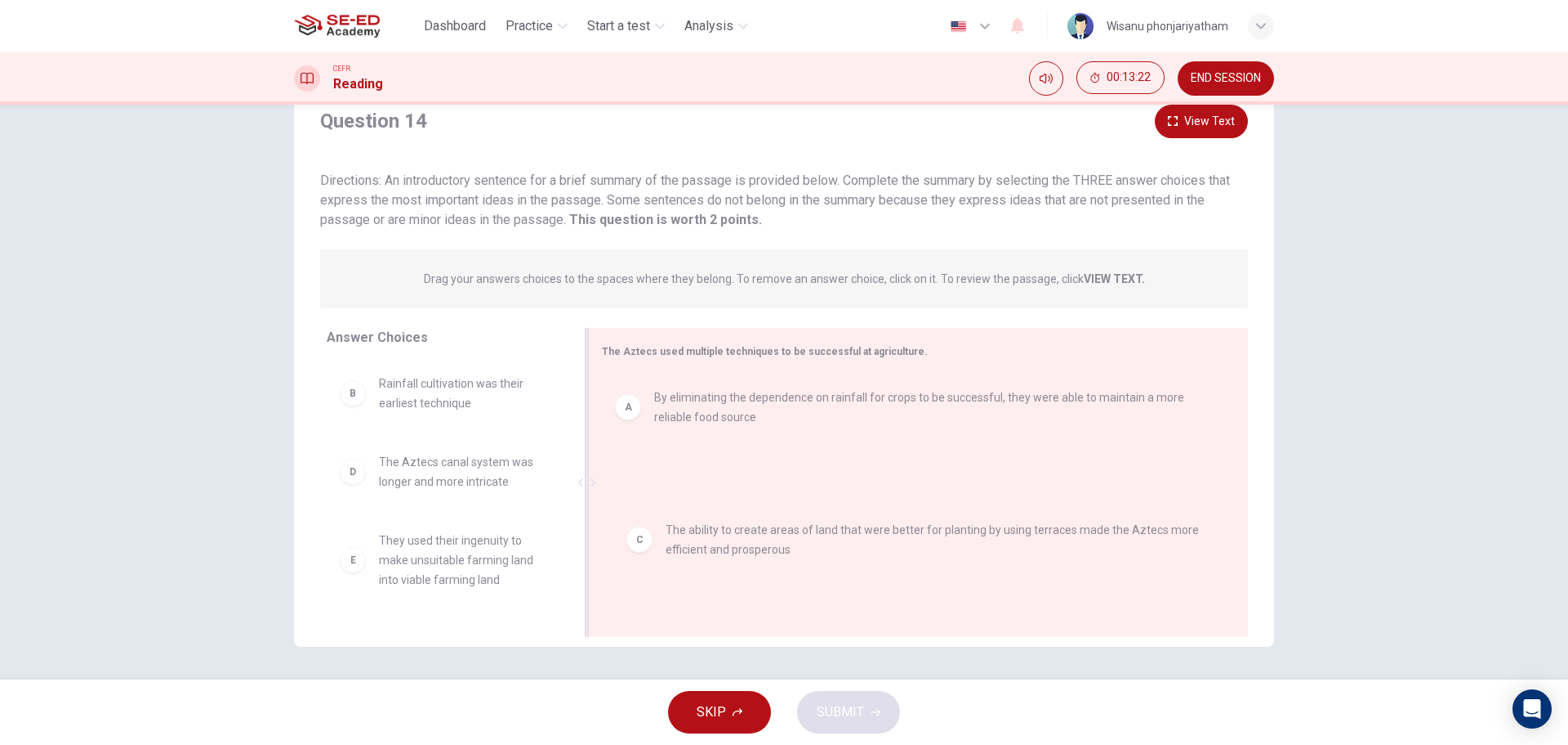
drag, startPoint x: 686, startPoint y: 476, endPoint x: 703, endPoint y: 521, distance: 48.1
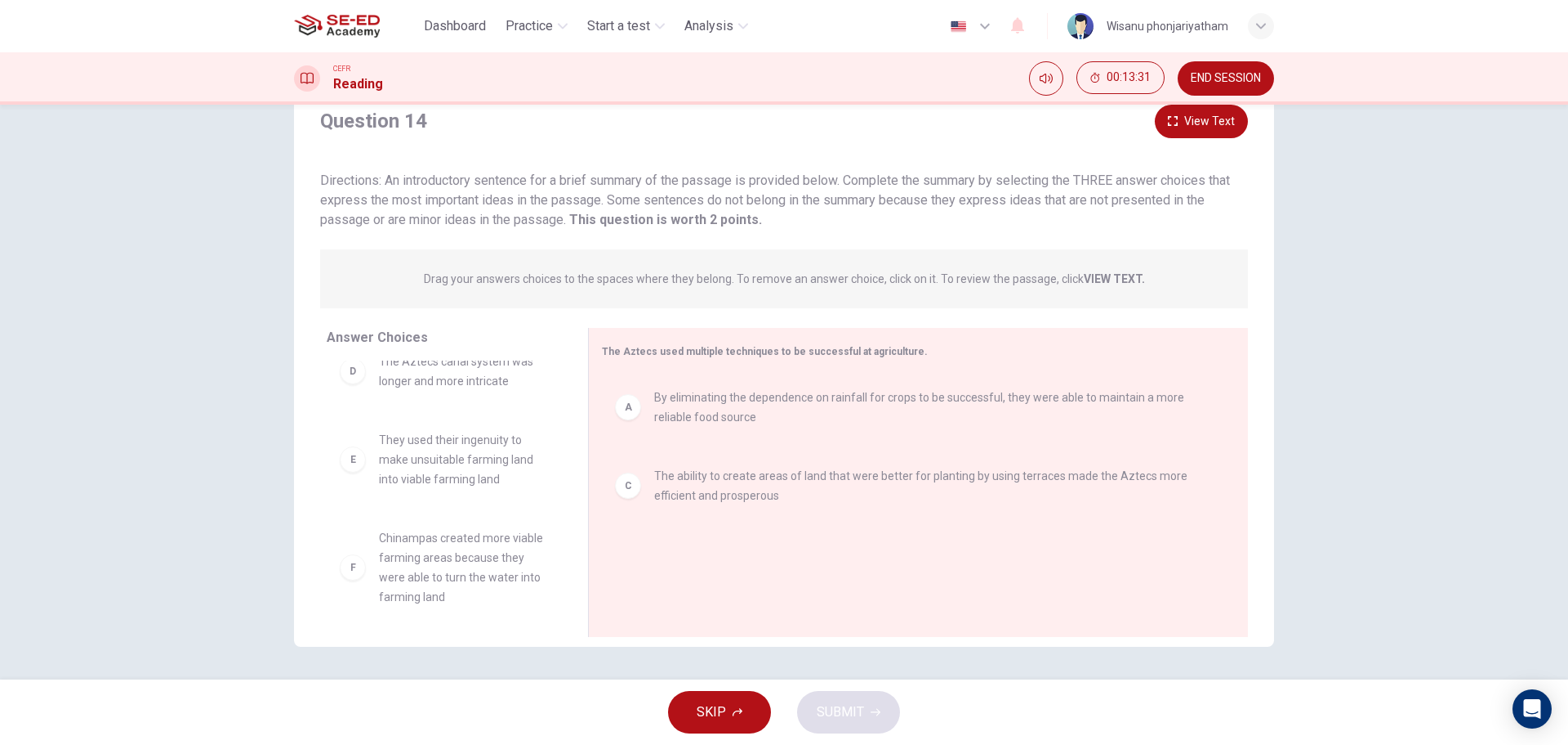
scroll to position [108, 0]
click at [1204, 124] on button "View Text" at bounding box center [1202, 122] width 93 height 33
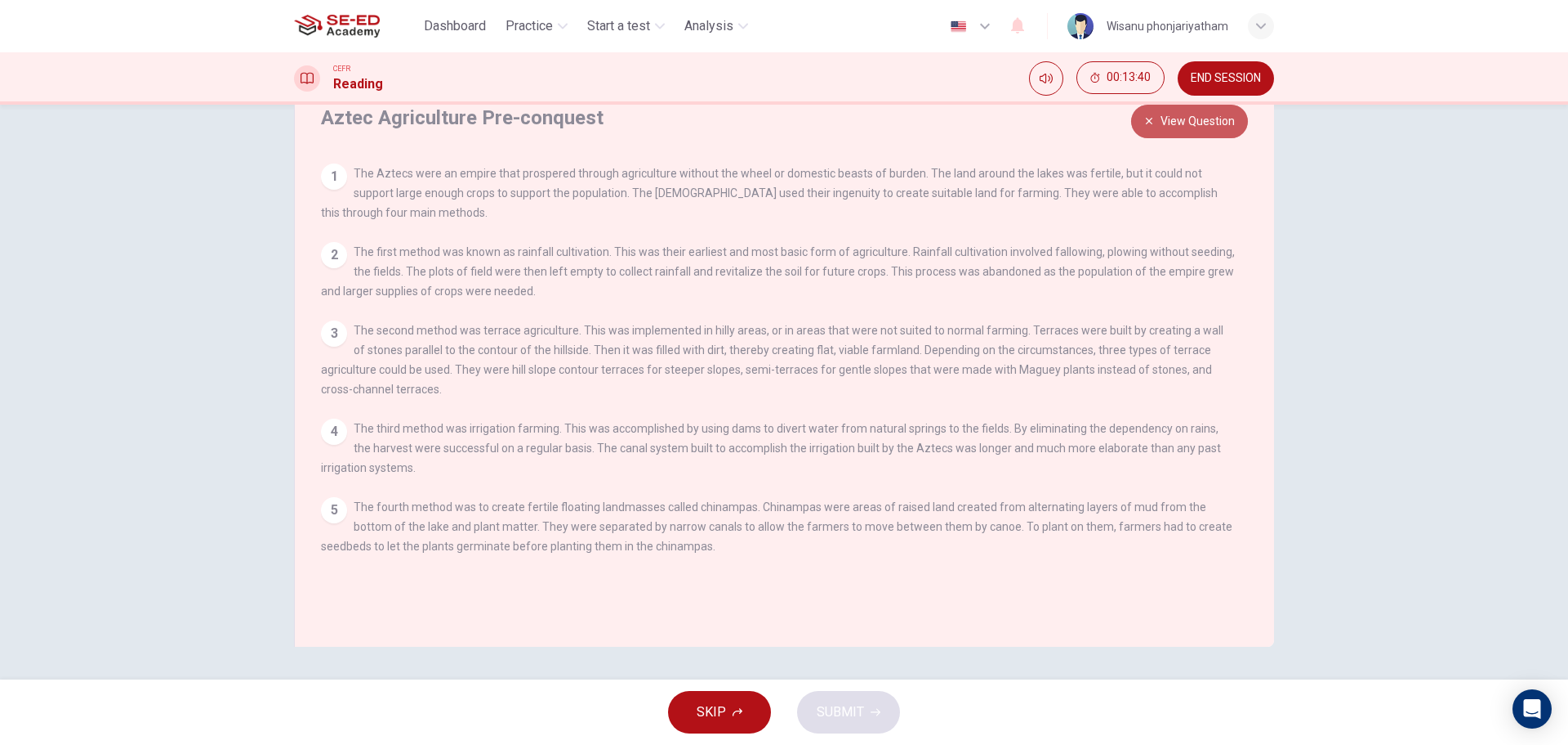
click at [1203, 124] on button "View Question" at bounding box center [1190, 122] width 117 height 33
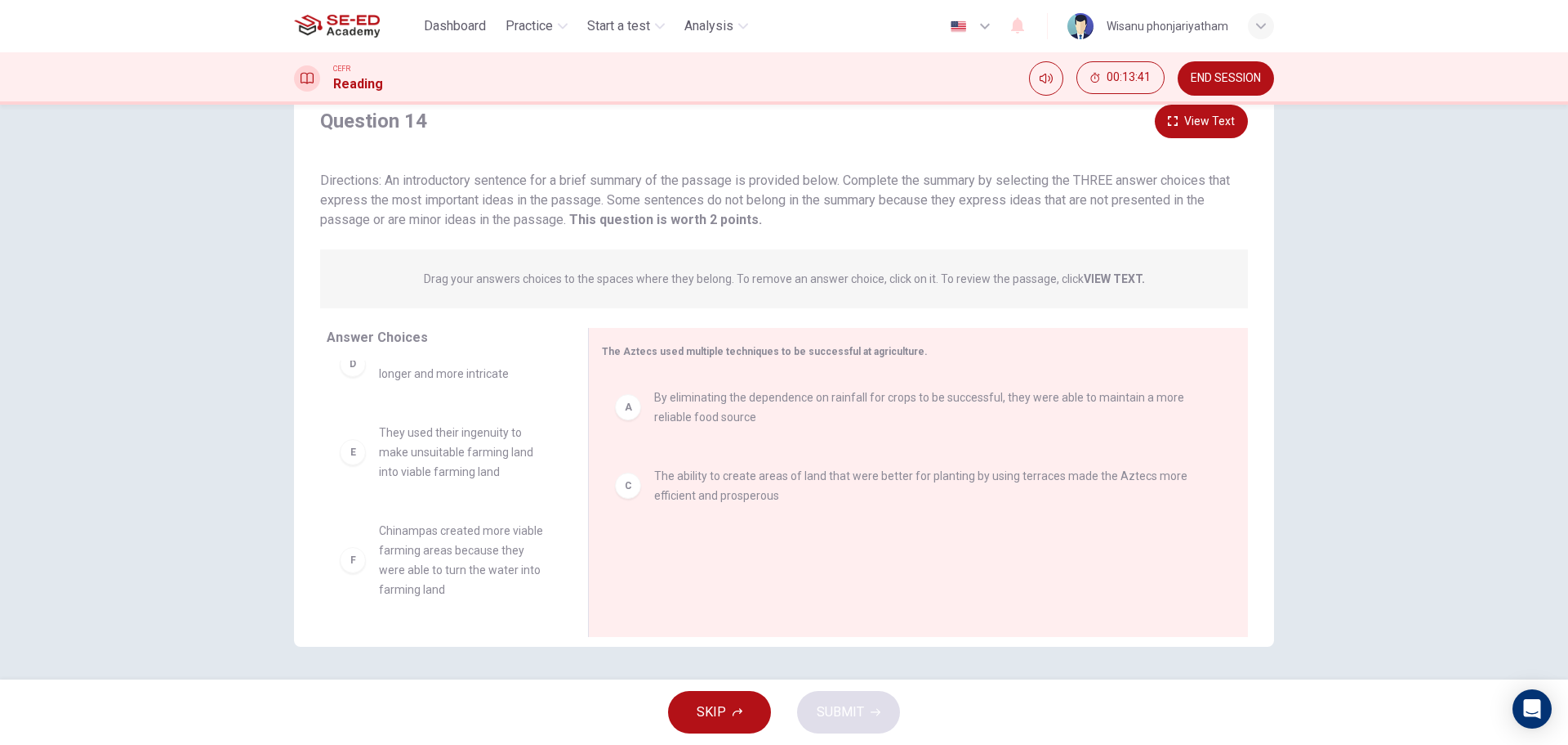
click at [1203, 124] on button "View Text" at bounding box center [1202, 122] width 93 height 33
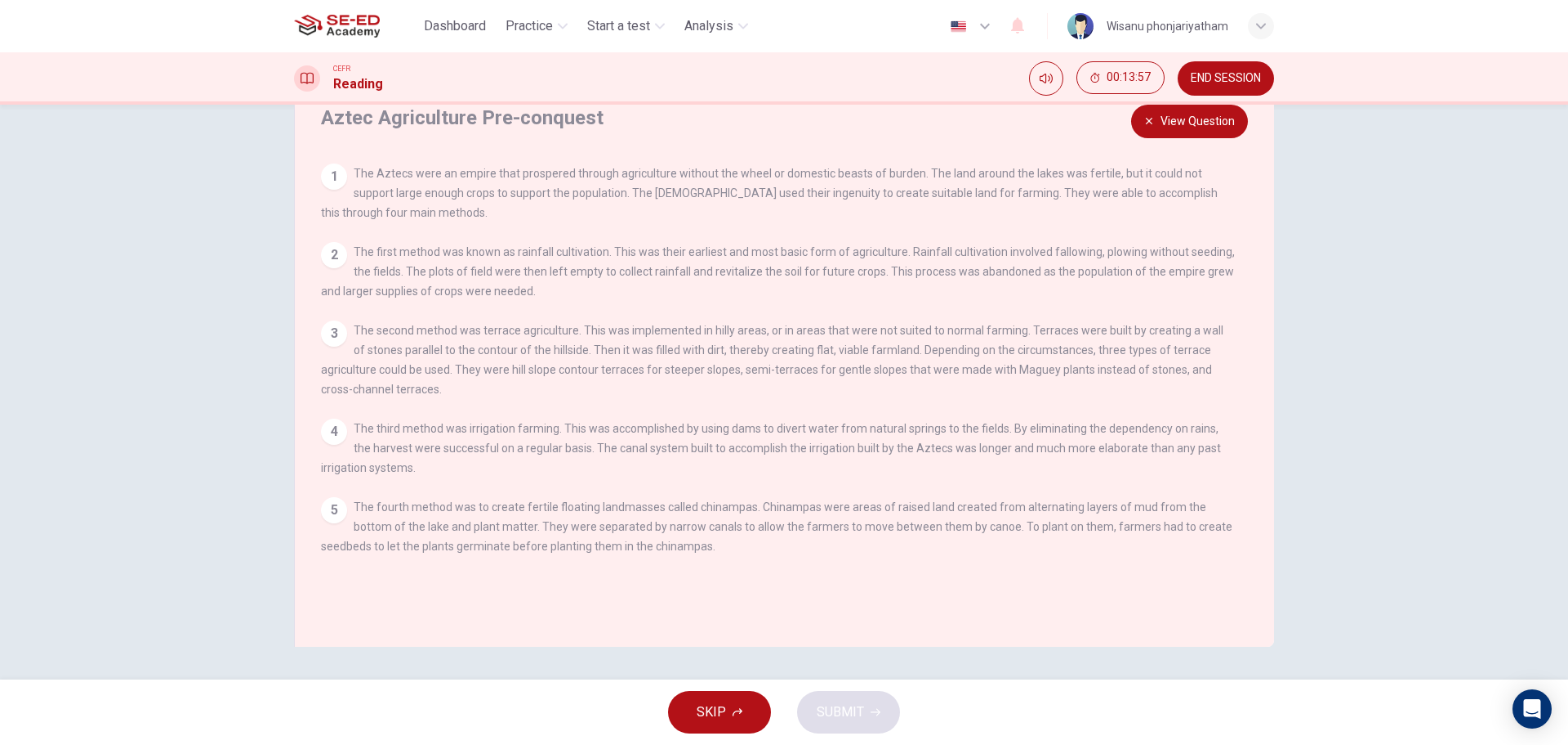
click at [1198, 119] on button "View Question" at bounding box center [1190, 122] width 117 height 33
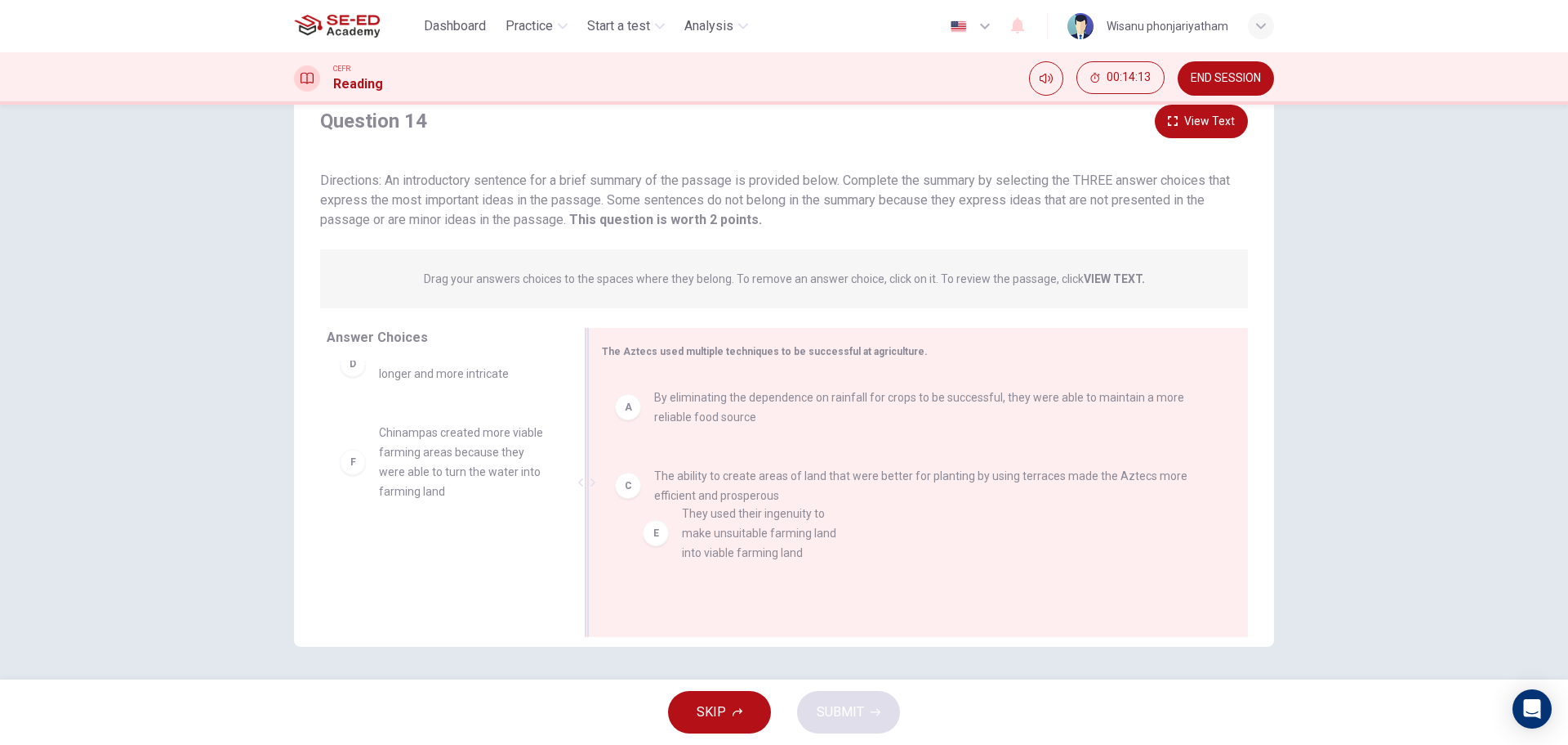
drag, startPoint x: 435, startPoint y: 474, endPoint x: 749, endPoint y: 555, distance: 324.3
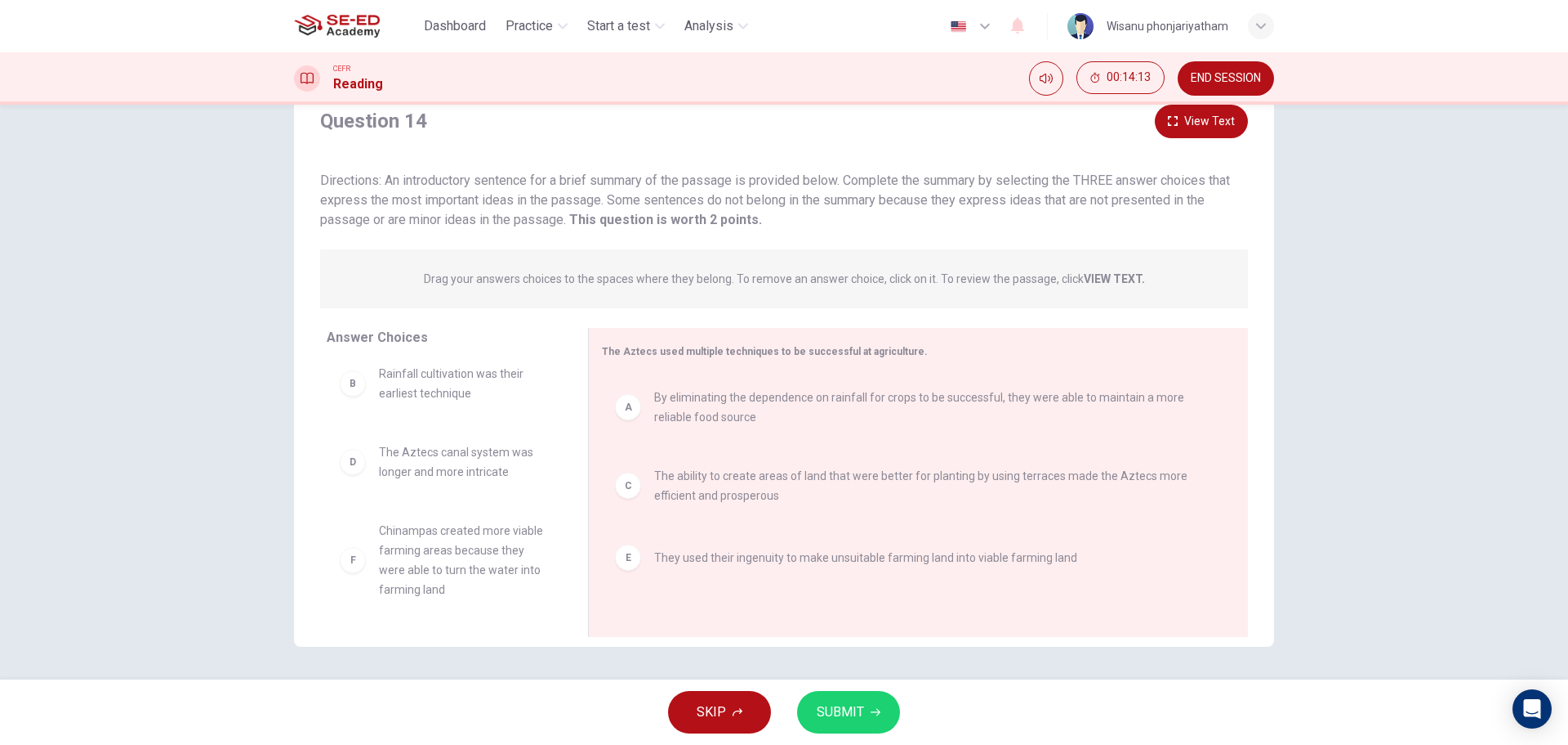
scroll to position [10, 0]
click at [840, 715] on span "SUBMIT" at bounding box center [840, 712] width 48 height 23
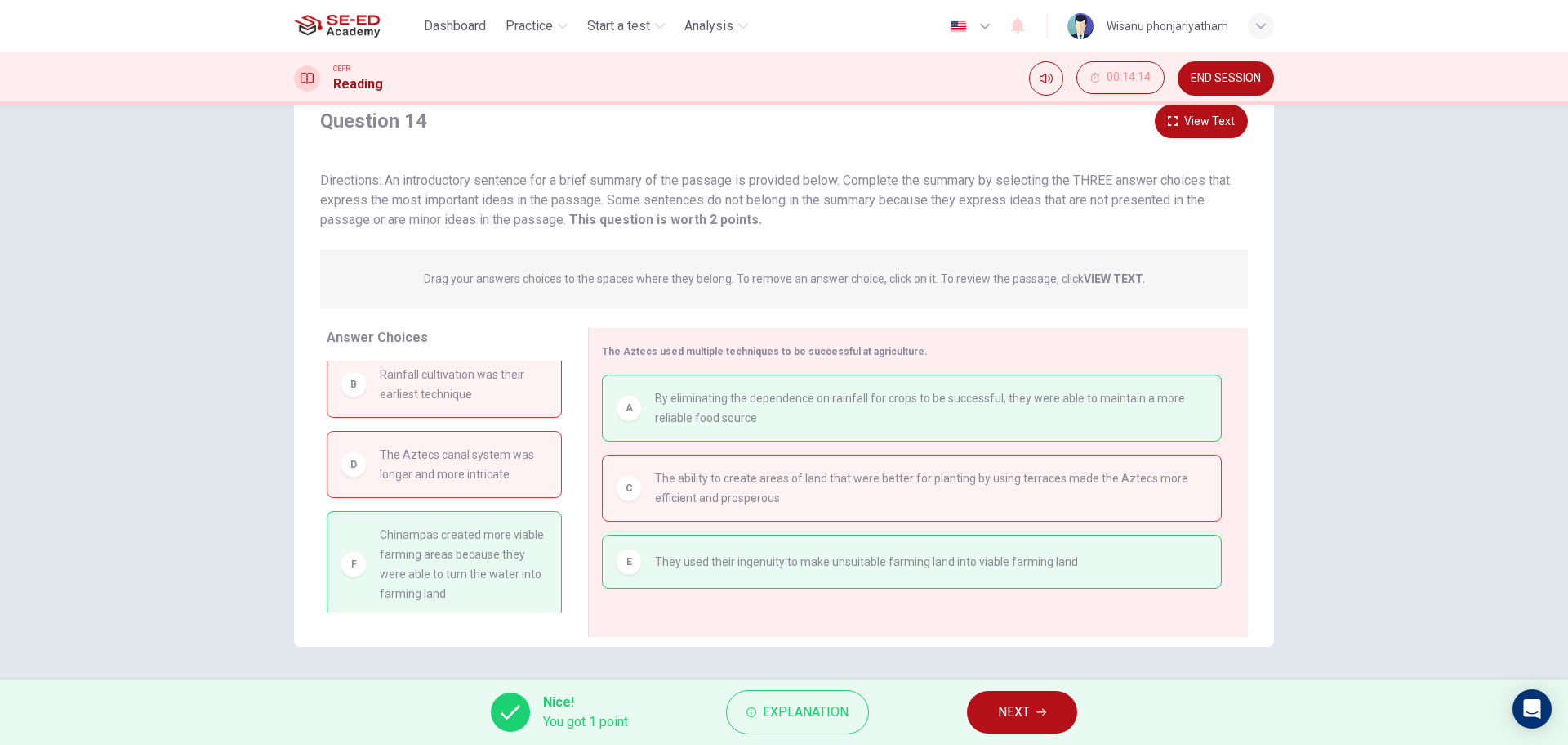
scroll to position [15, 0]
click at [765, 709] on span "Explanation" at bounding box center [806, 712] width 86 height 23
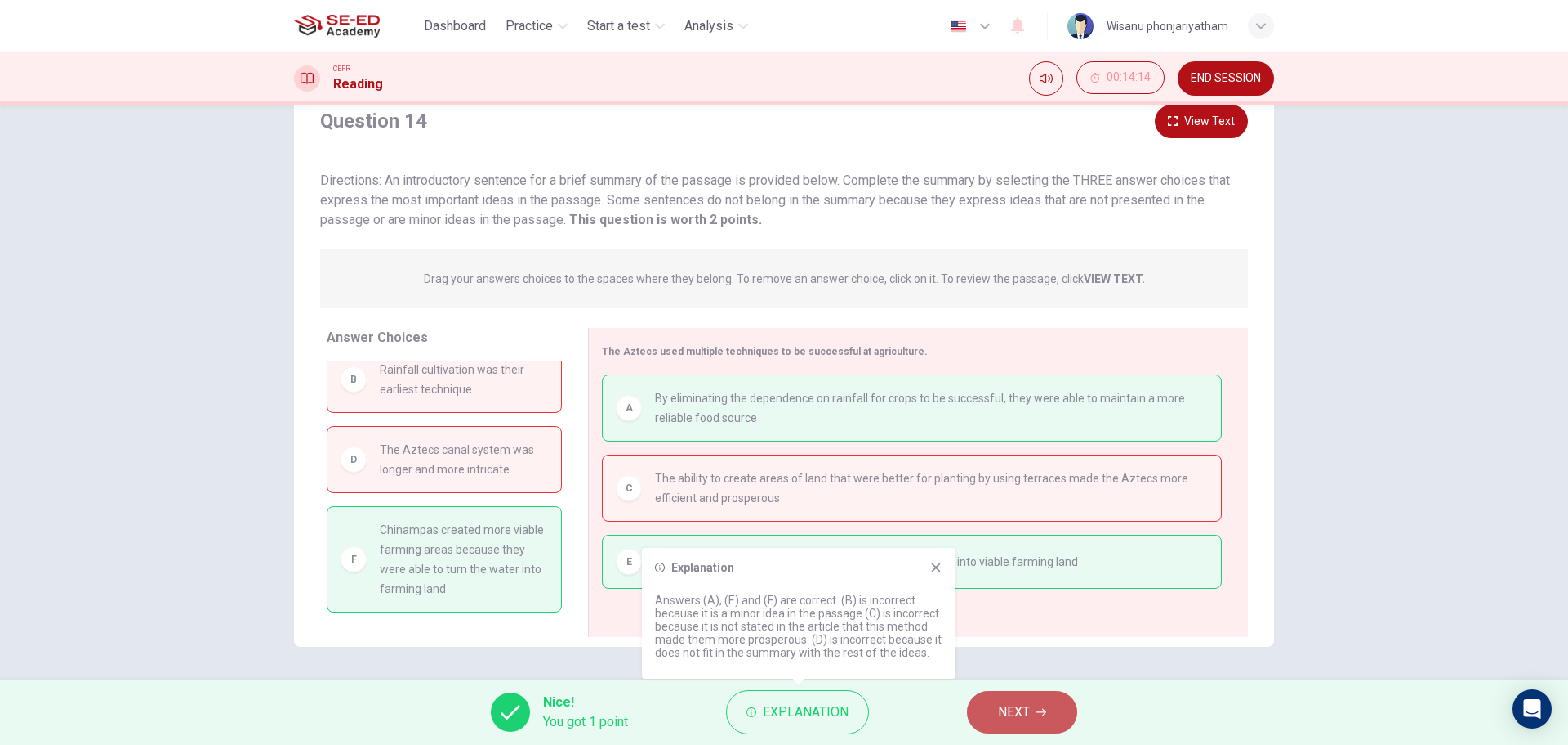
click at [1009, 709] on span "NEXT" at bounding box center [1014, 712] width 32 height 23
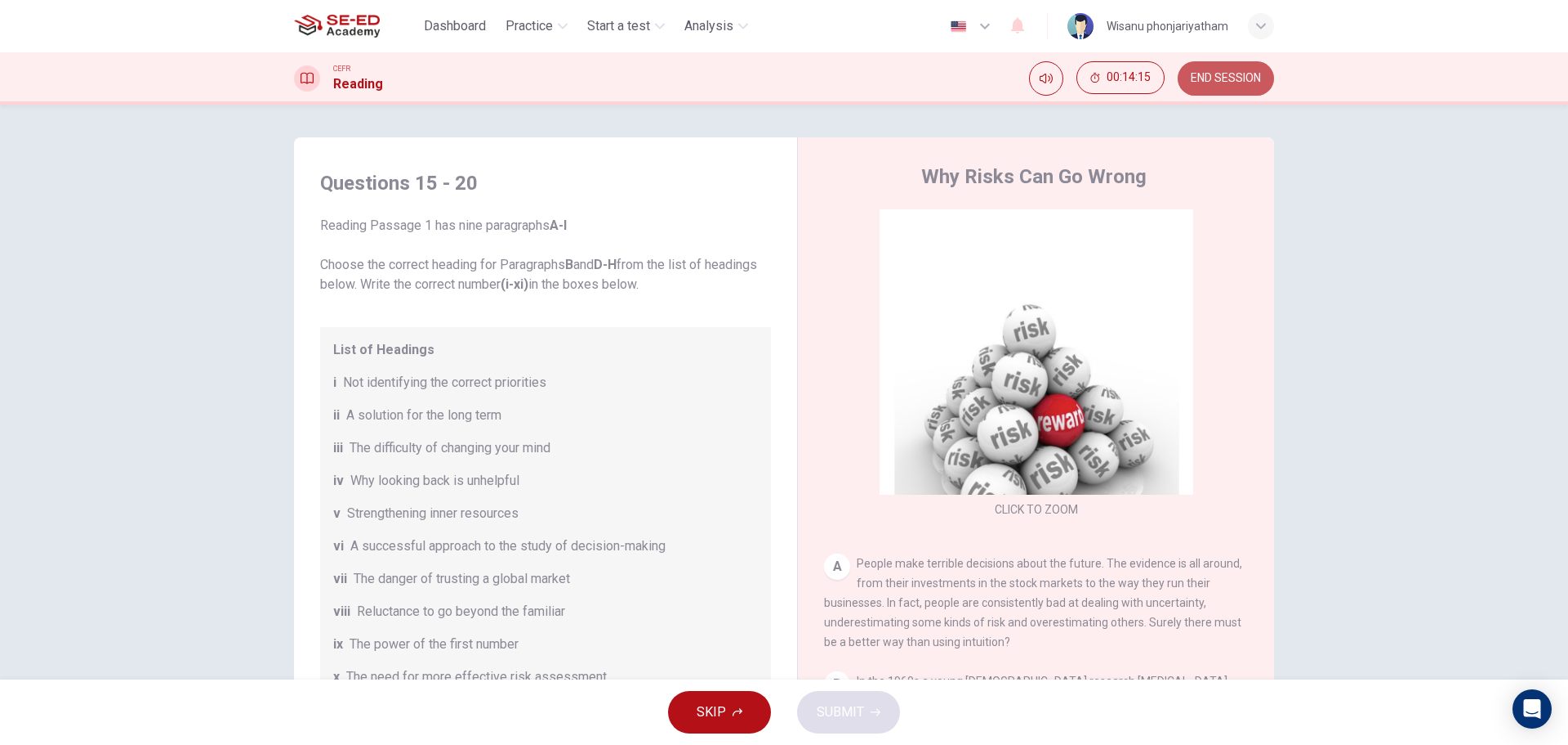
click at [1222, 74] on span "END SESSION" at bounding box center [1226, 78] width 70 height 13
